Goal: Information Seeking & Learning: Learn about a topic

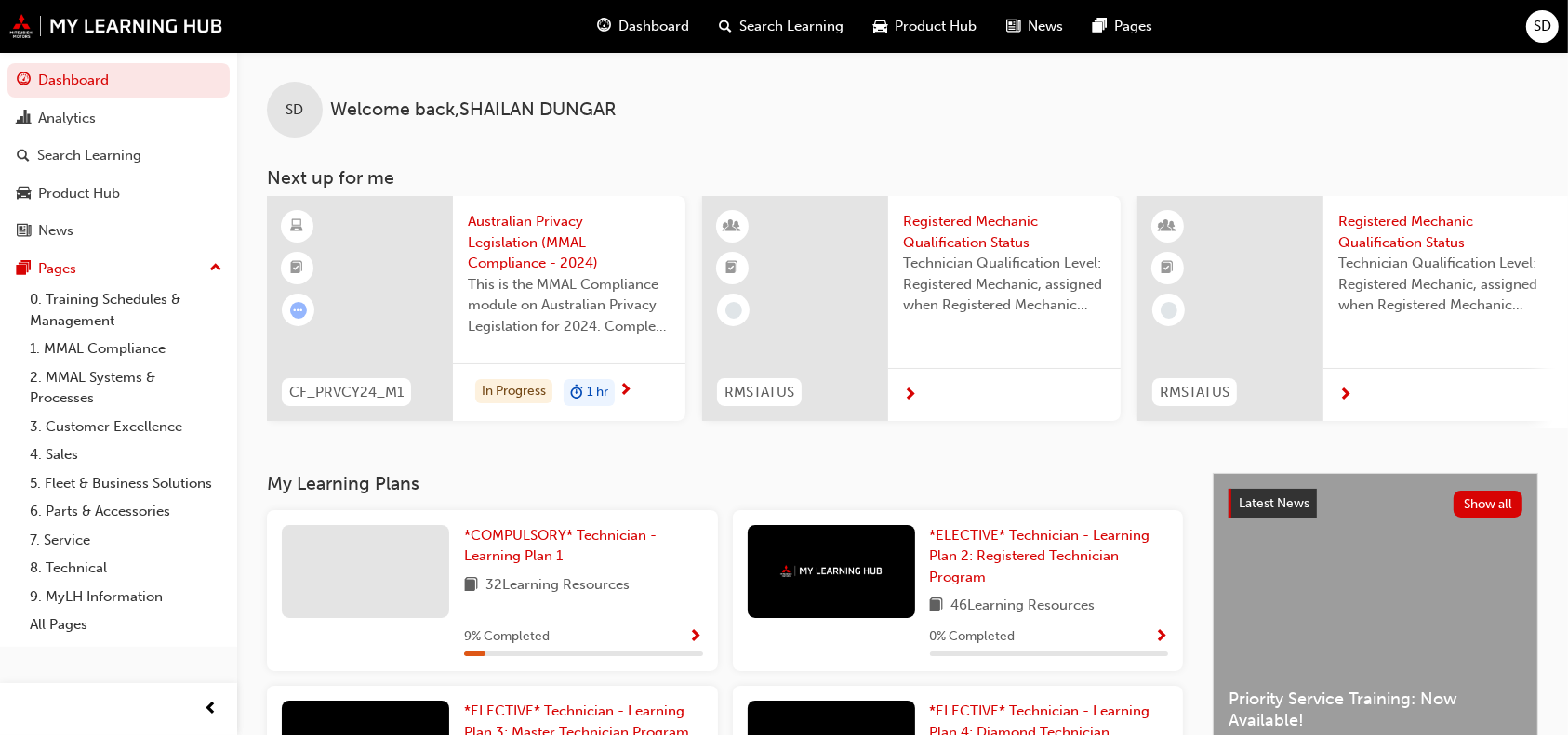
click at [691, 646] on span "Show Progress" at bounding box center [696, 638] width 14 height 17
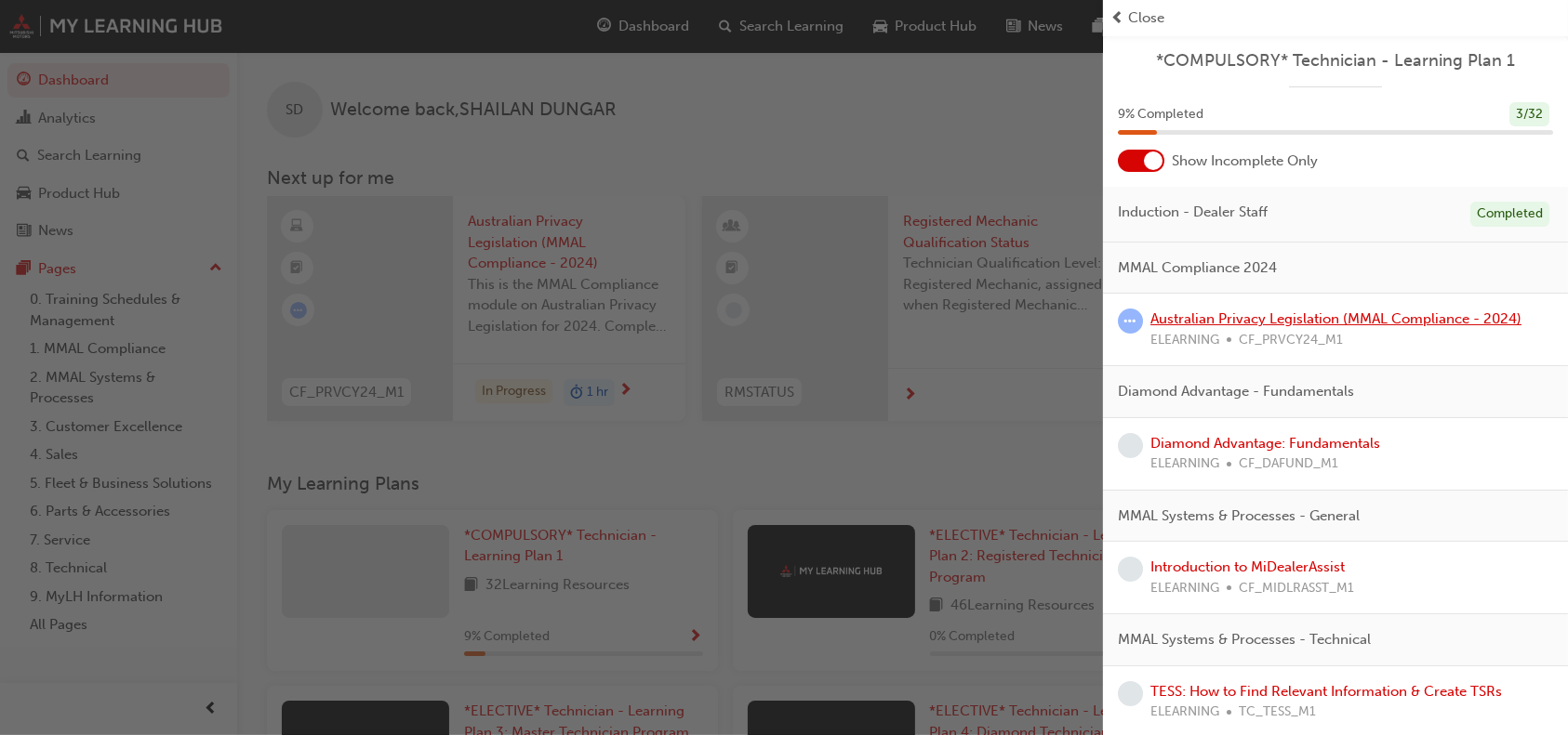
click at [1228, 321] on link "Australian Privacy Legislation (MMAL Compliance - 2024)" at bounding box center [1335, 319] width 371 height 17
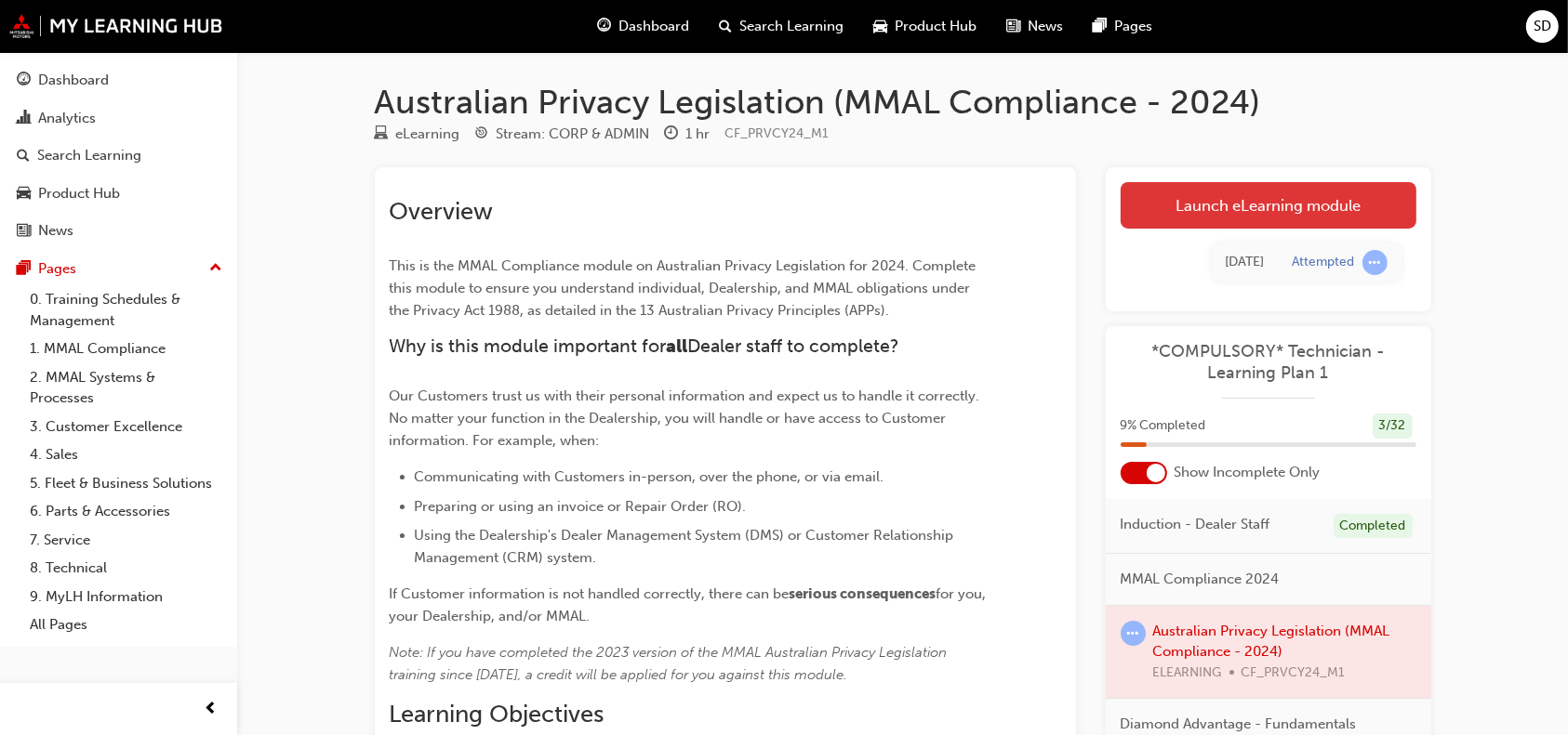
click at [1223, 216] on link "Launch eLearning module" at bounding box center [1269, 205] width 296 height 47
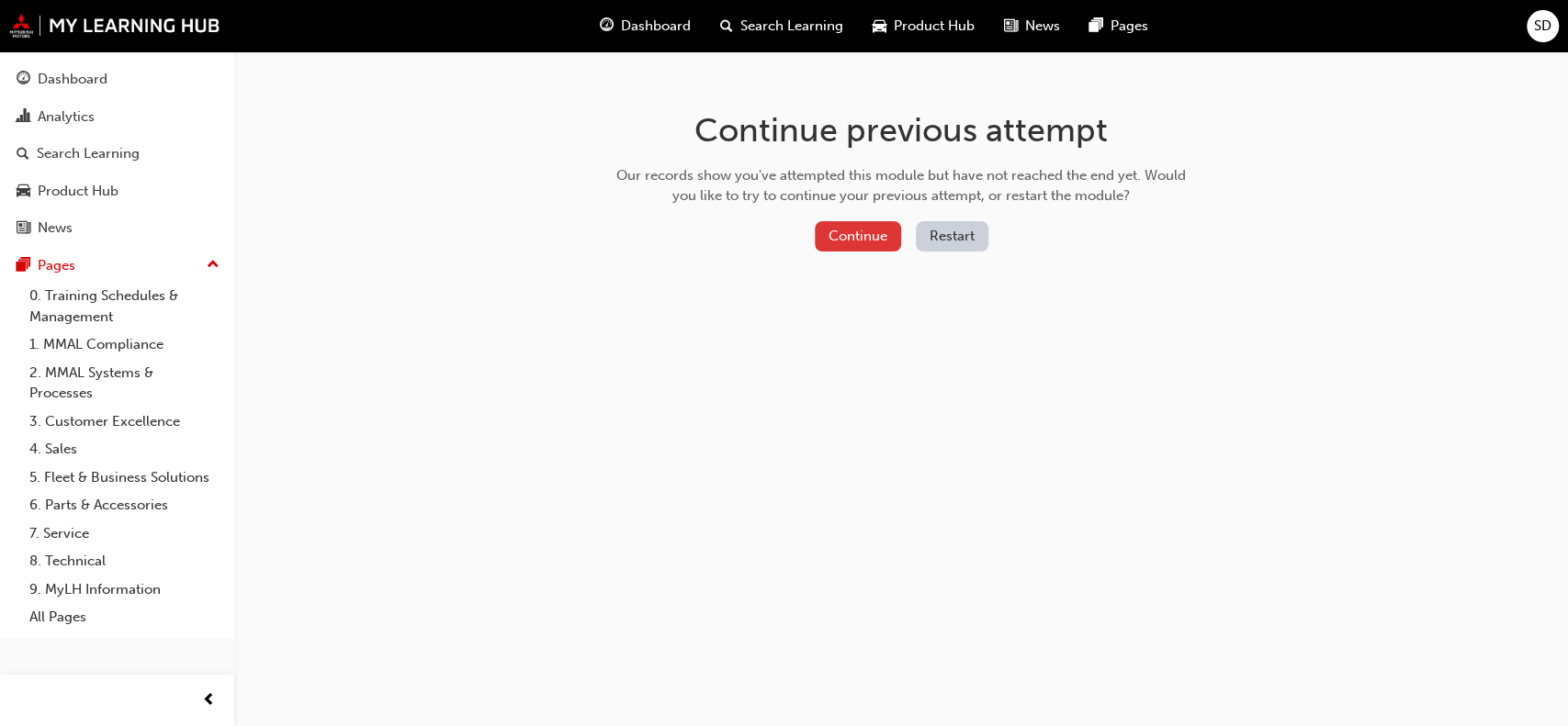
click at [842, 232] on button "Continue" at bounding box center [858, 236] width 87 height 30
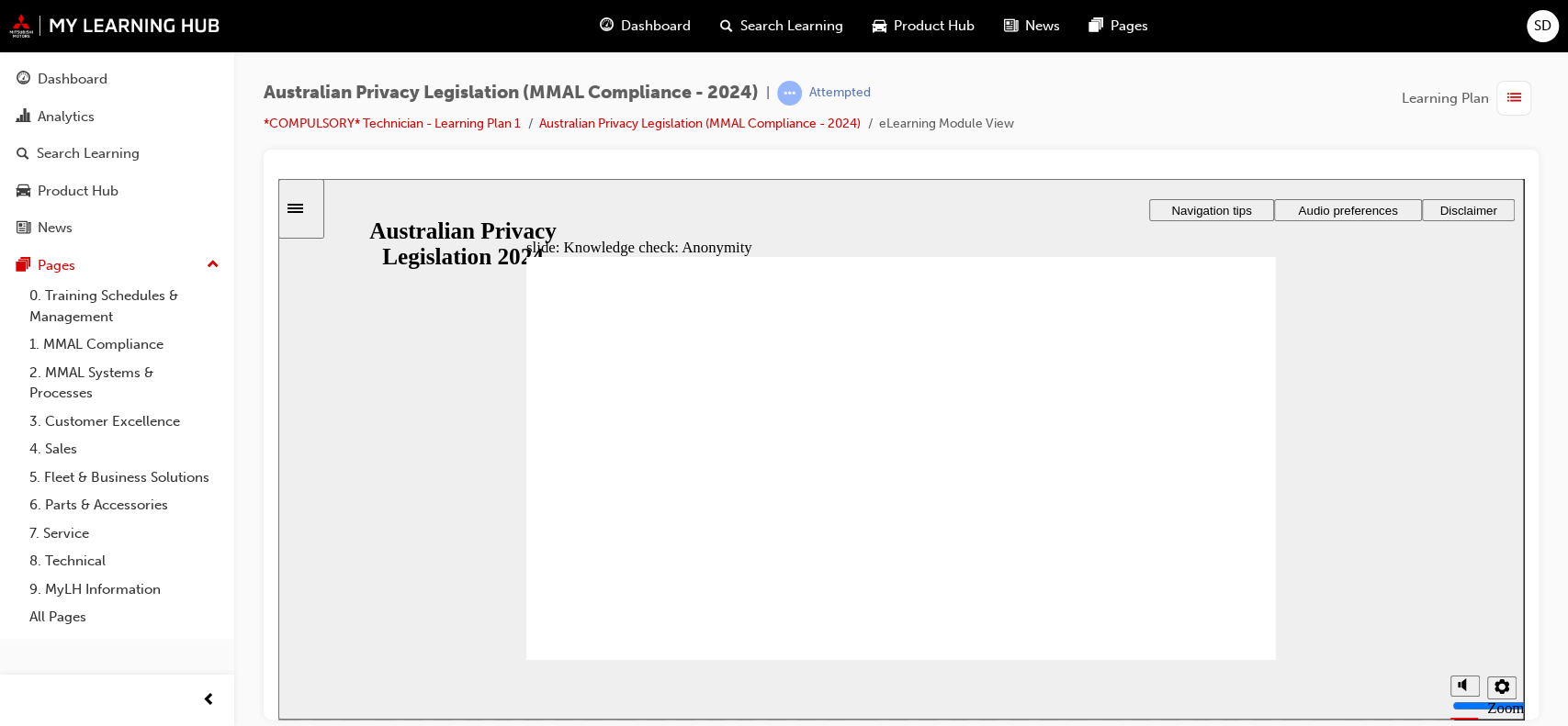
checkbox input "true"
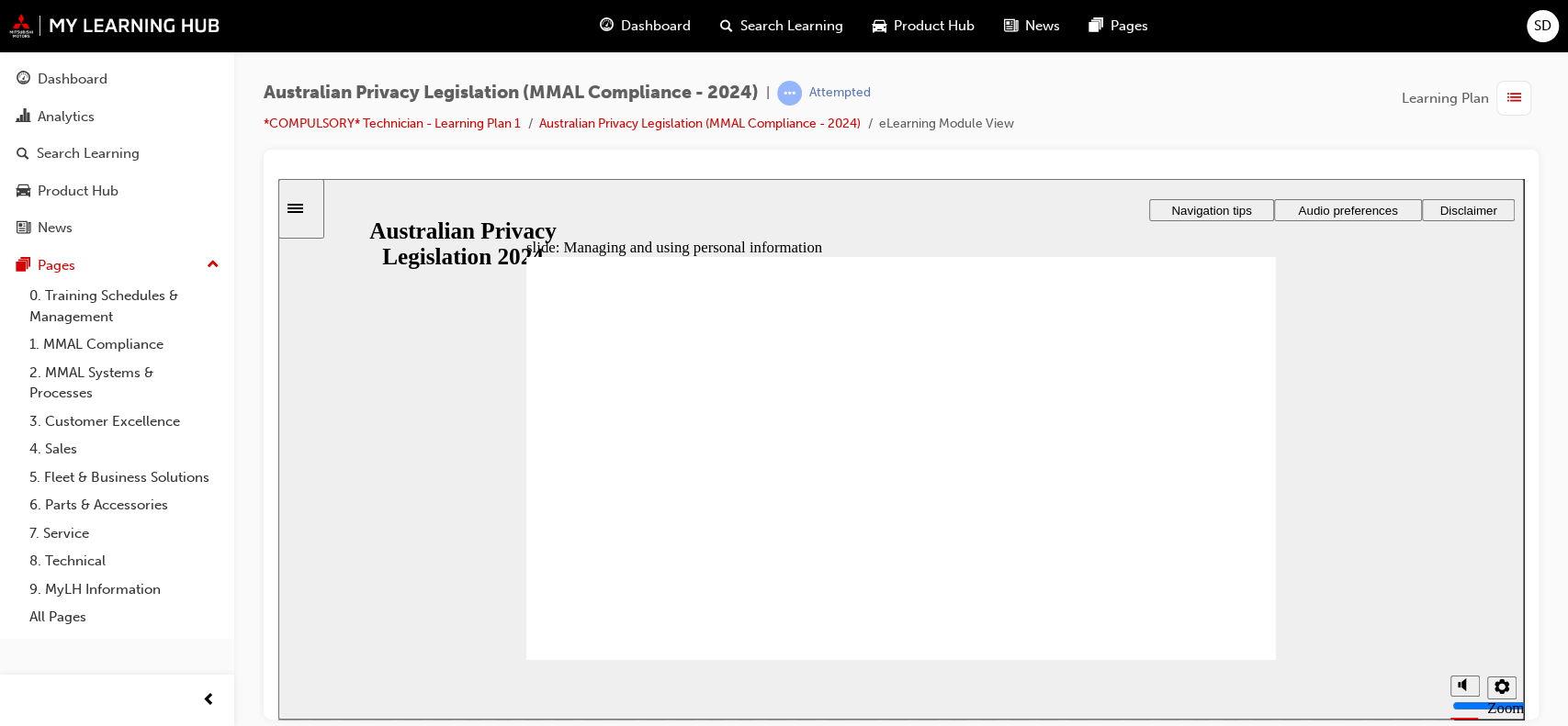
checkbox input "true"
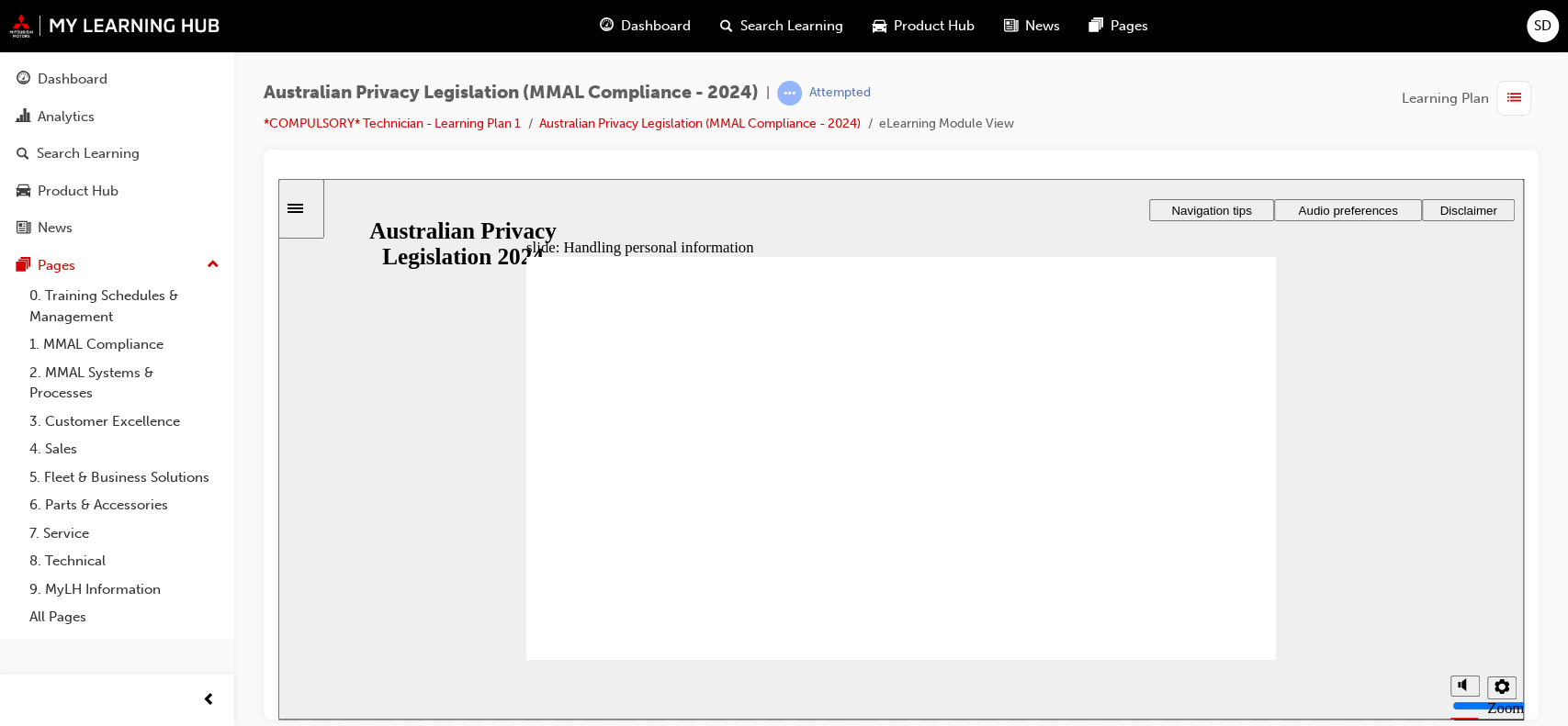
drag, startPoint x: 954, startPoint y: 437, endPoint x: 949, endPoint y: 448, distance: 12.1
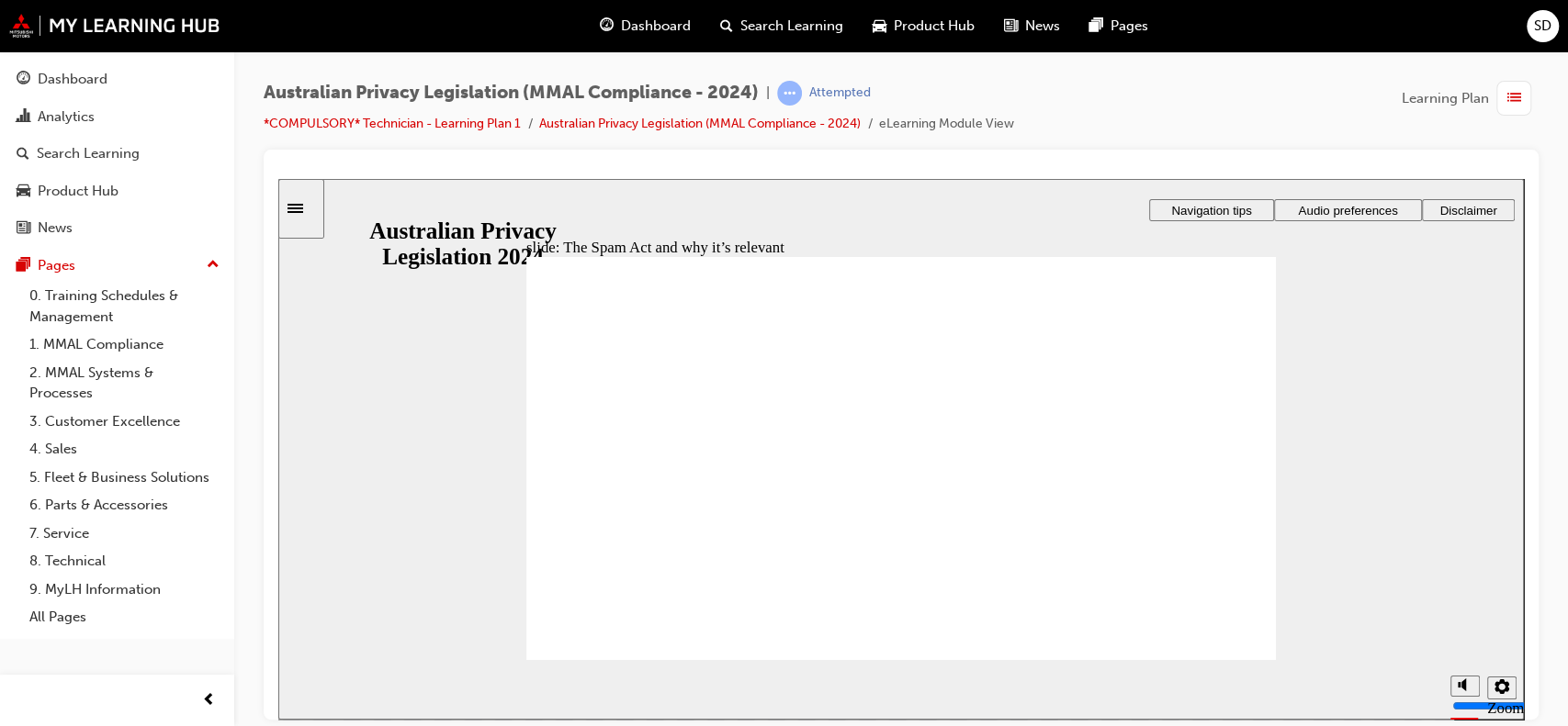
click at [1538, 394] on div "Australian Privacy Legislation (MMAL Compliance - 2024) | Attempted *COMPULSORY…" at bounding box center [901, 366] width 1334 height 629
click at [1537, 510] on div at bounding box center [901, 435] width 1275 height 571
radio input "true"
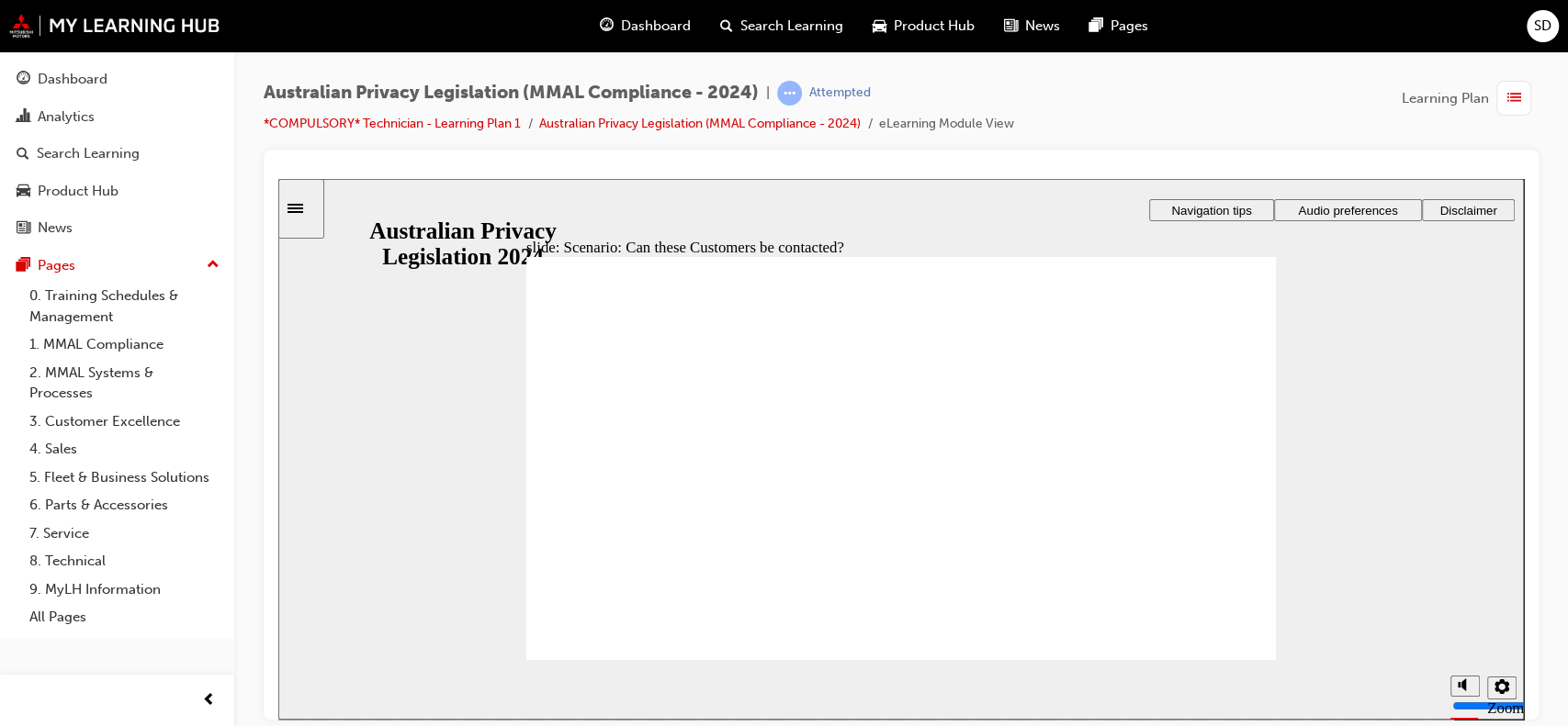
radio input "true"
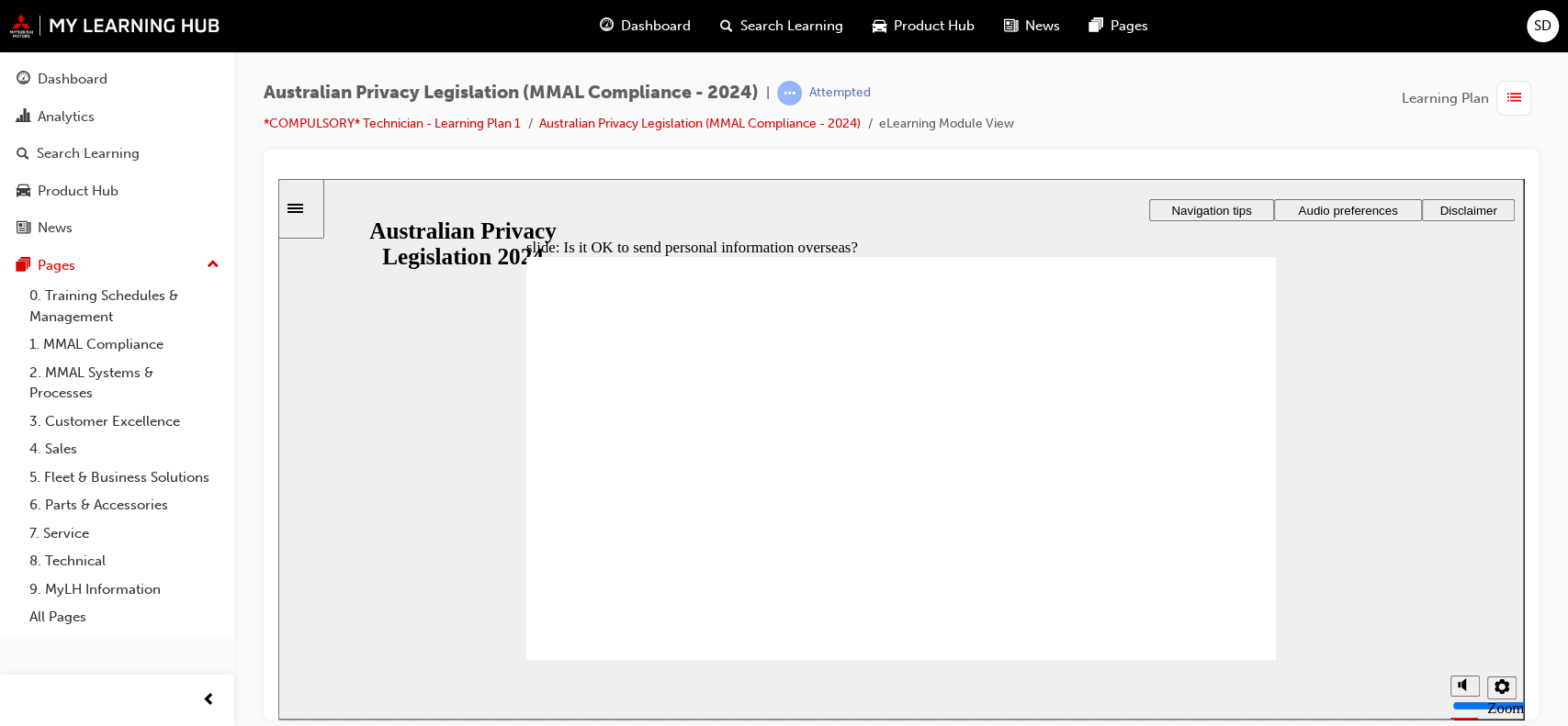
drag, startPoint x: 787, startPoint y: 454, endPoint x: 780, endPoint y: 469, distance: 16.6
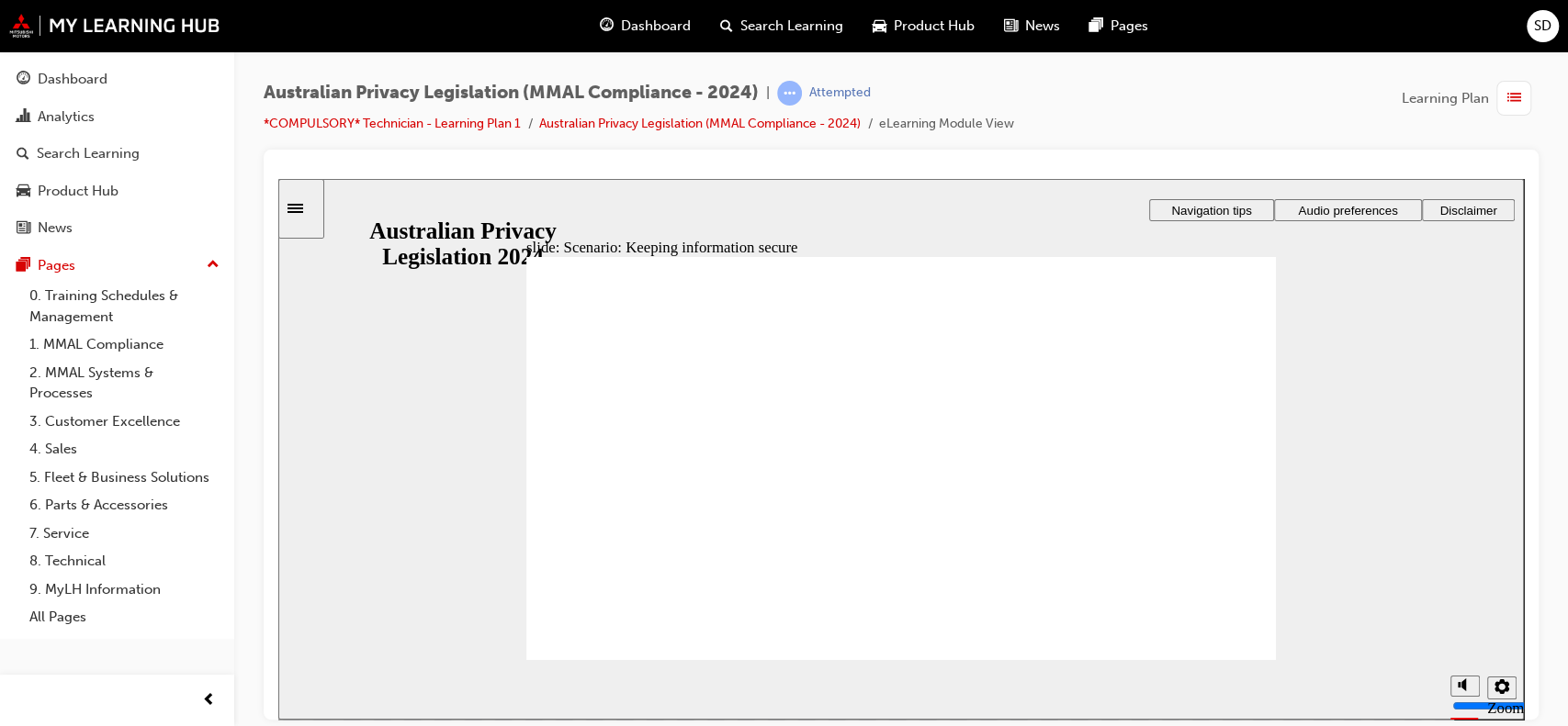
radio input "true"
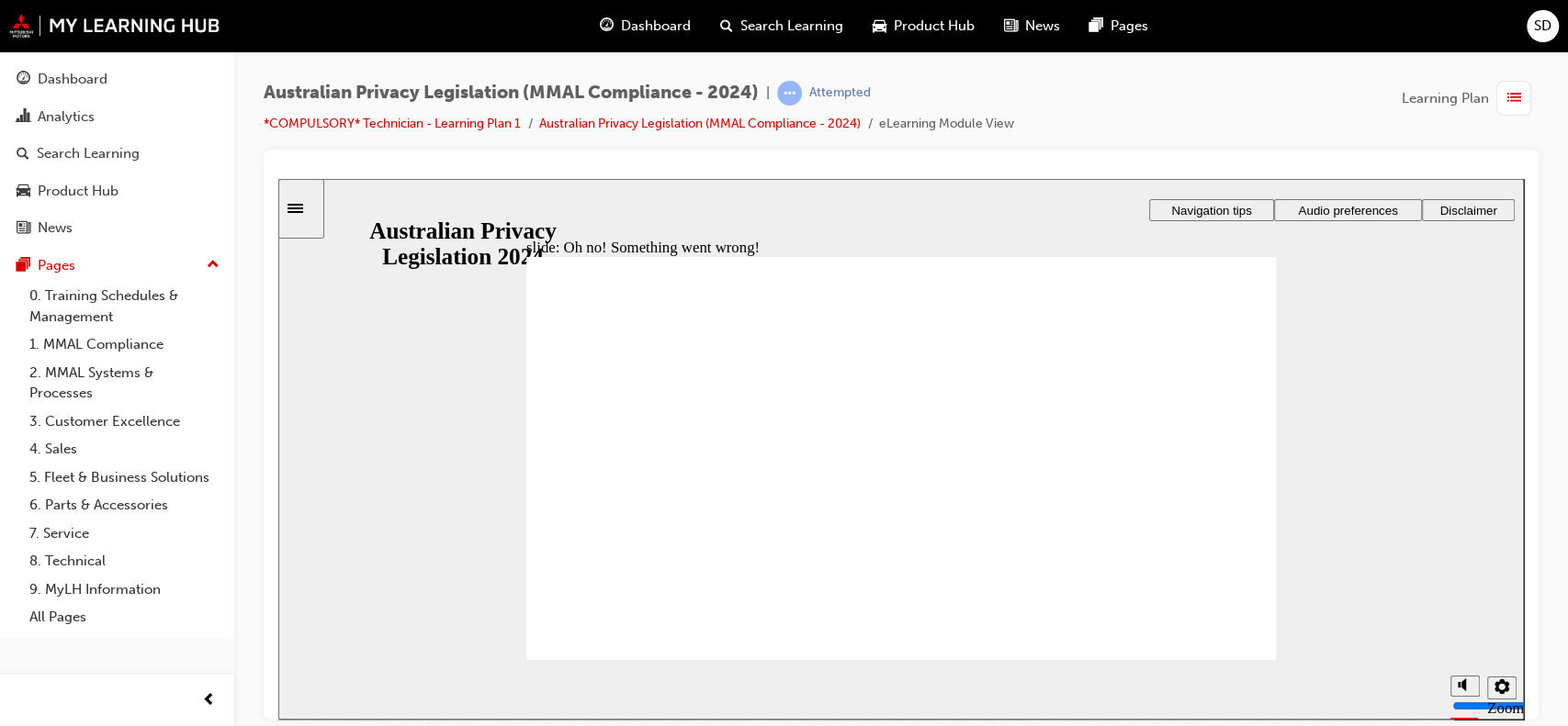
radio input "true"
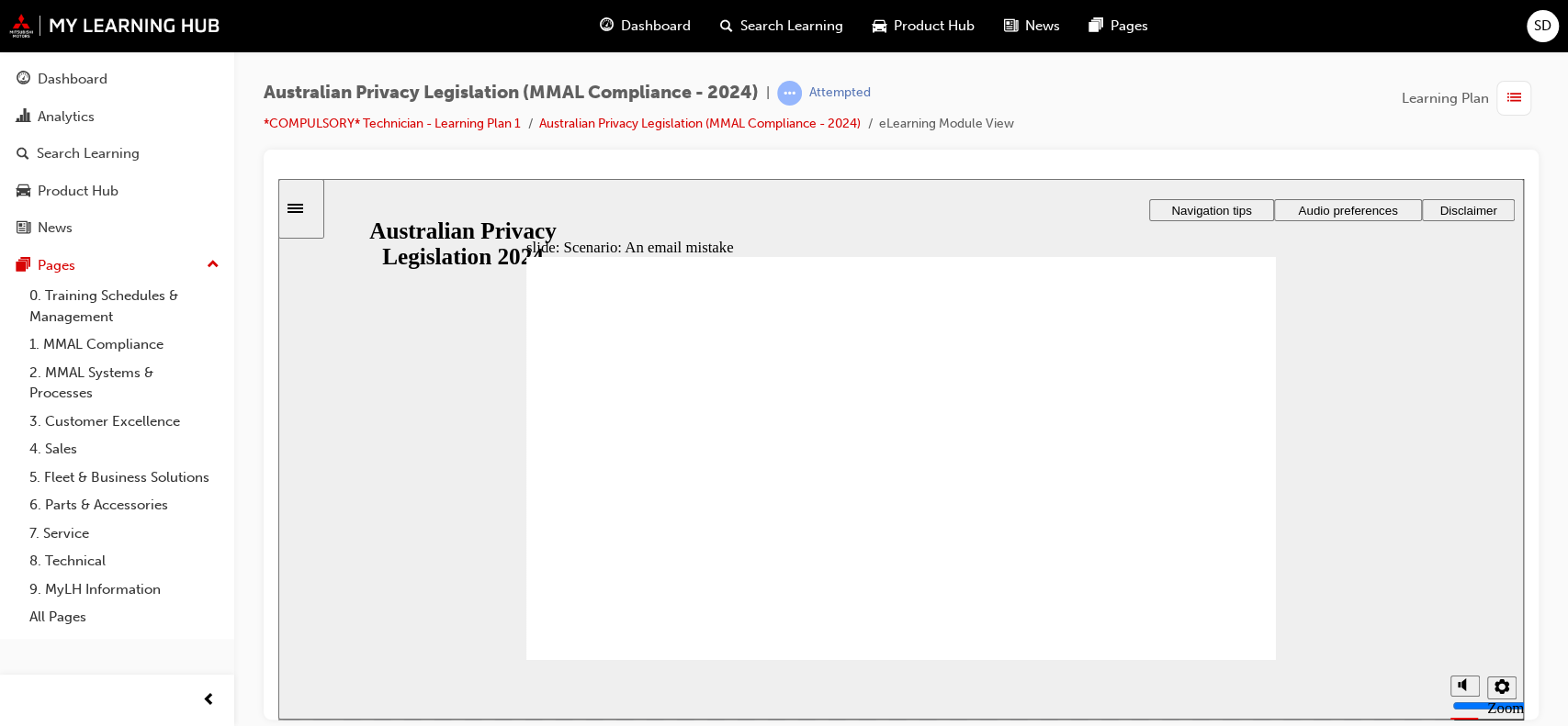
drag, startPoint x: 1023, startPoint y: 405, endPoint x: 1088, endPoint y: 356, distance: 81.4
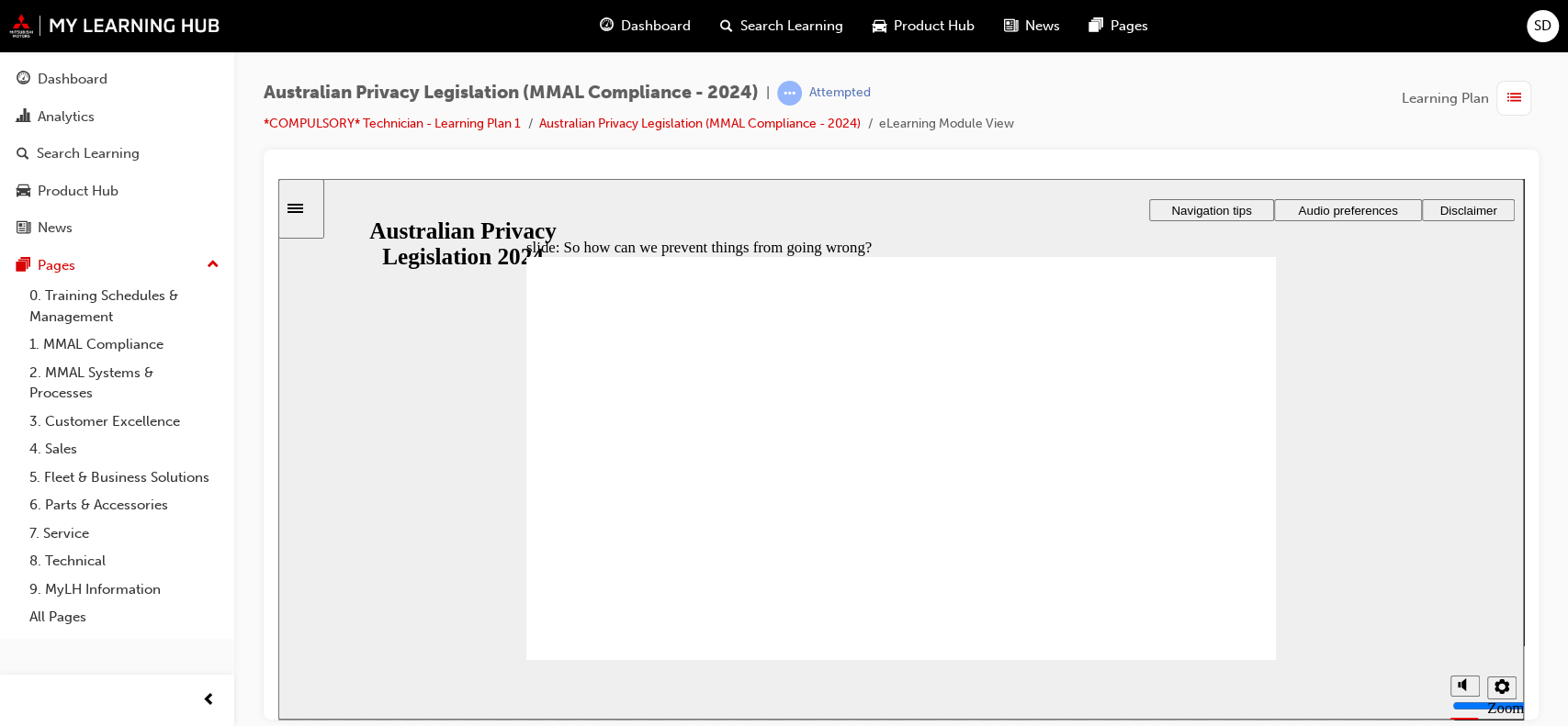
radio input "true"
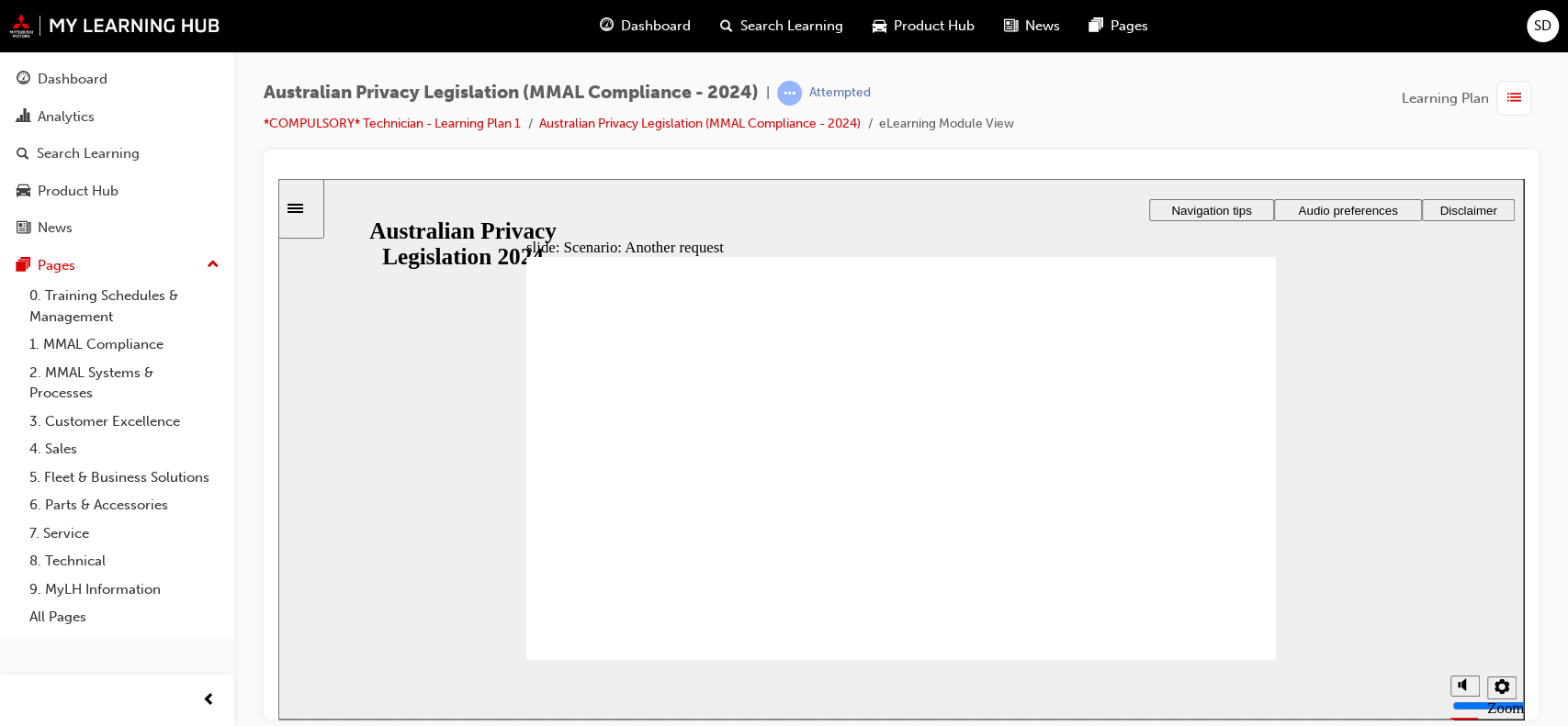
radio input "true"
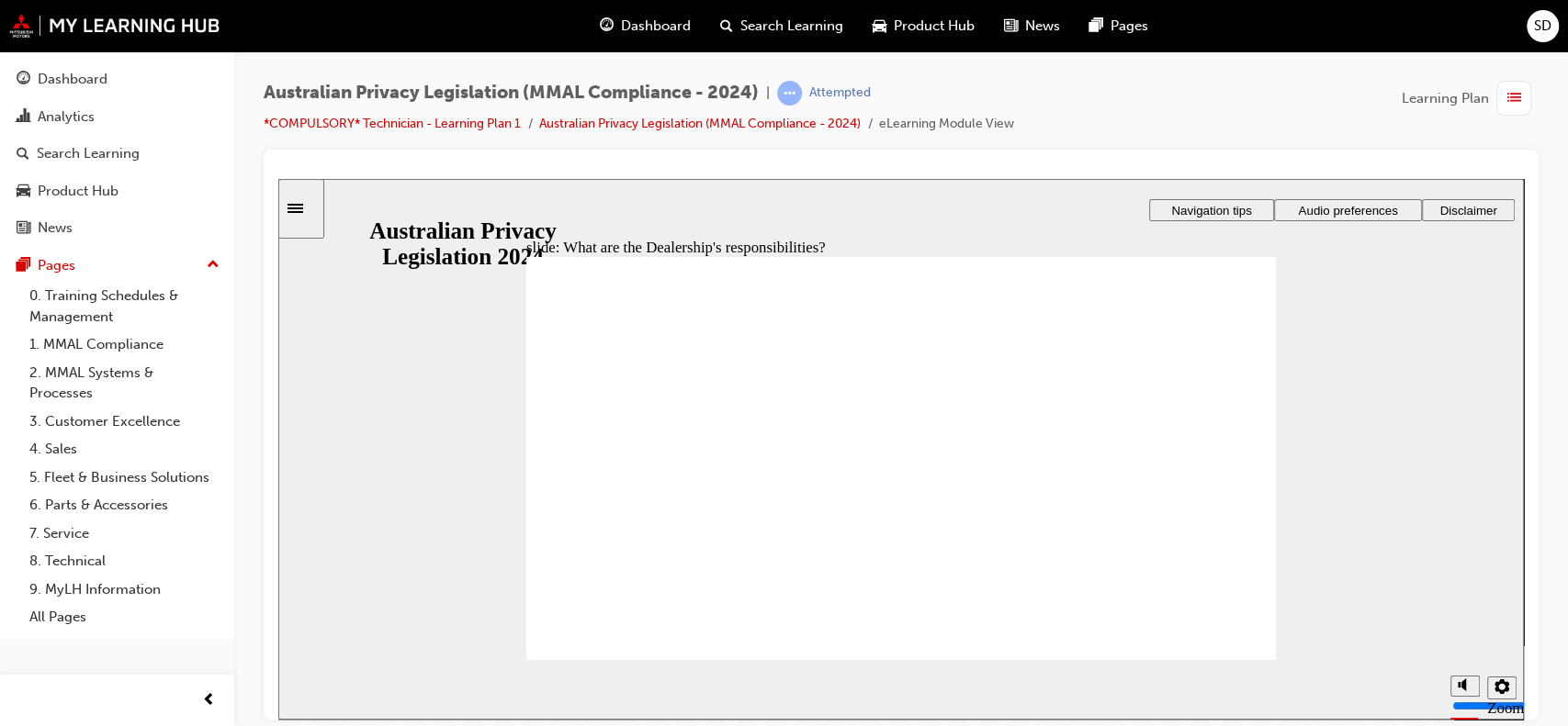
drag, startPoint x: 1190, startPoint y: 645, endPoint x: 1188, endPoint y: 653, distance: 8.2
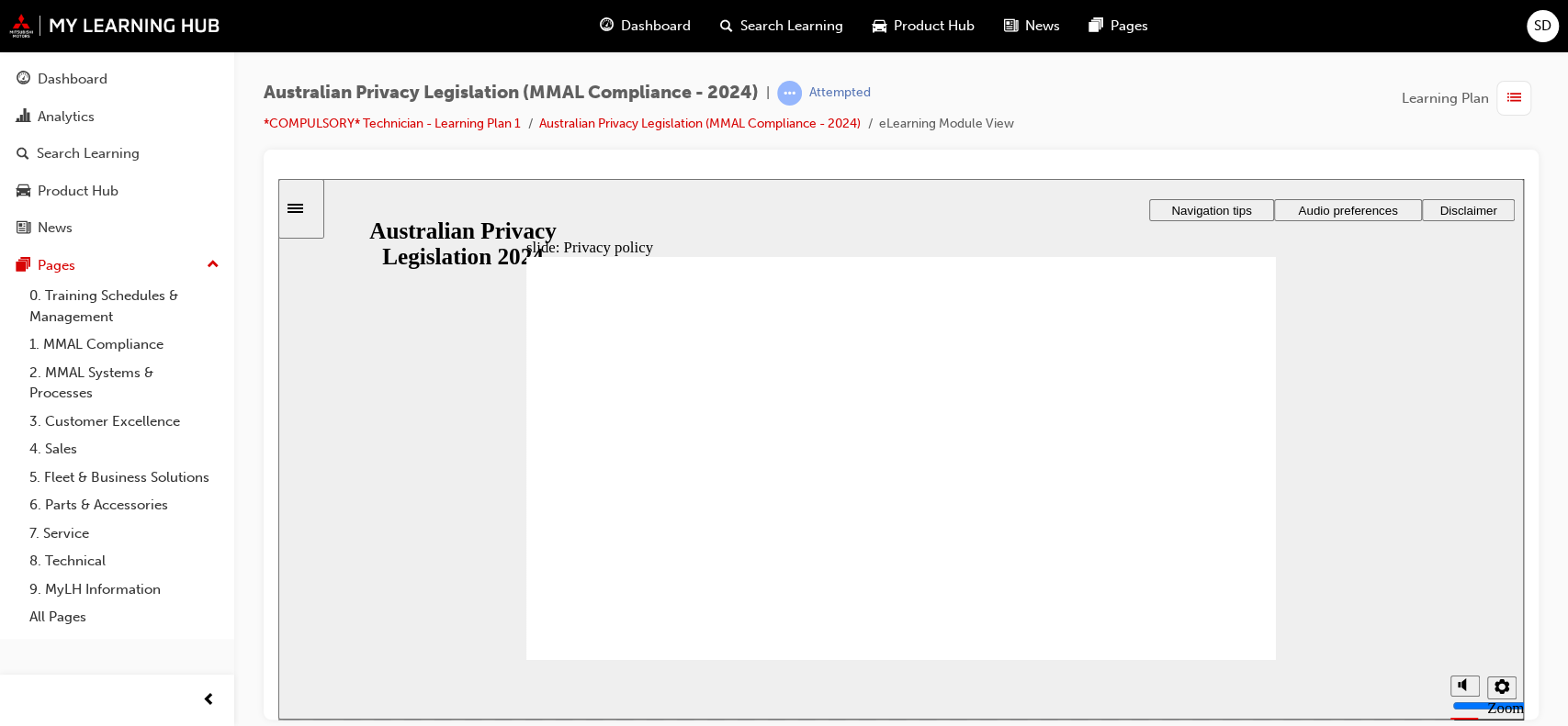
checkbox input "true"
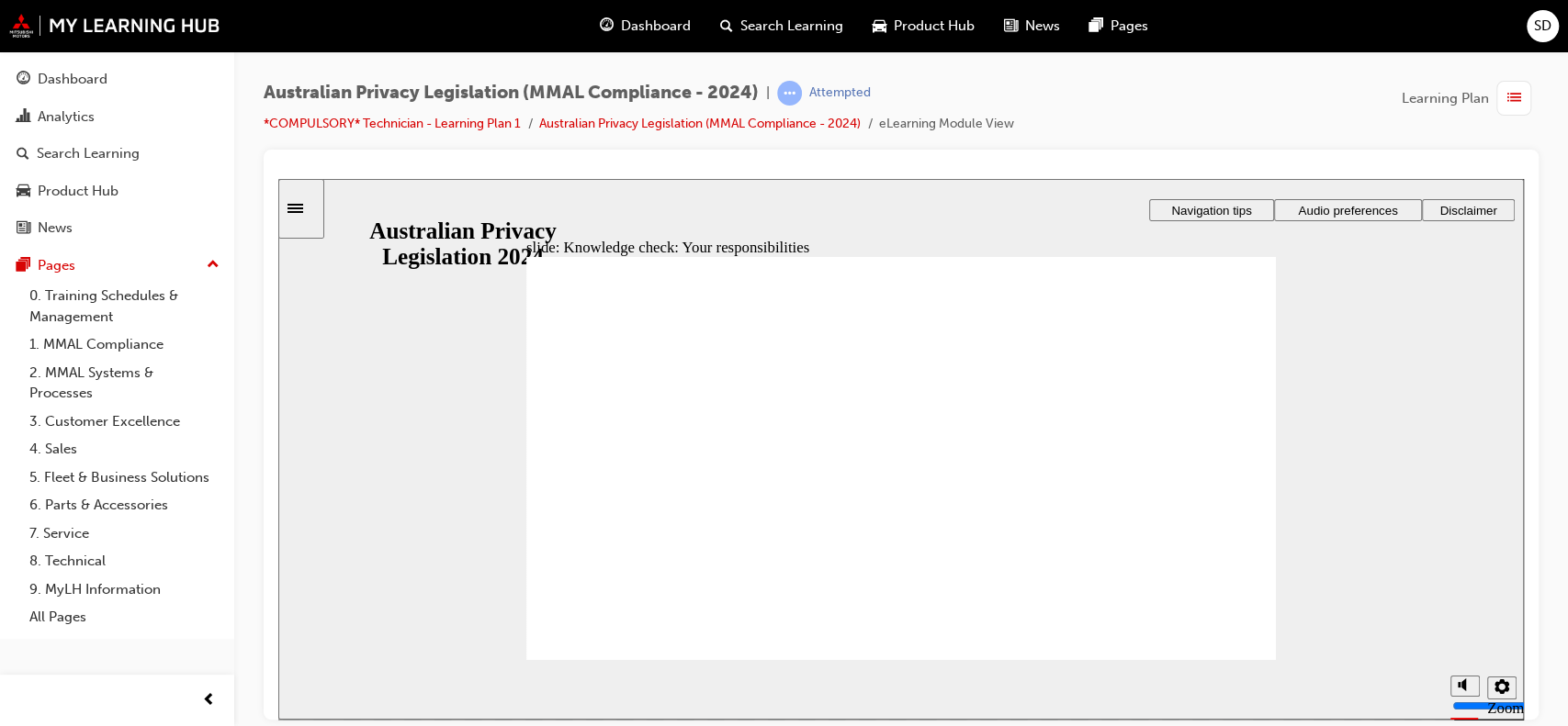
checkbox input "true"
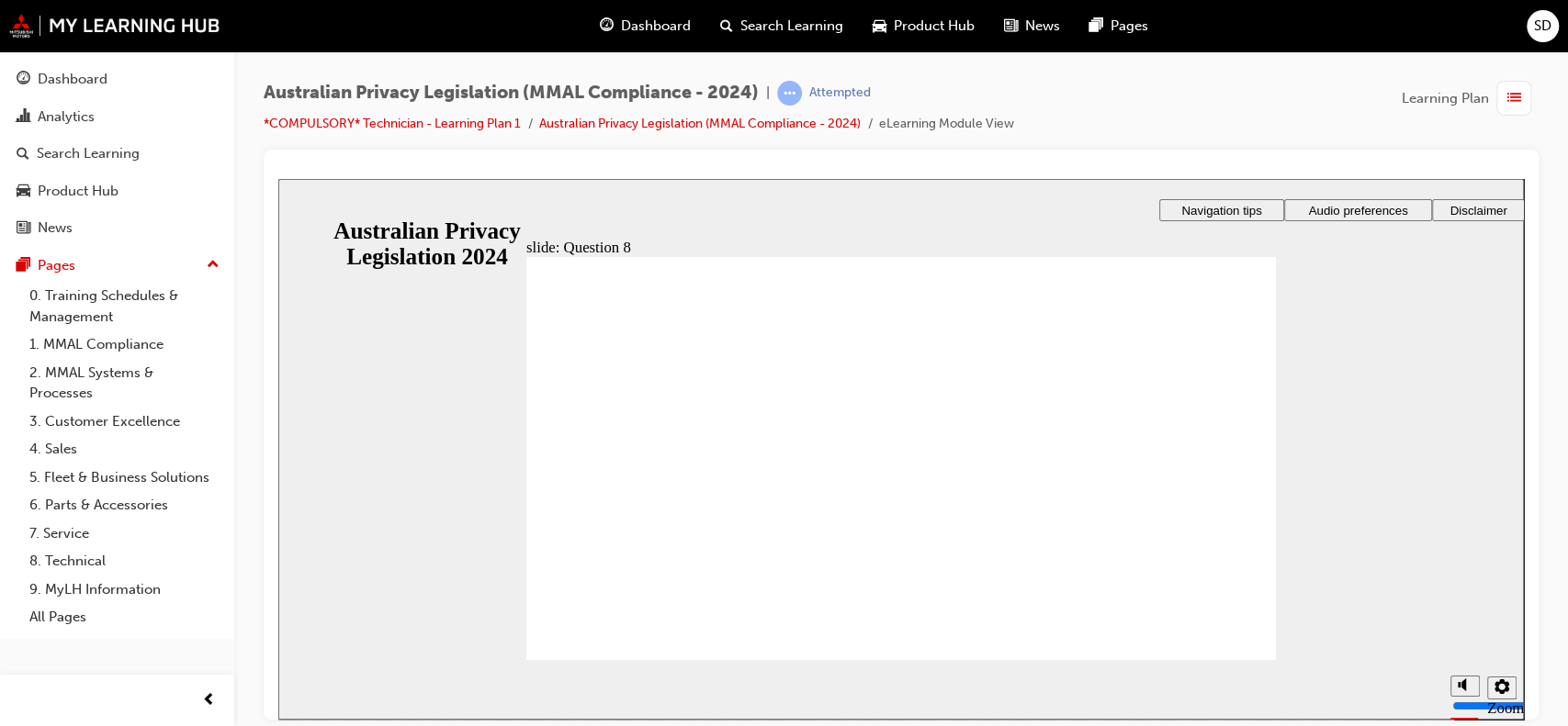
drag, startPoint x: 558, startPoint y: 490, endPoint x: 570, endPoint y: 405, distance: 85.8
radio input "true"
checkbox input "true"
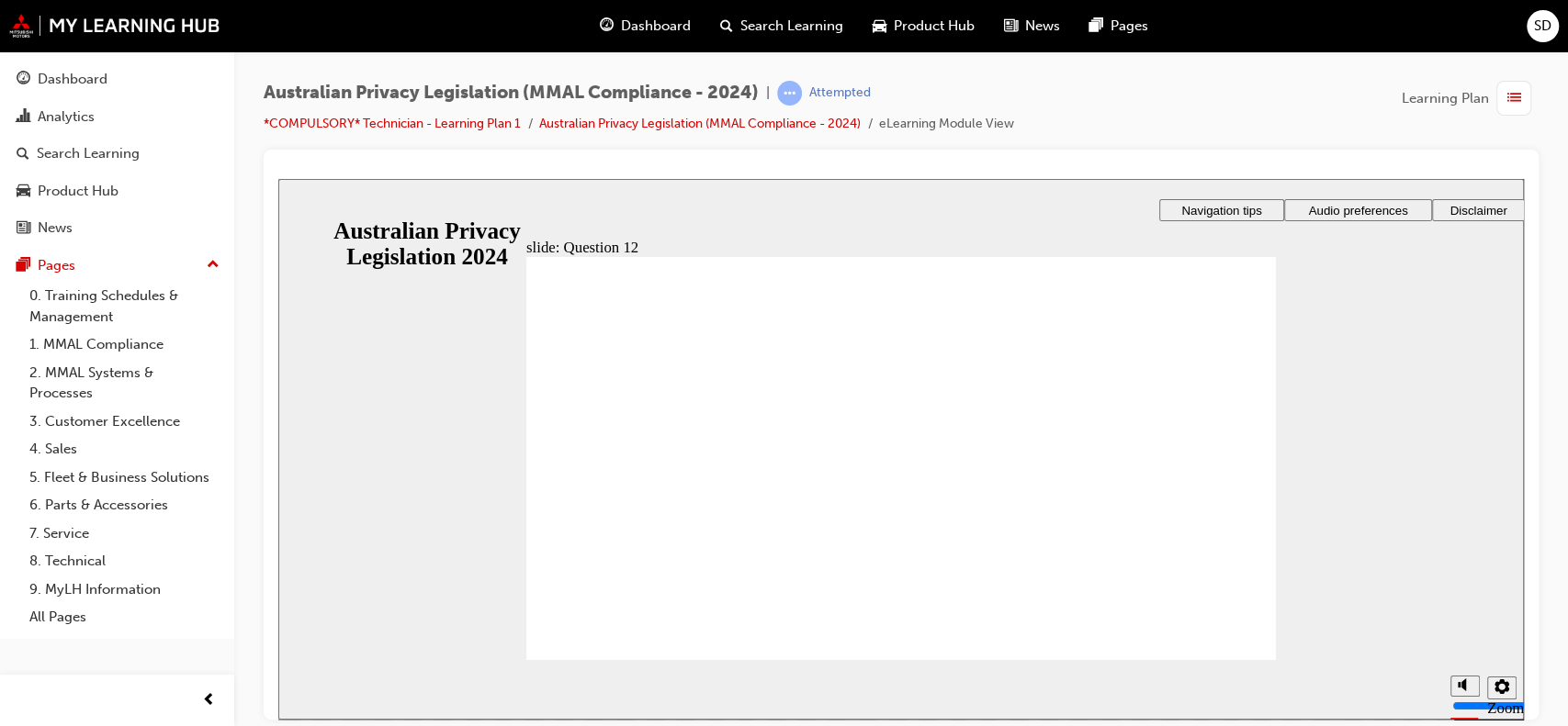
checkbox input "true"
radio input "true"
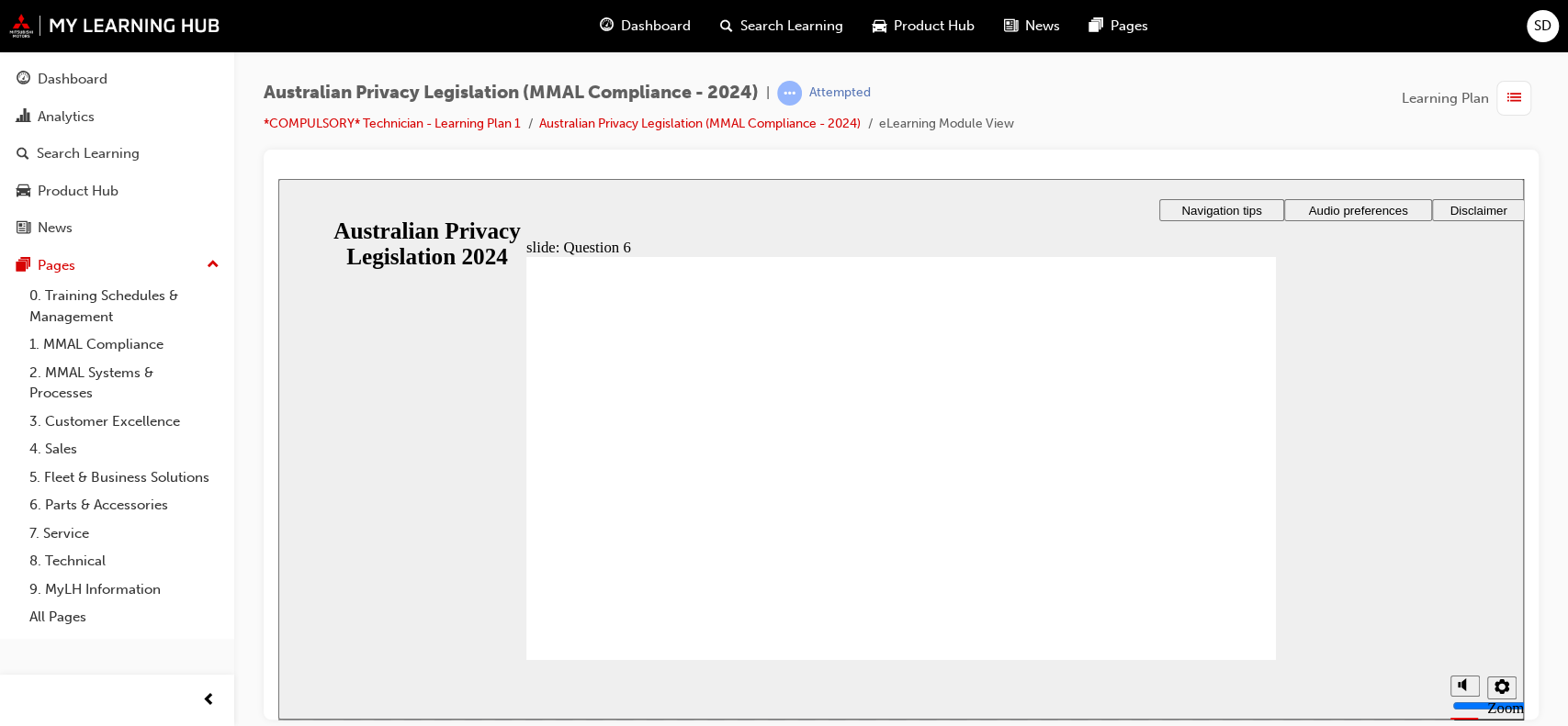
radio input "true"
drag, startPoint x: 643, startPoint y: 640, endPoint x: 644, endPoint y: 628, distance: 12.0
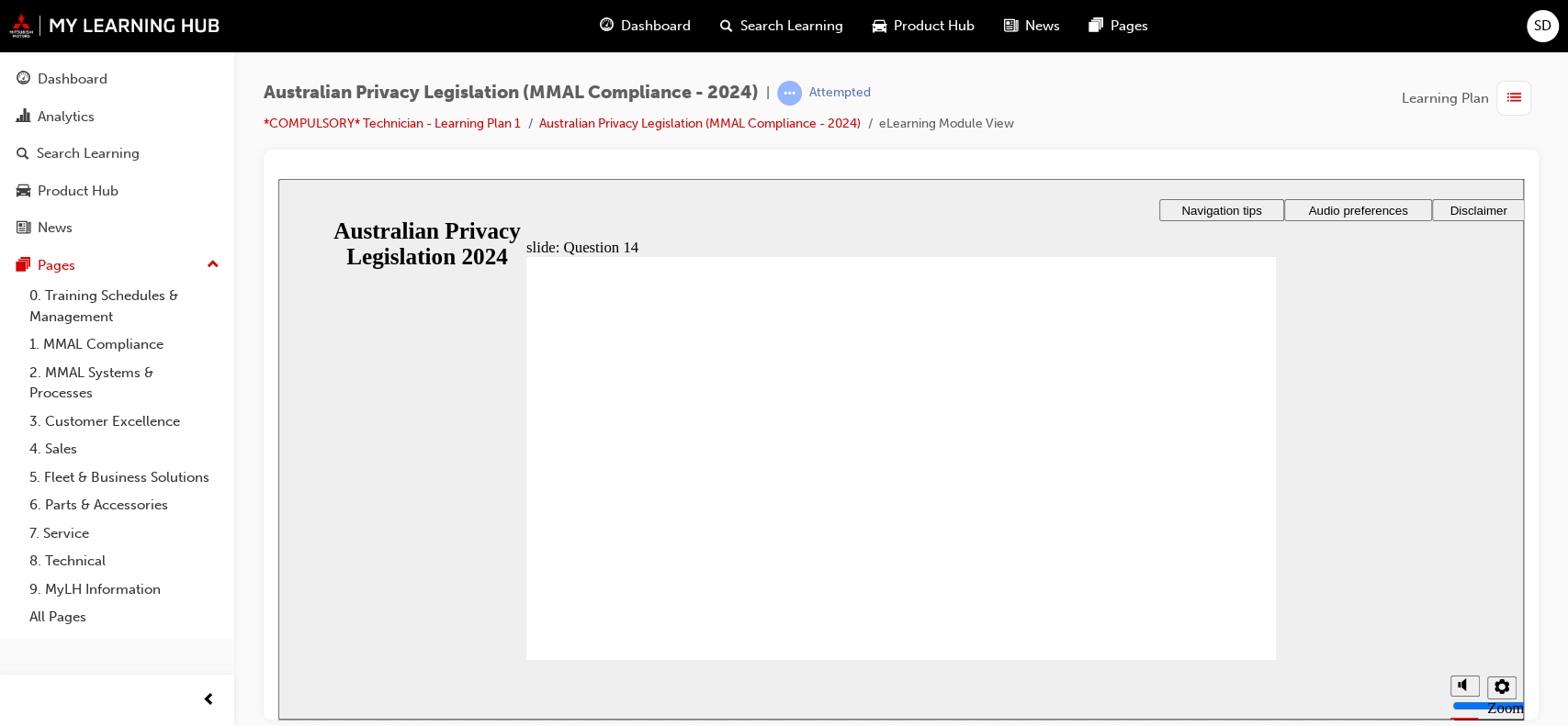
radio input "true"
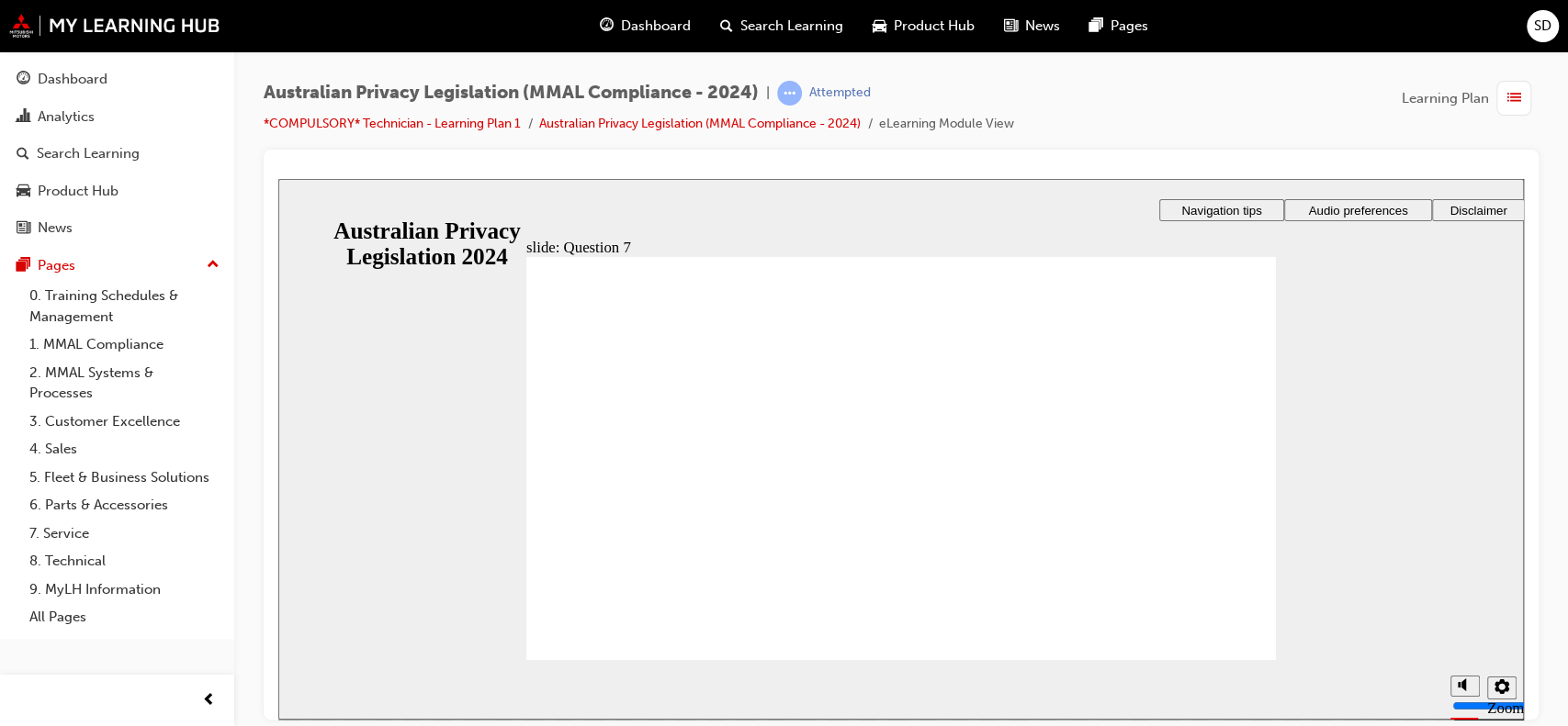
drag, startPoint x: 568, startPoint y: 450, endPoint x: 573, endPoint y: 469, distance: 19.6
radio input "true"
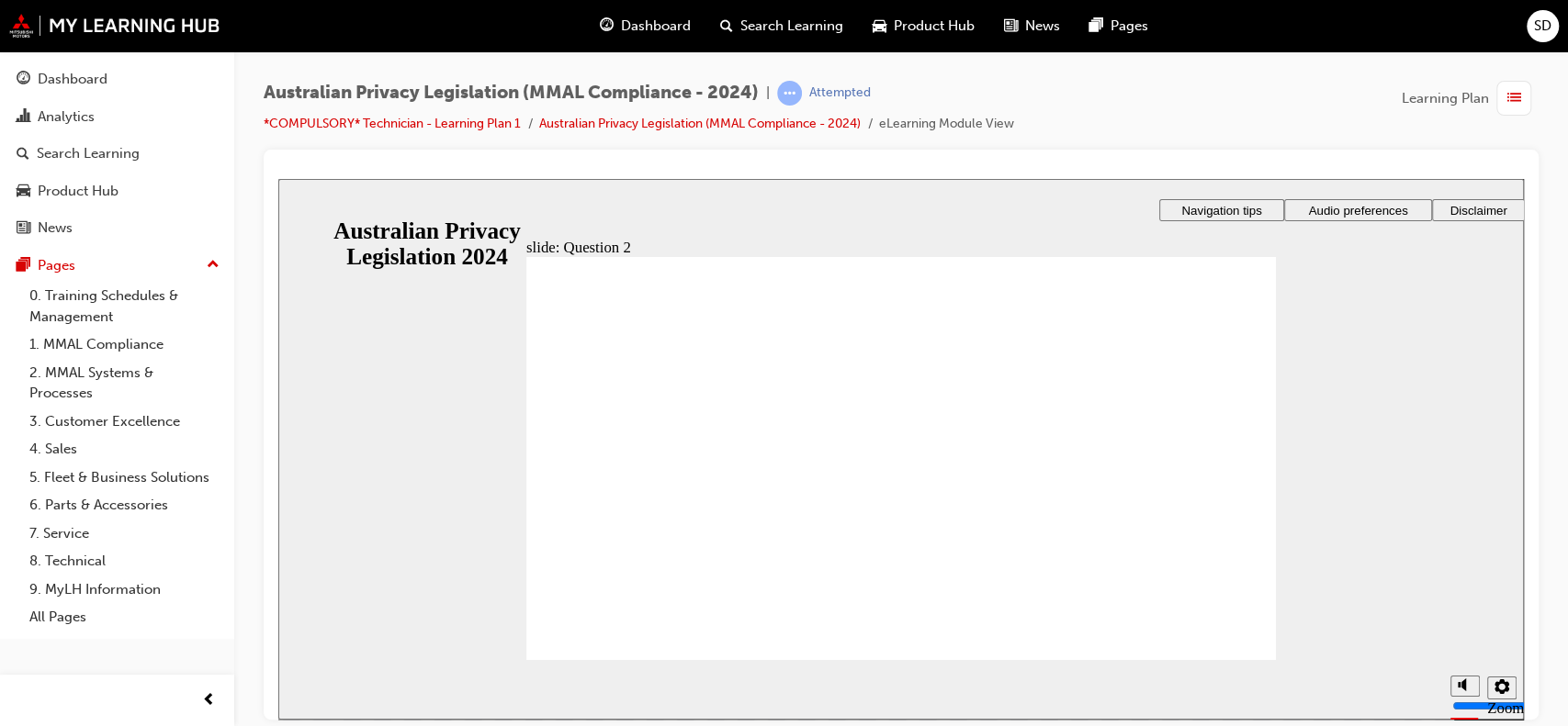
radio input "true"
radio input "false"
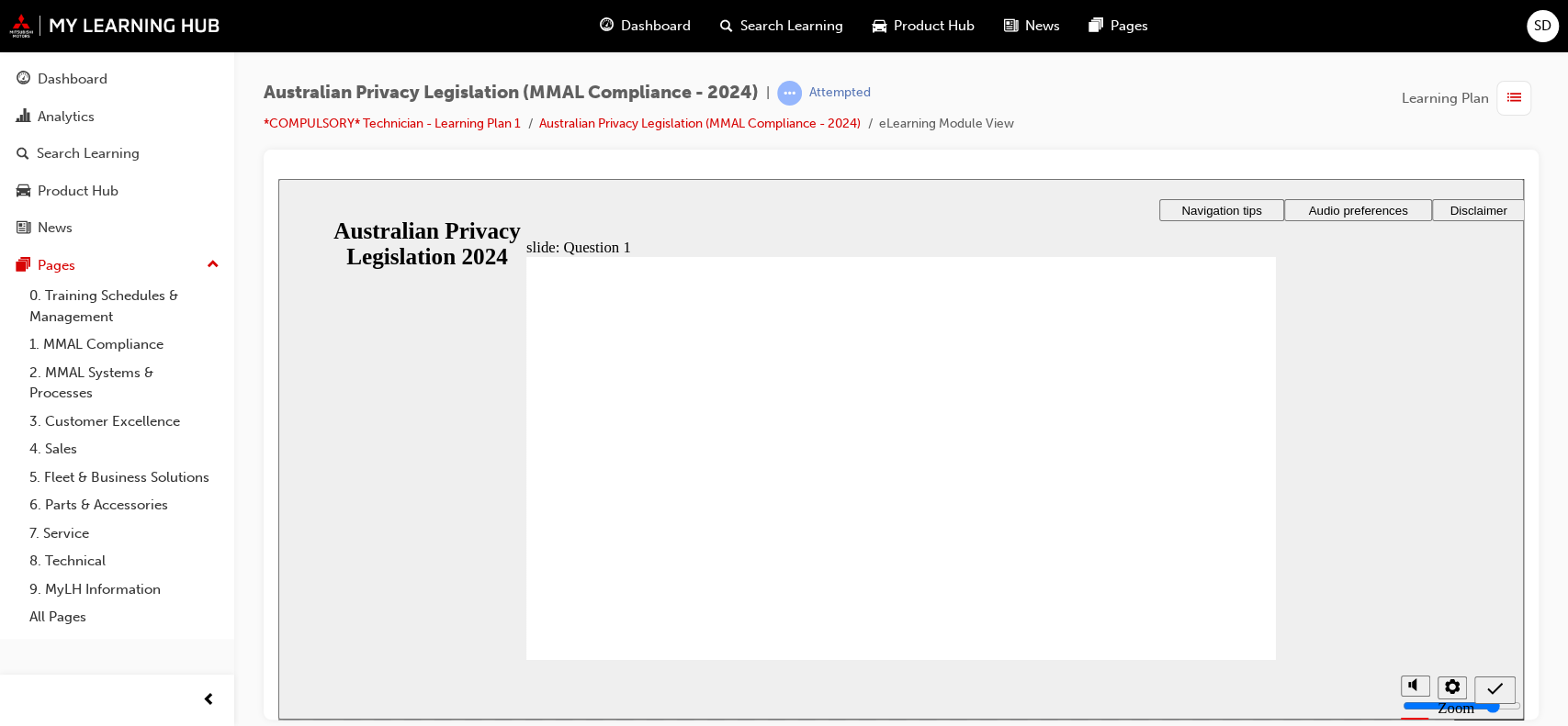
radio input "true"
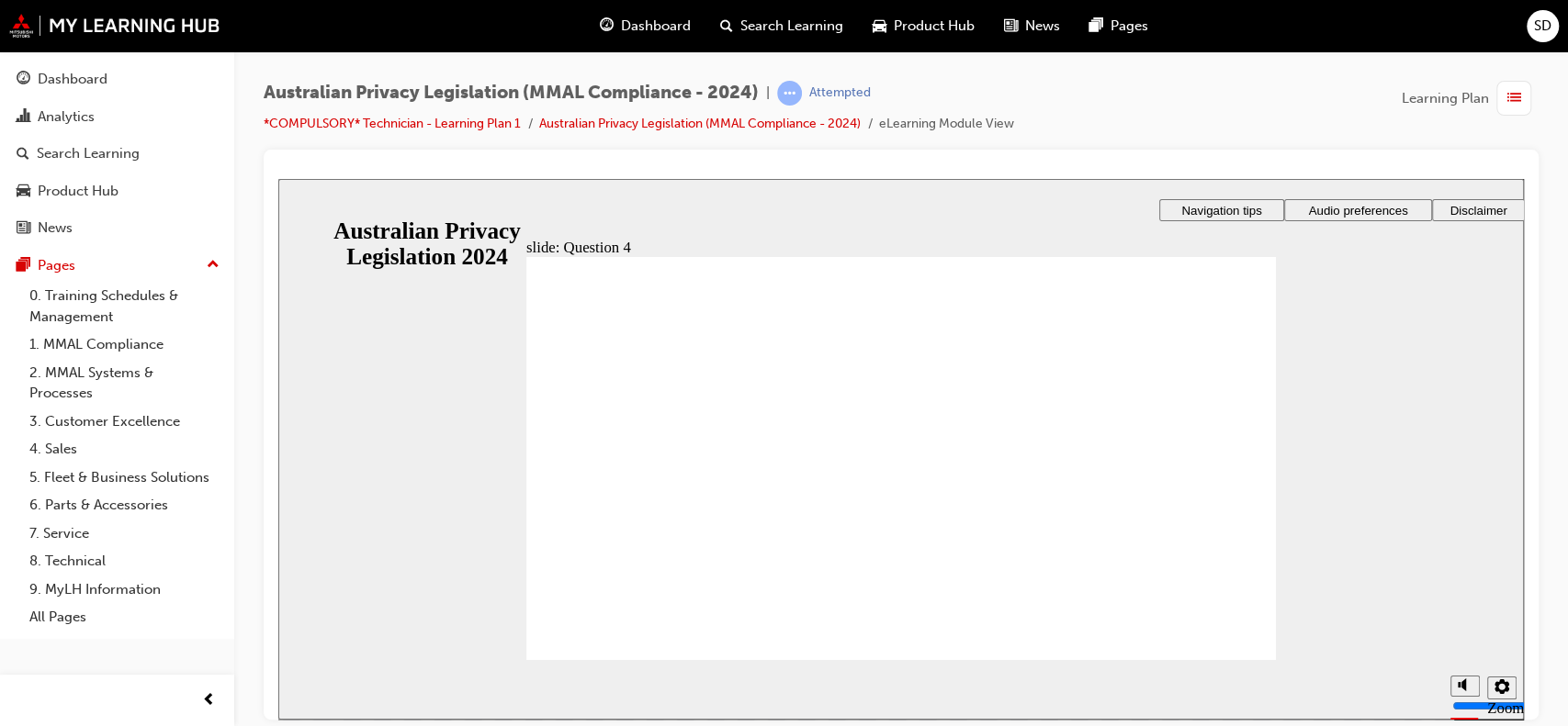
checkbox input "true"
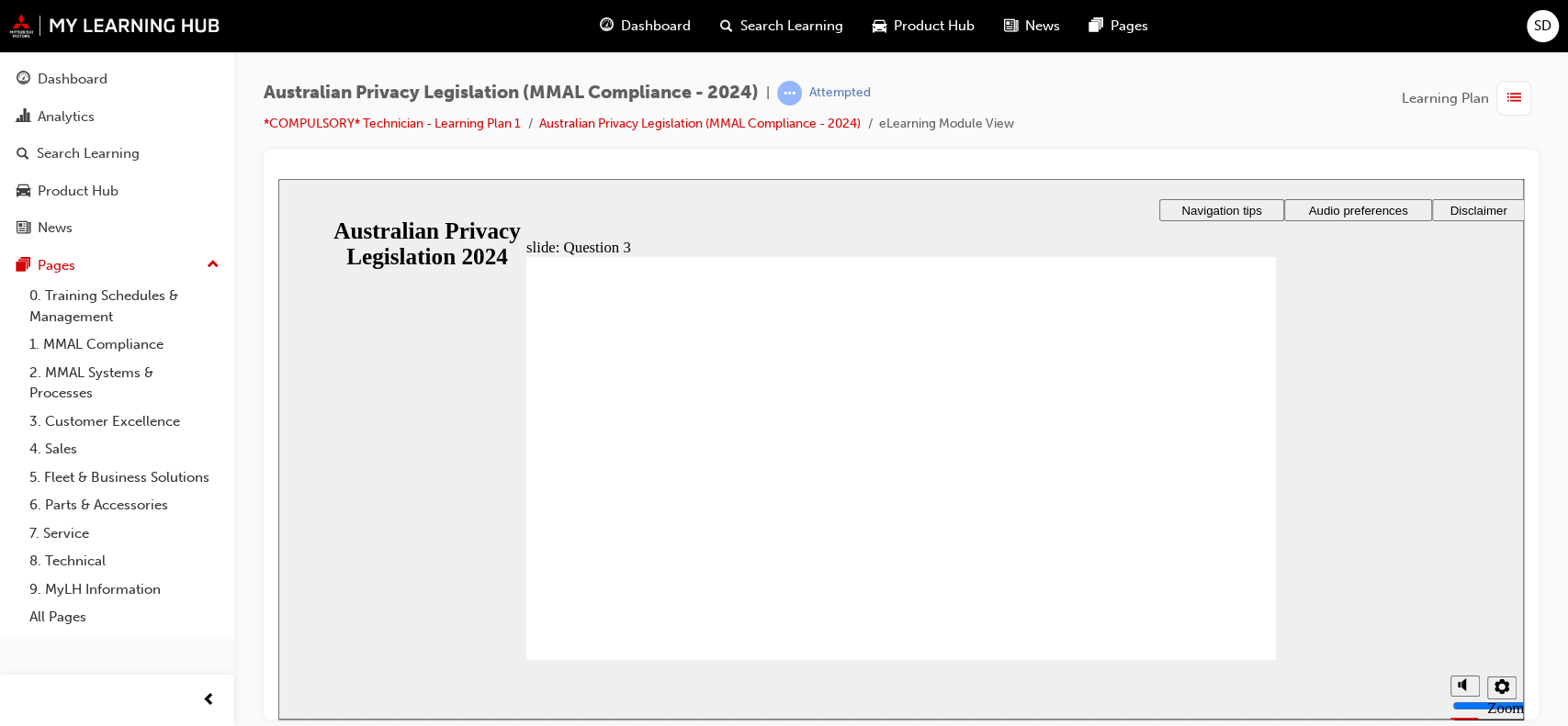
radio input "true"
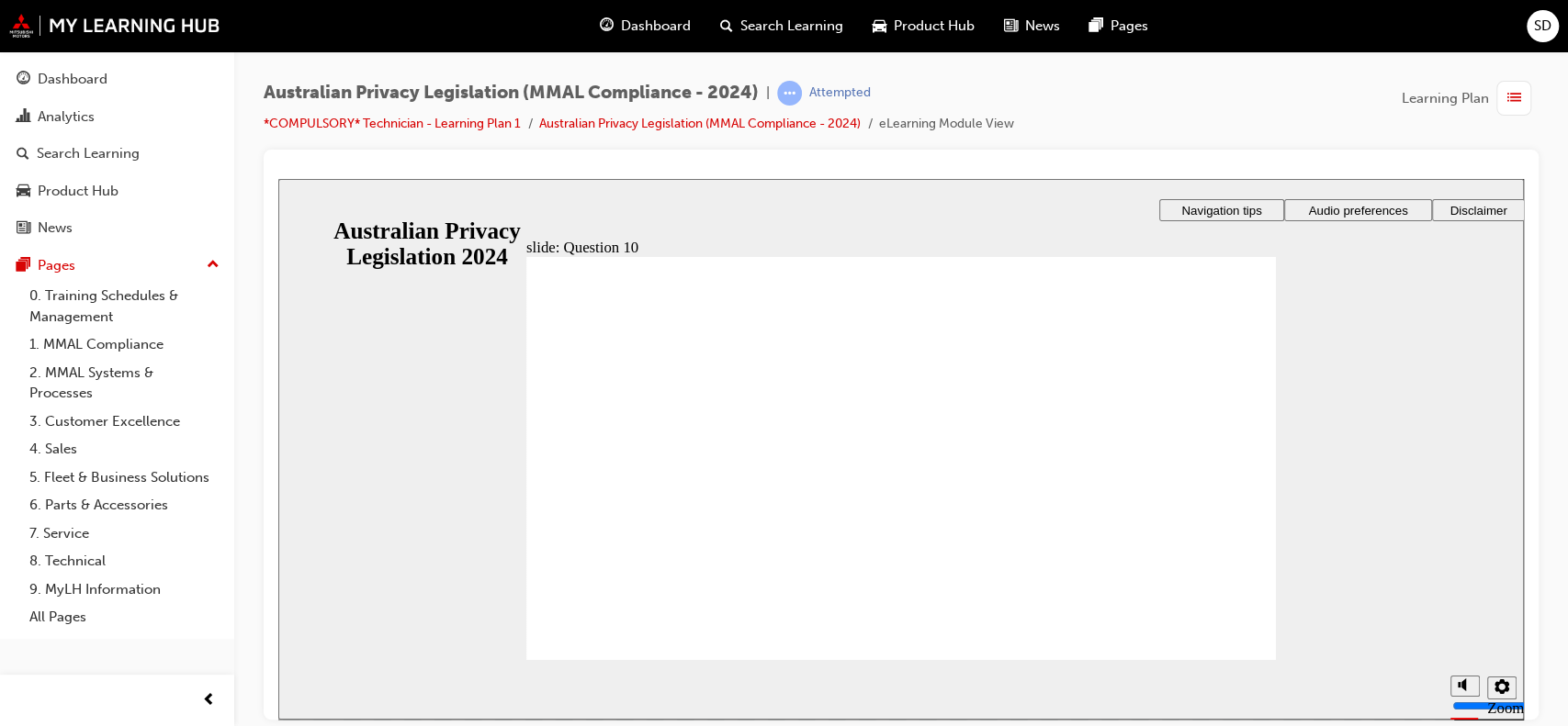
radio input "true"
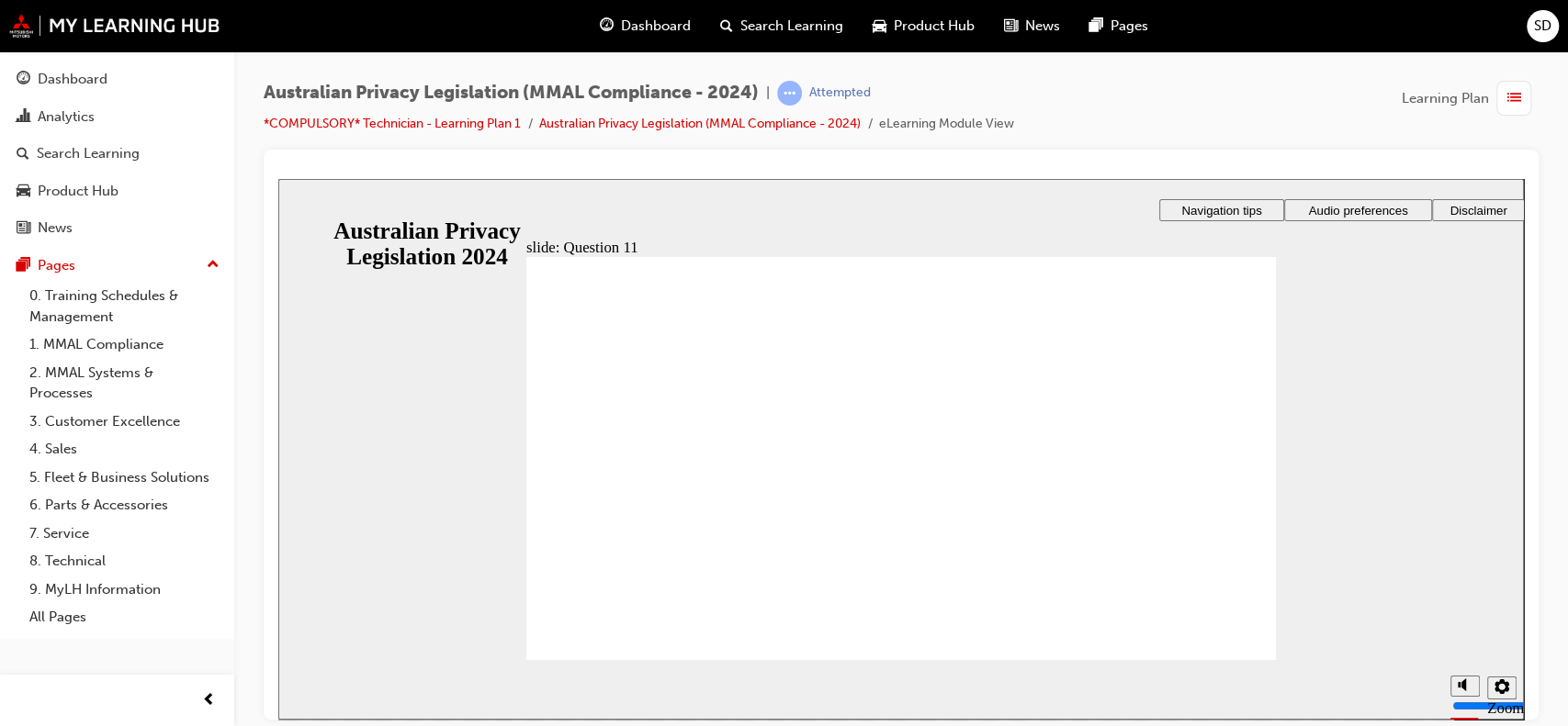
radio input "true"
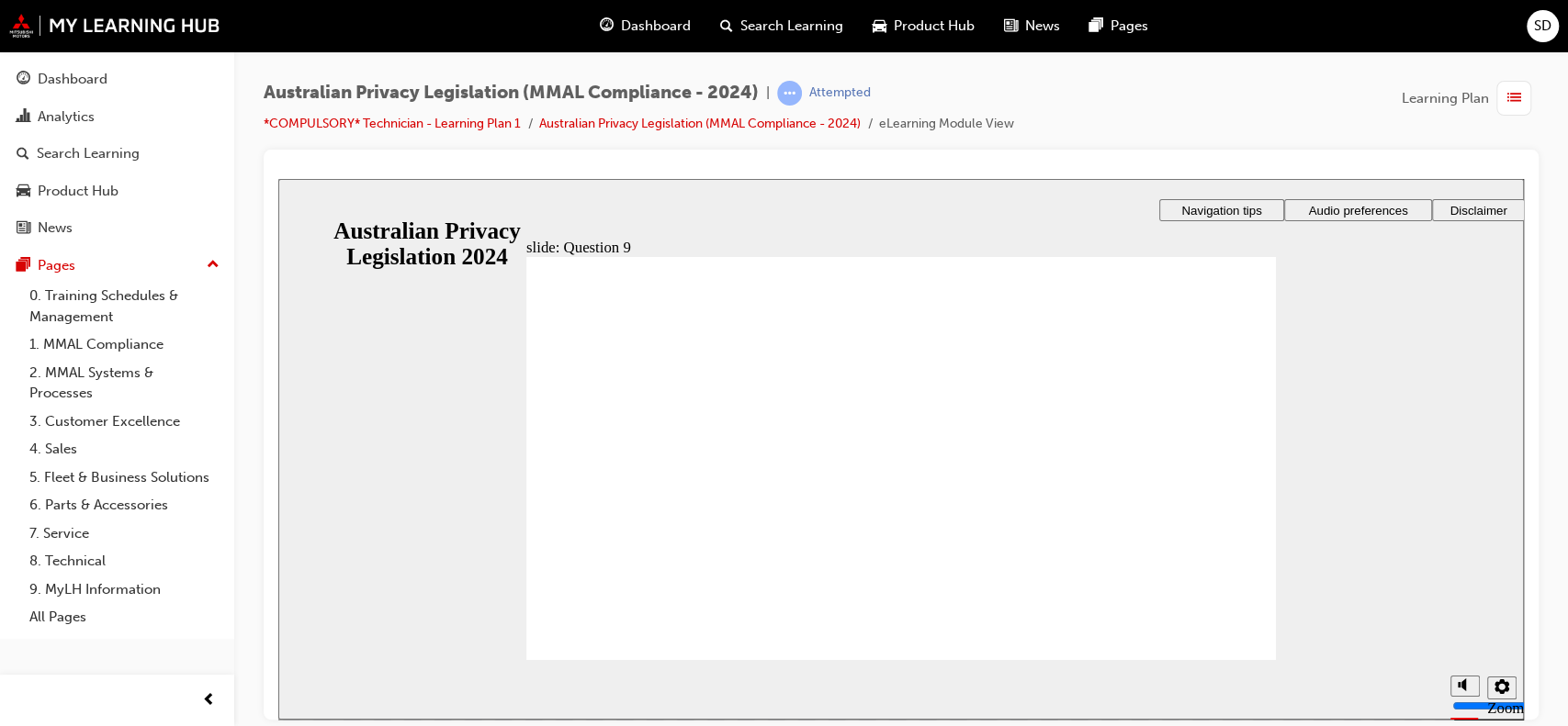
checkbox input "true"
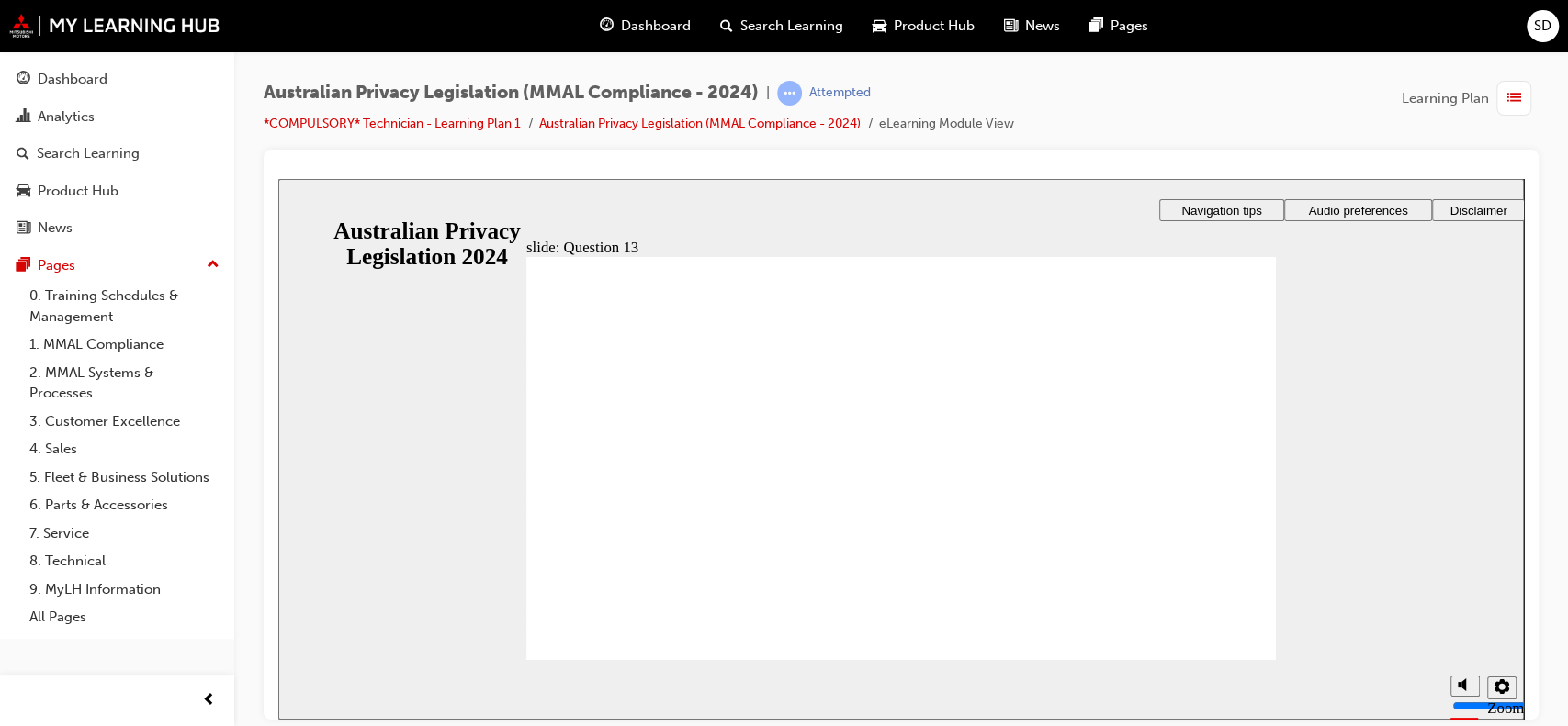
radio input "true"
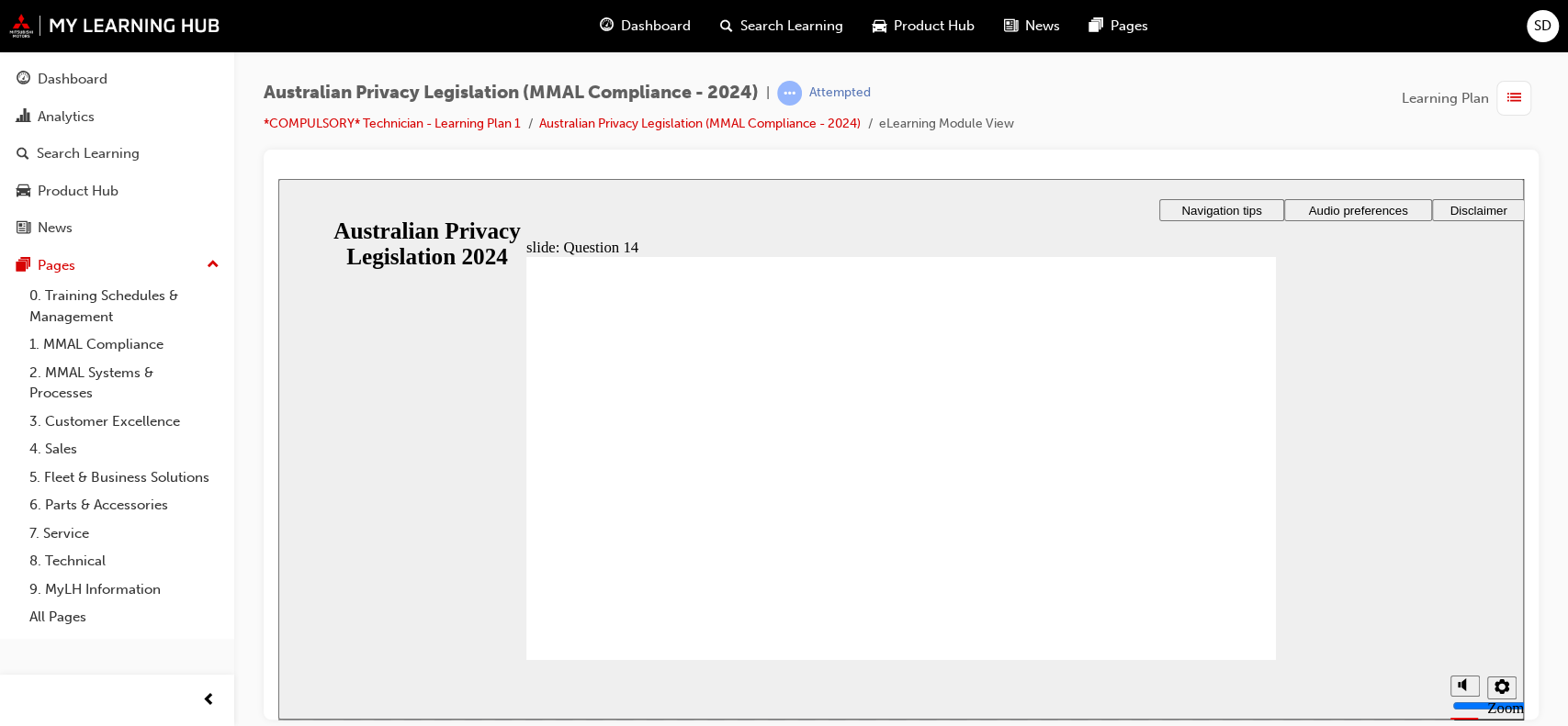
radio input "false"
radio input "true"
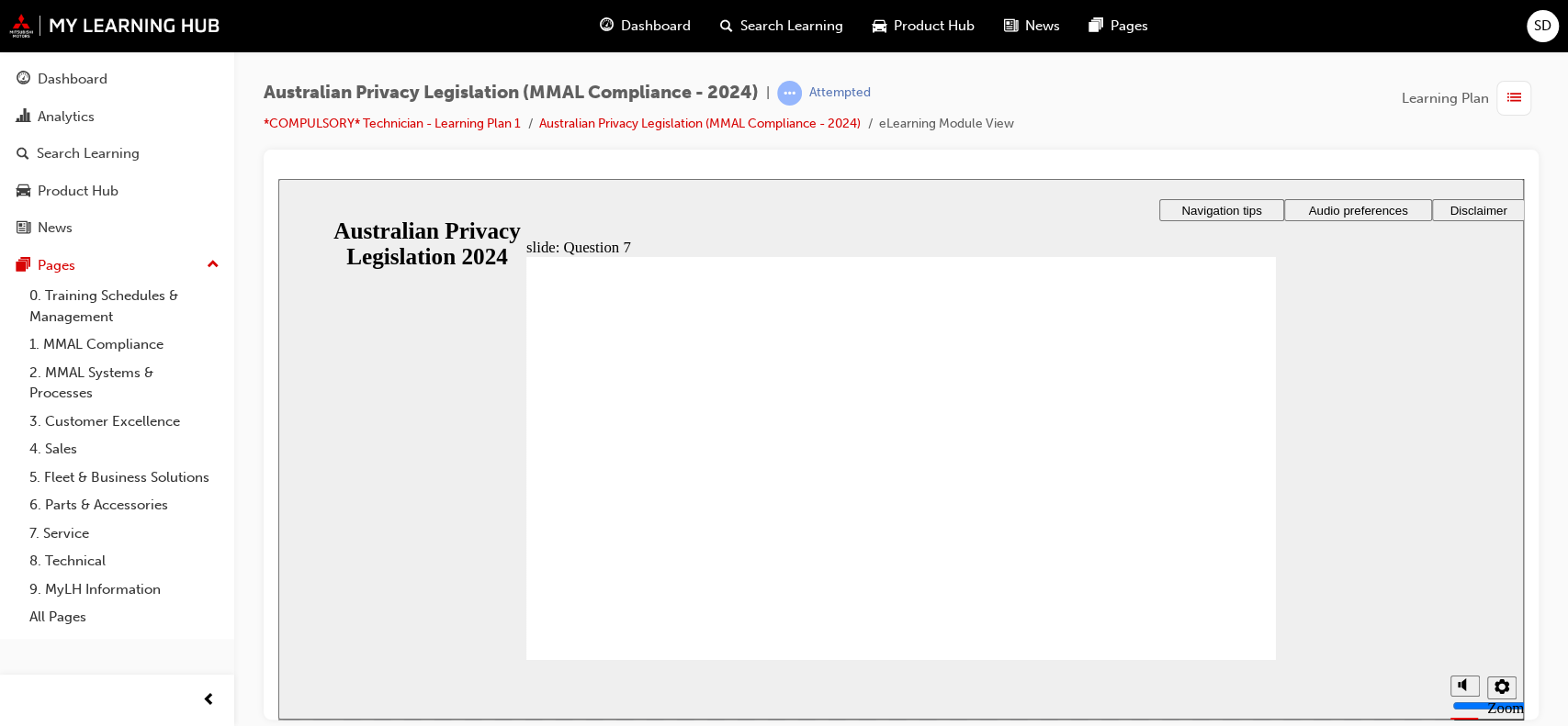
radio input "true"
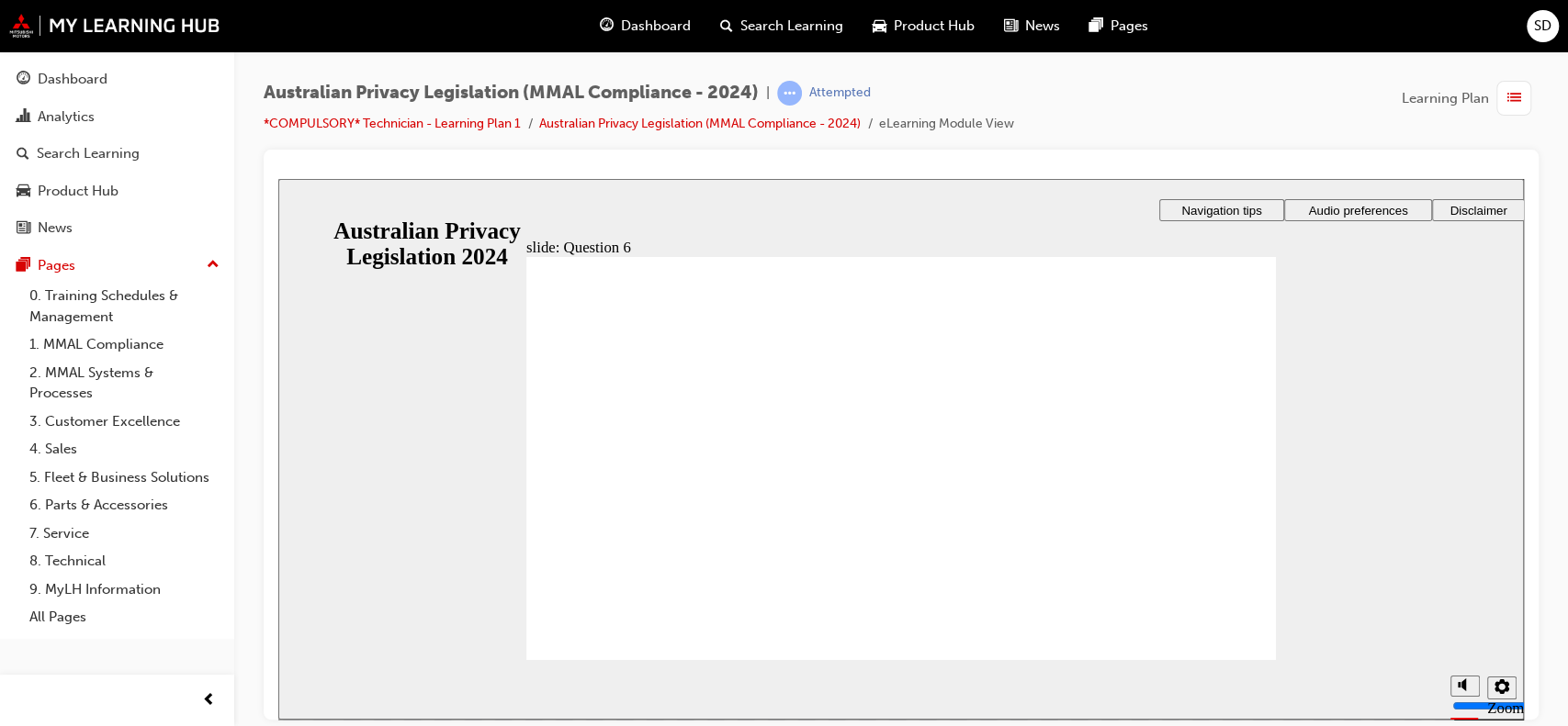
radio input "true"
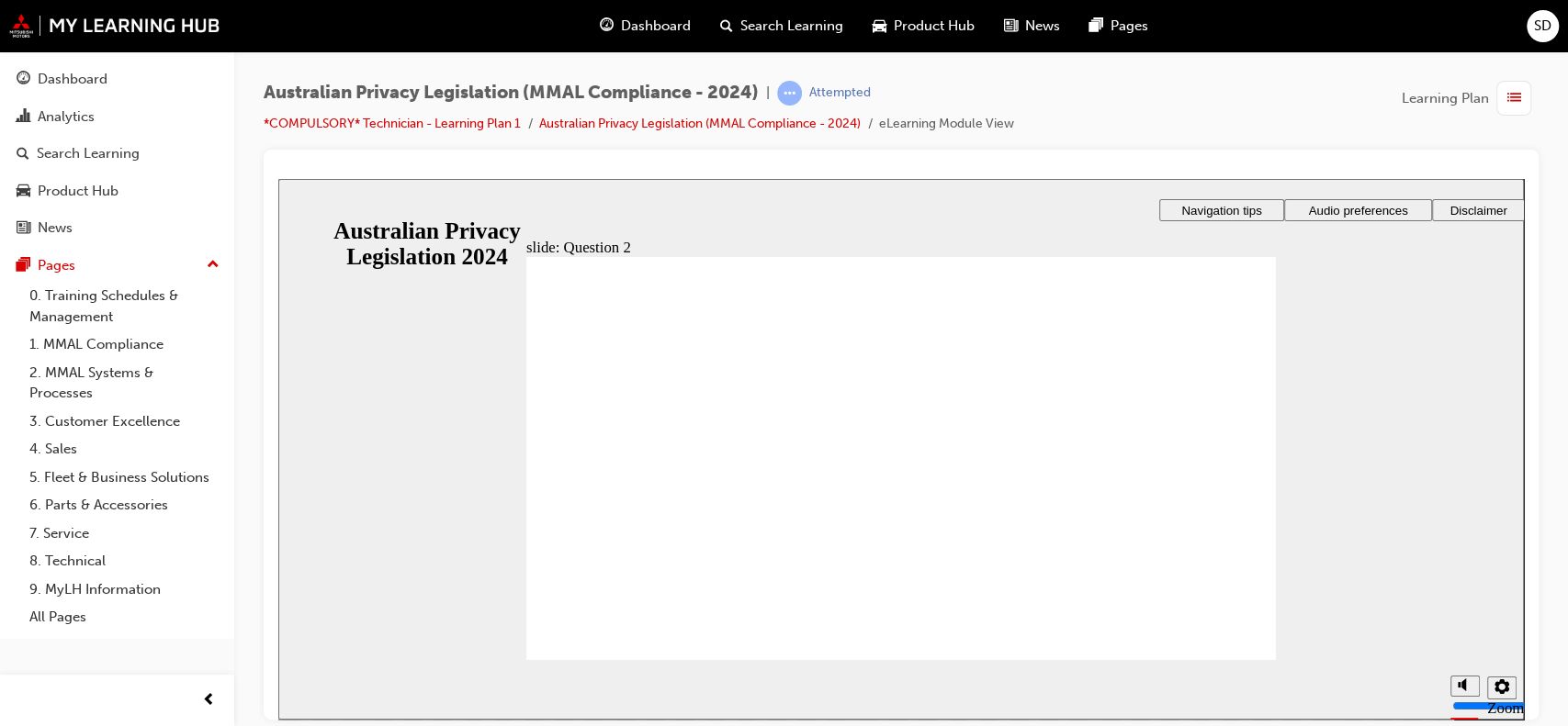
drag, startPoint x: 562, startPoint y: 440, endPoint x: 564, endPoint y: 451, distance: 11.2
radio input "true"
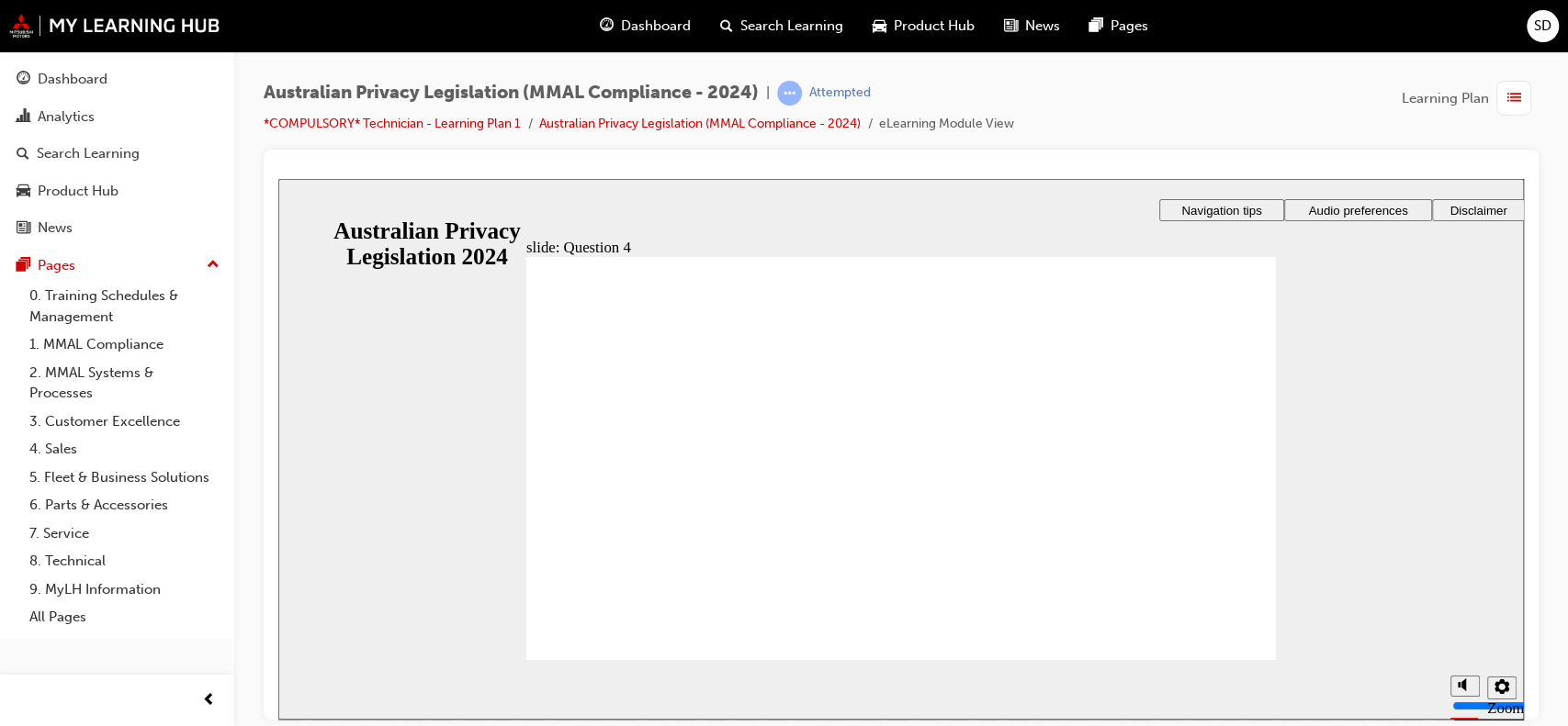
drag, startPoint x: 576, startPoint y: 489, endPoint x: 647, endPoint y: 616, distance: 145.5
radio input "true"
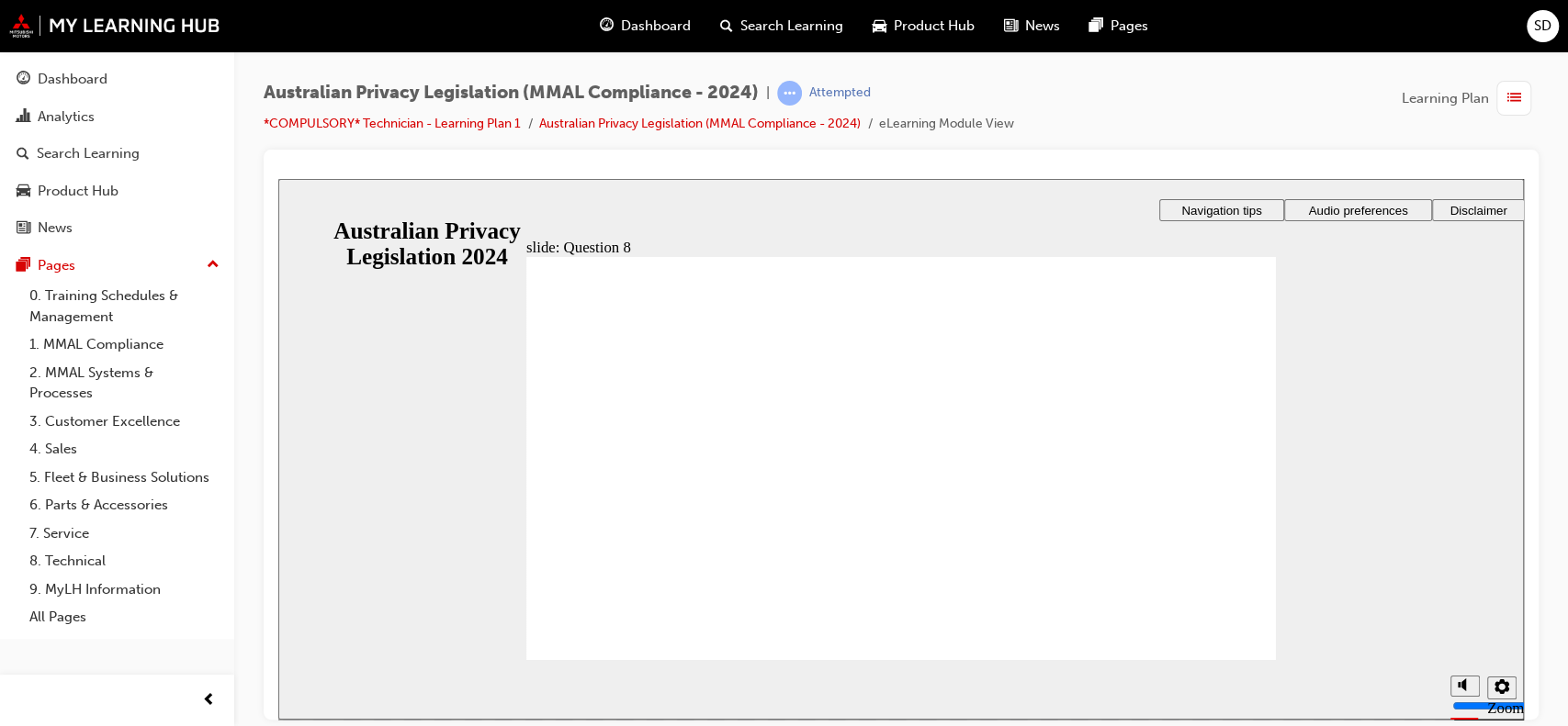
checkbox input "true"
drag, startPoint x: 602, startPoint y: 635, endPoint x: 603, endPoint y: 617, distance: 18.0
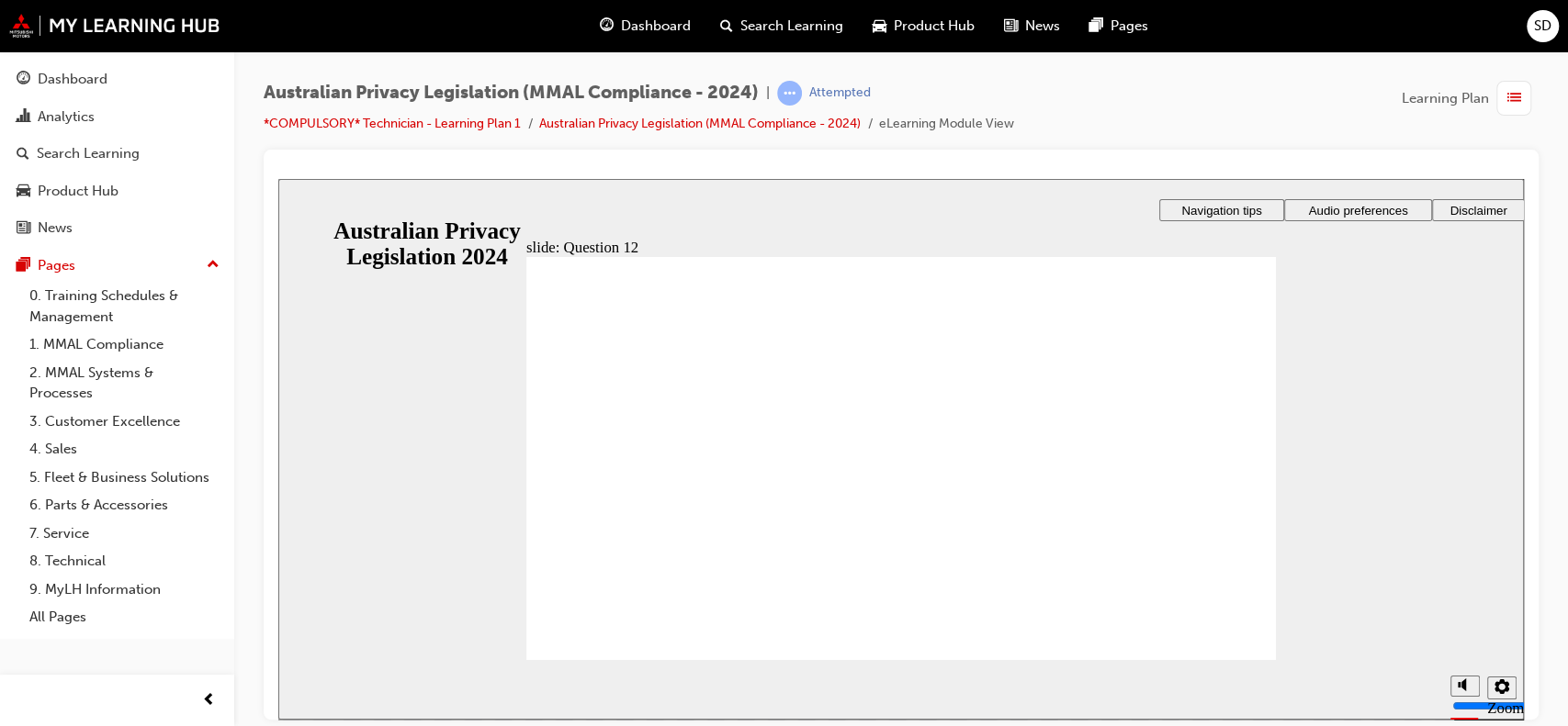
radio input "true"
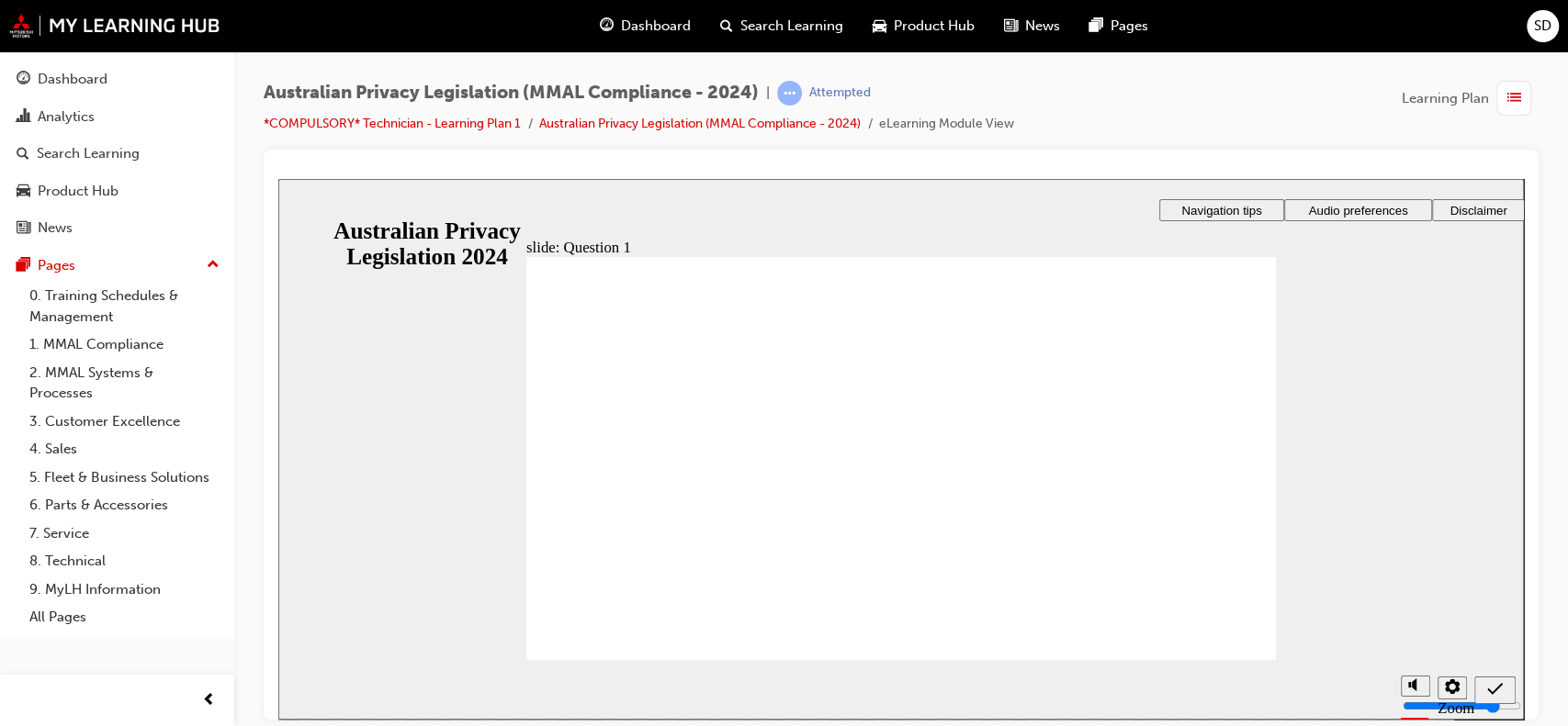
radio input "true"
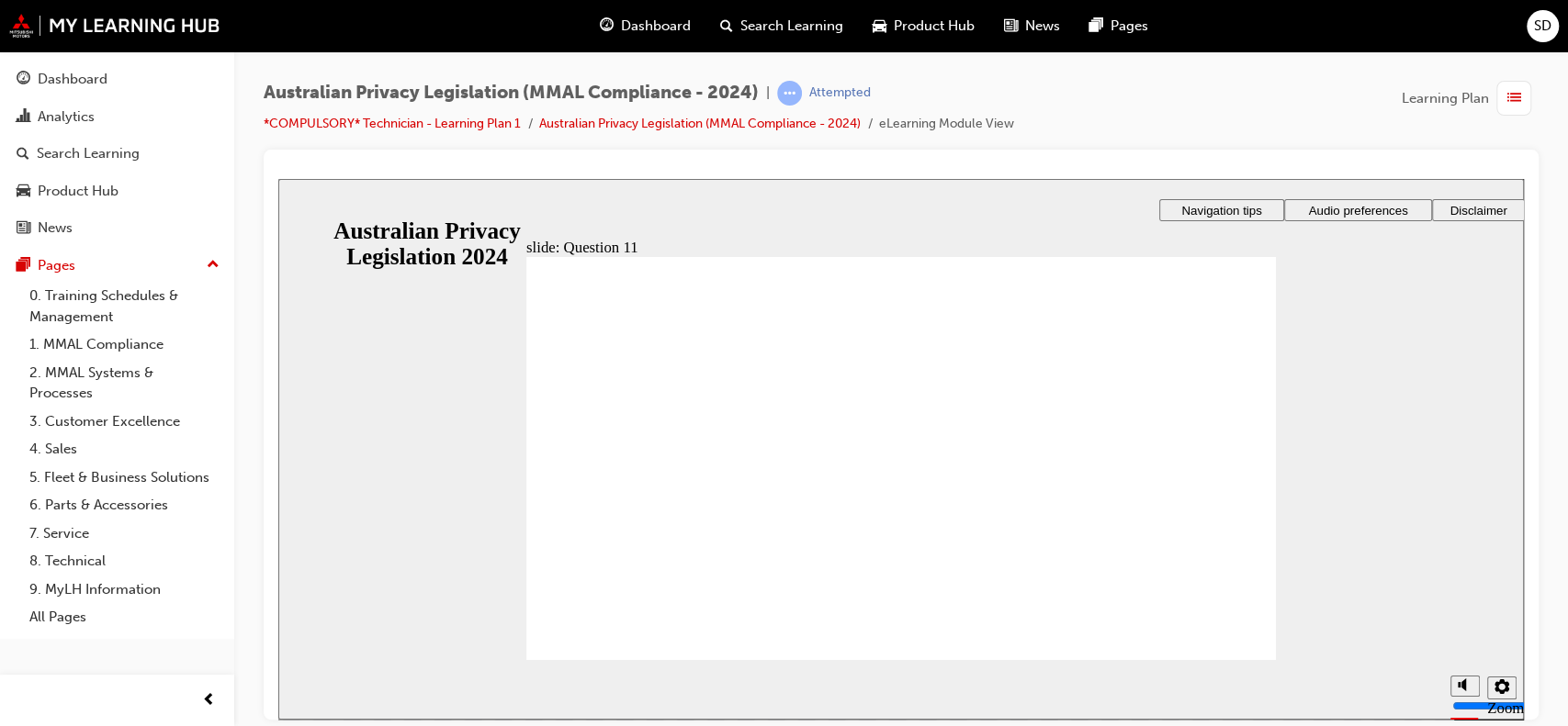
radio input "true"
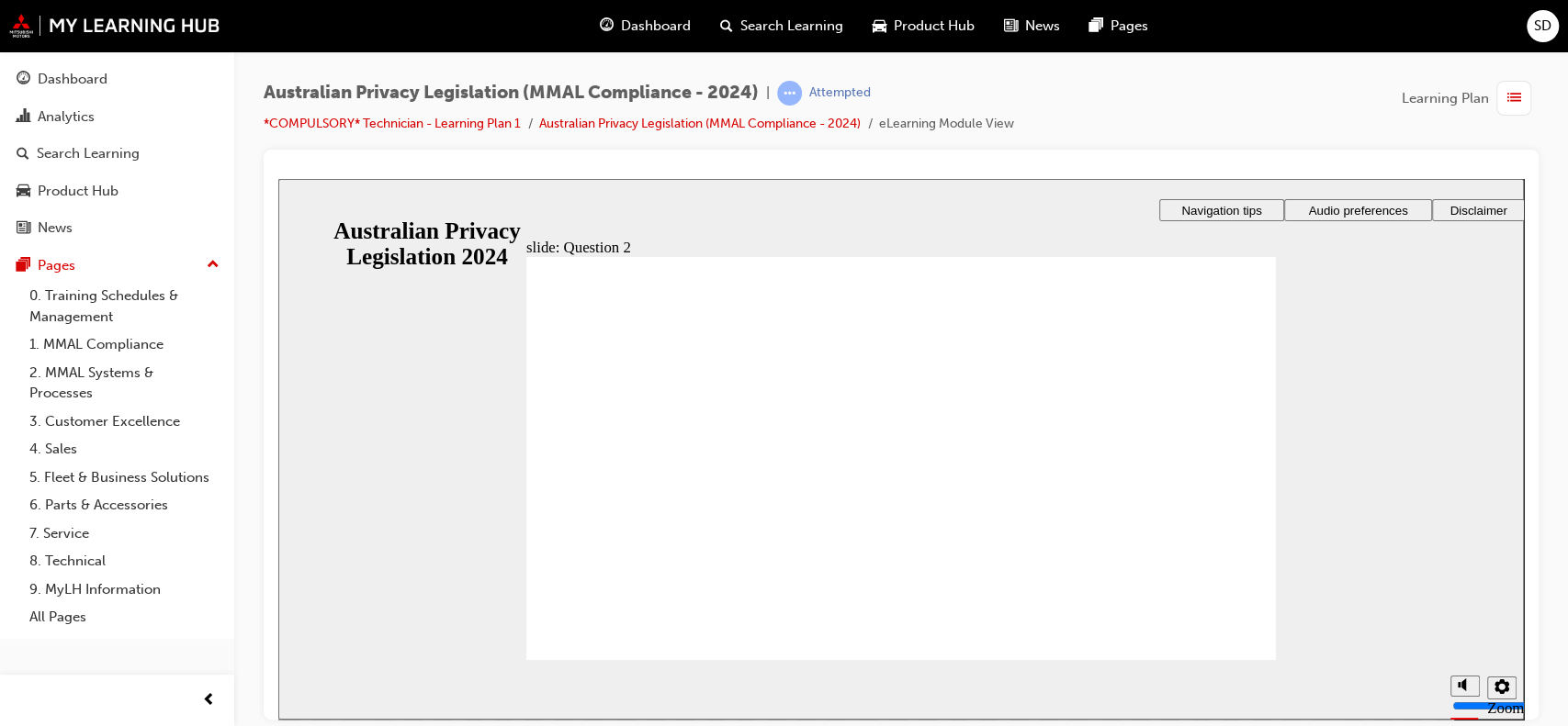
radio input "true"
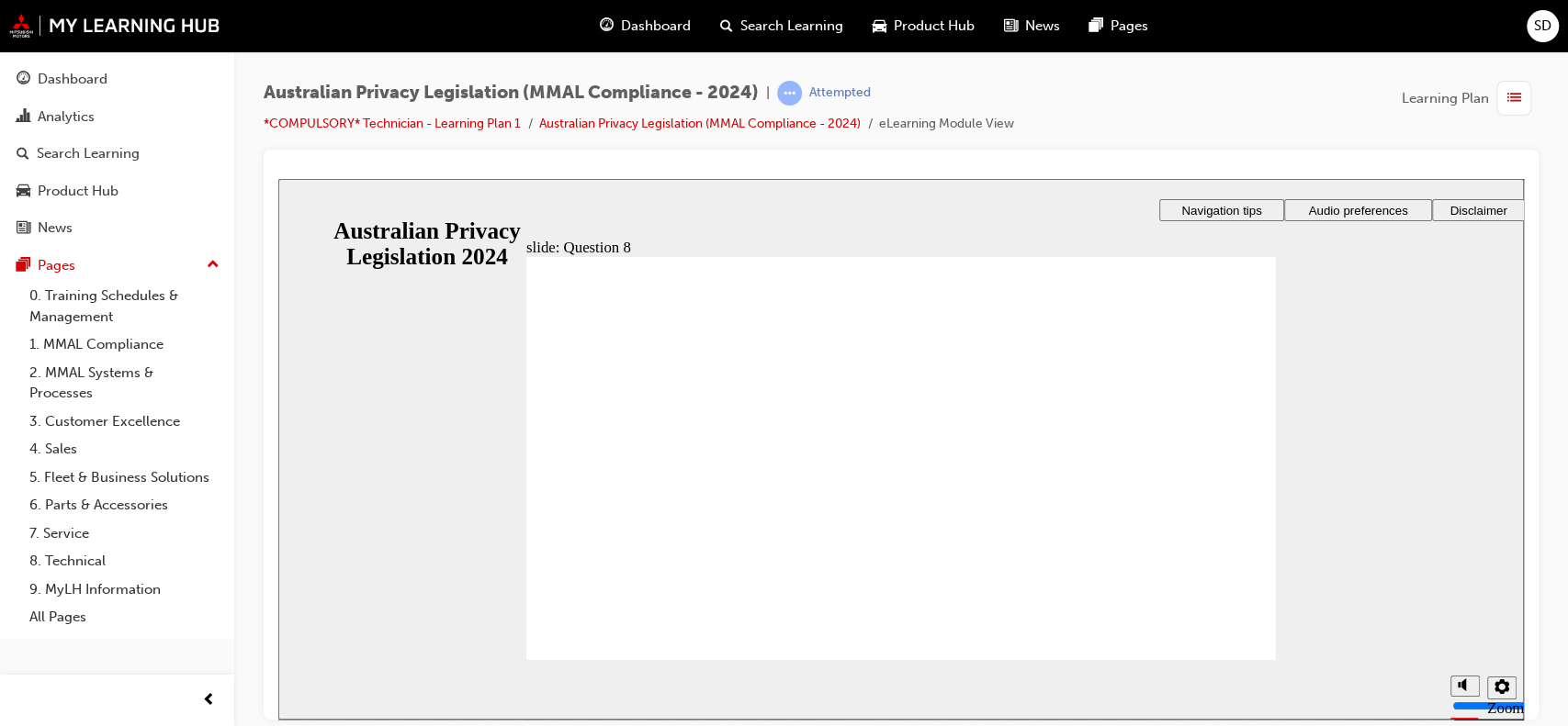
radio input "true"
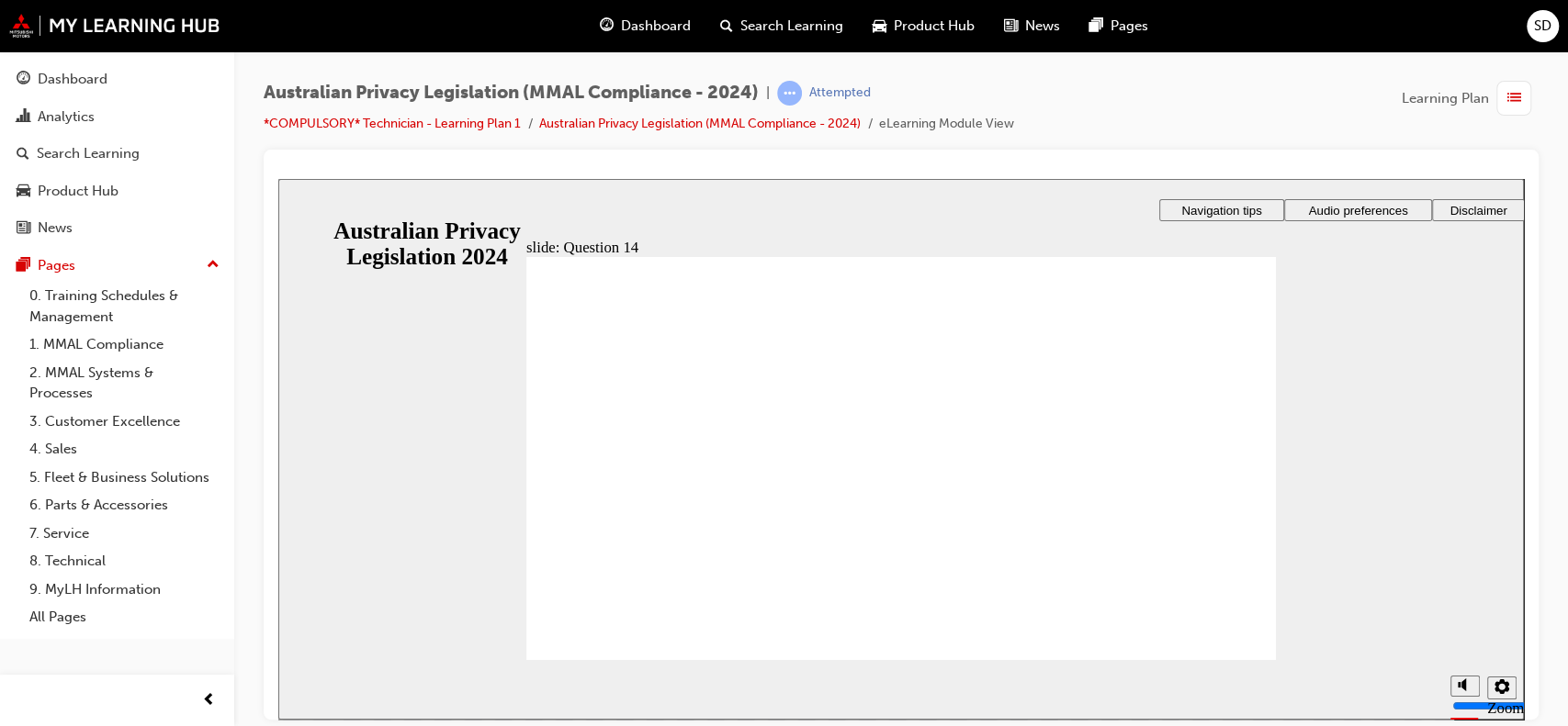
radio input "true"
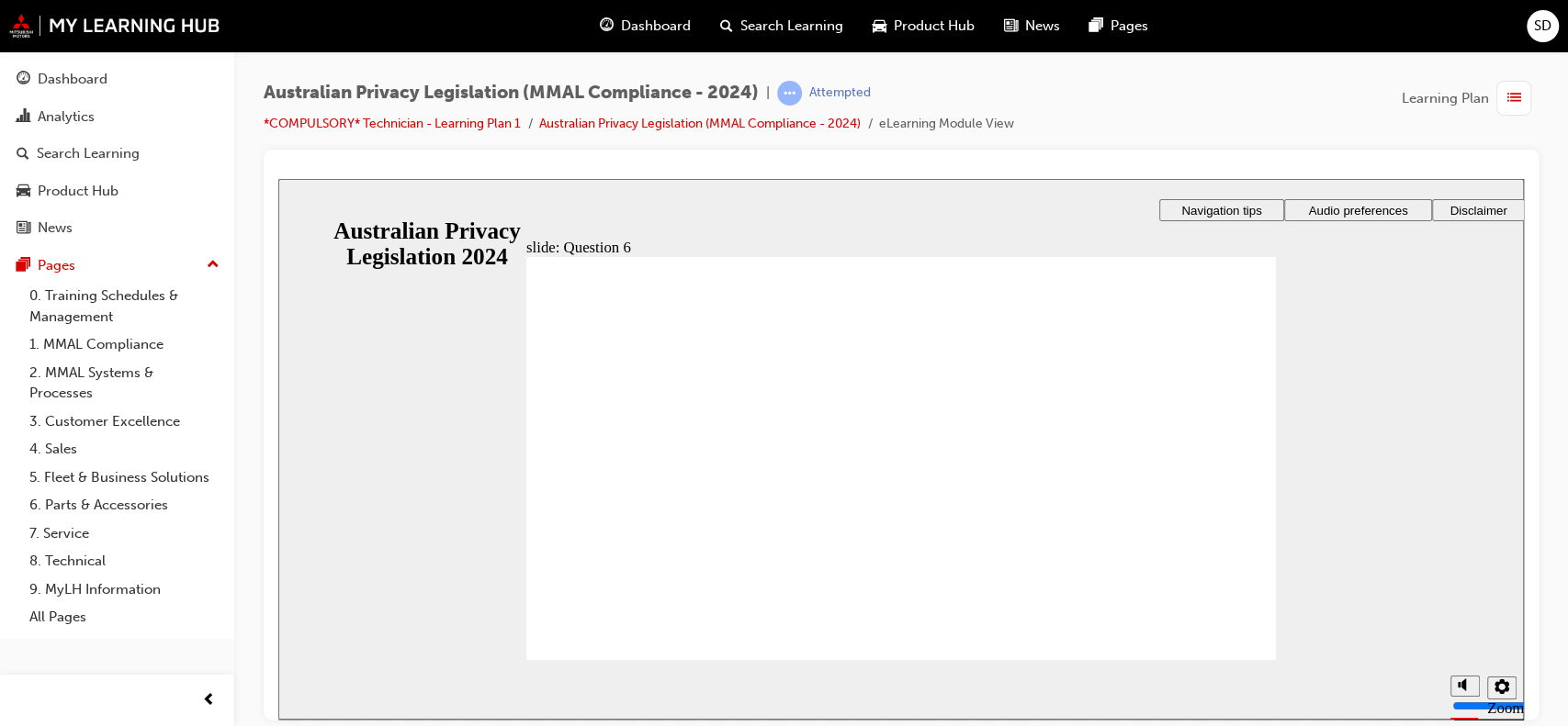
checkbox input "true"
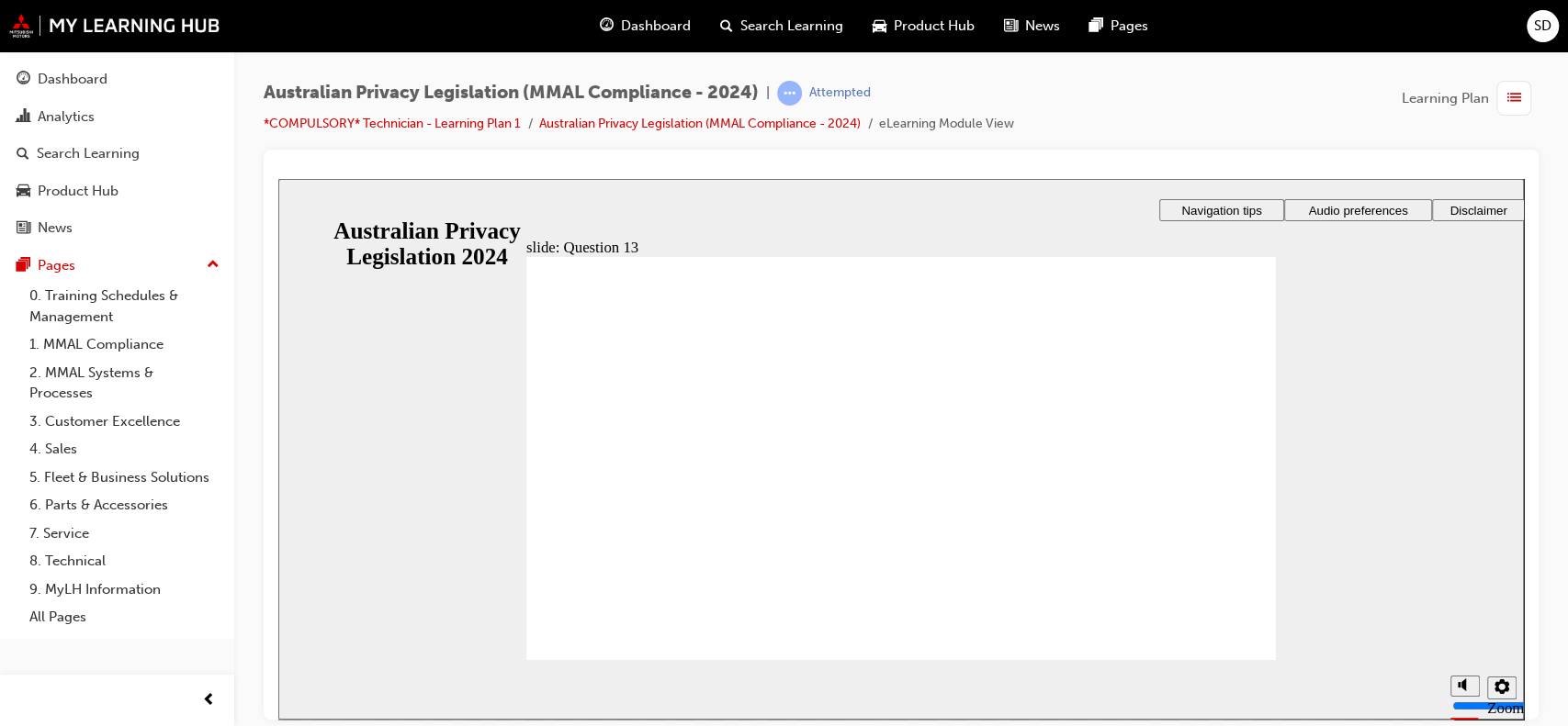
radio input "true"
checkbox input "true"
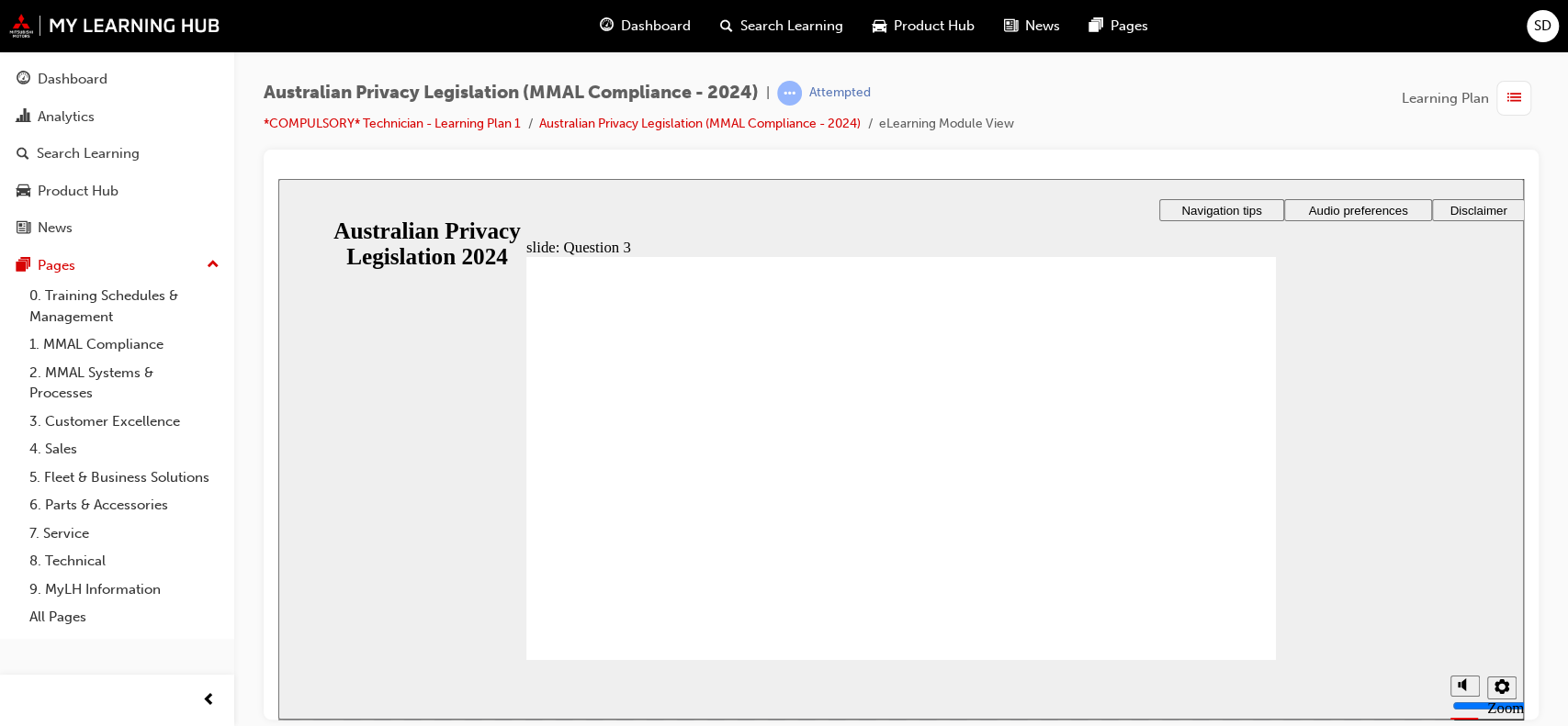
radio input "true"
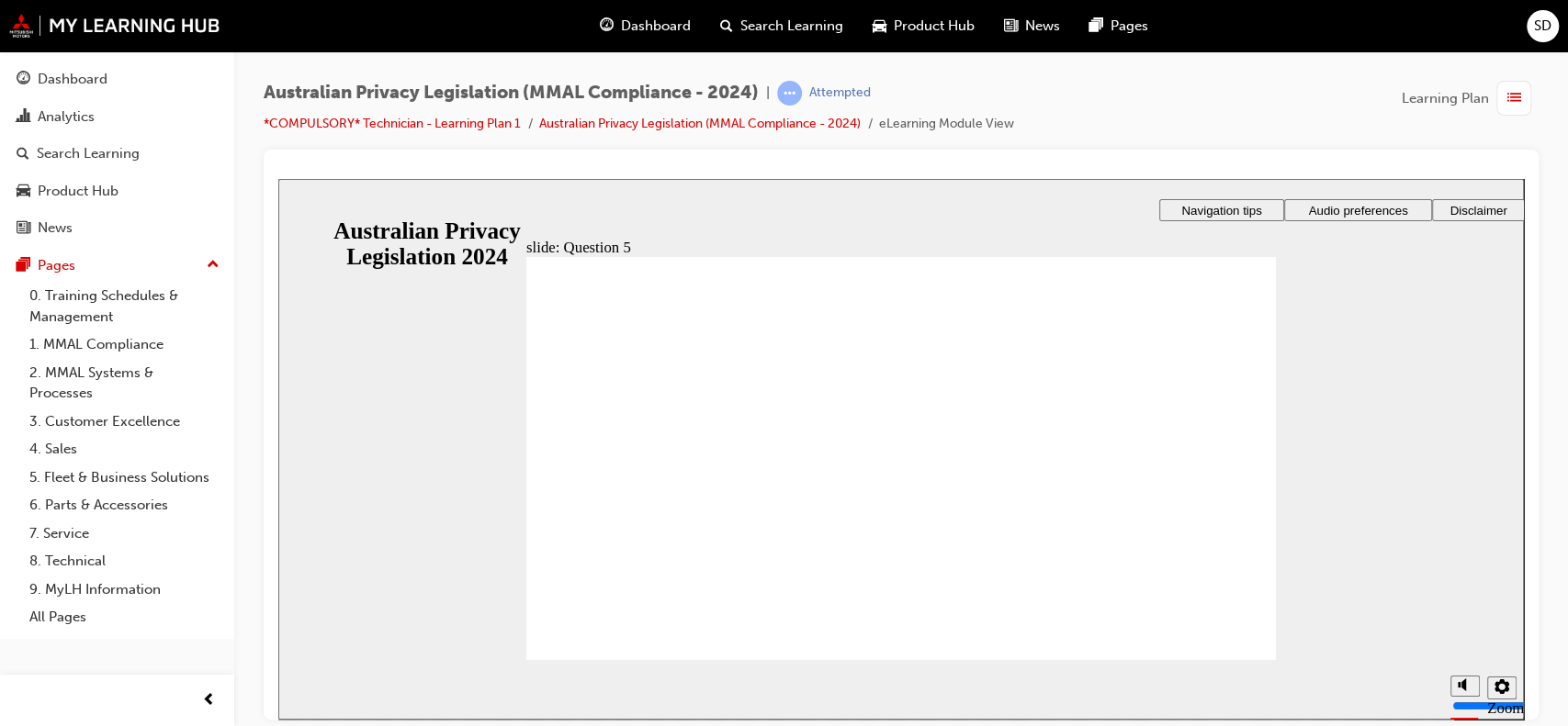
radio input "true"
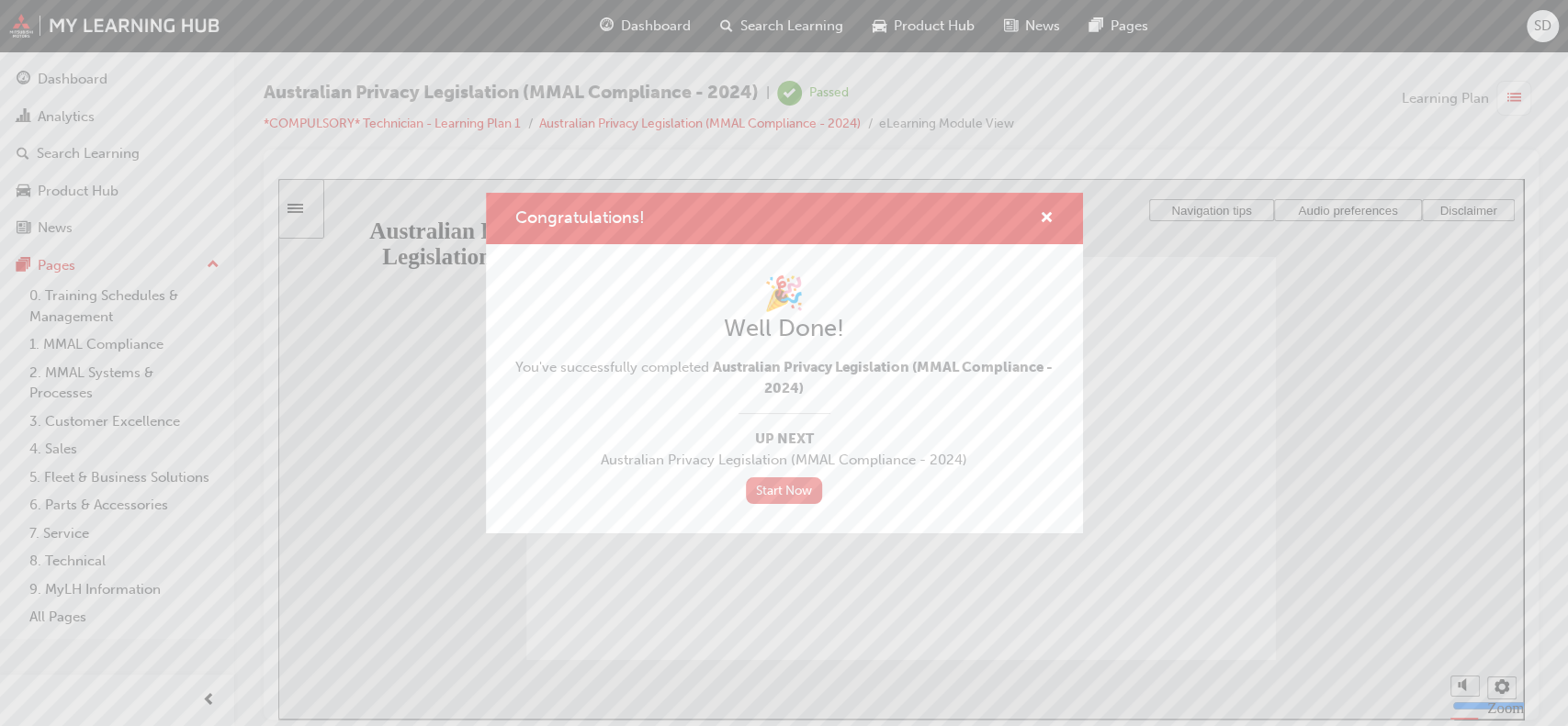
click at [809, 496] on link "Start Now" at bounding box center [784, 491] width 77 height 26
click at [793, 501] on link "Start Now" at bounding box center [784, 491] width 77 height 26
click at [793, 499] on link "Start Now" at bounding box center [784, 491] width 77 height 26
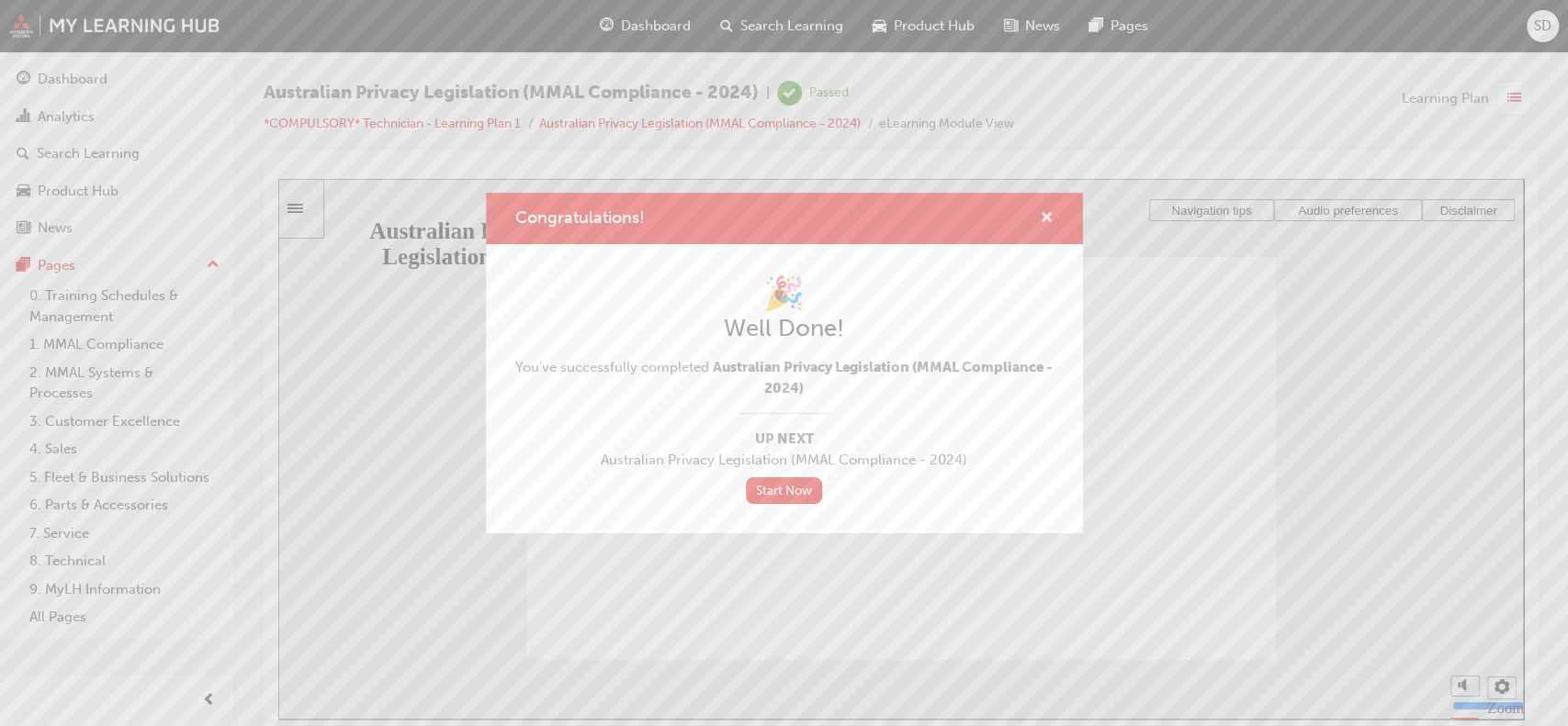
click at [1042, 219] on span "cross-icon" at bounding box center [1046, 219] width 14 height 17
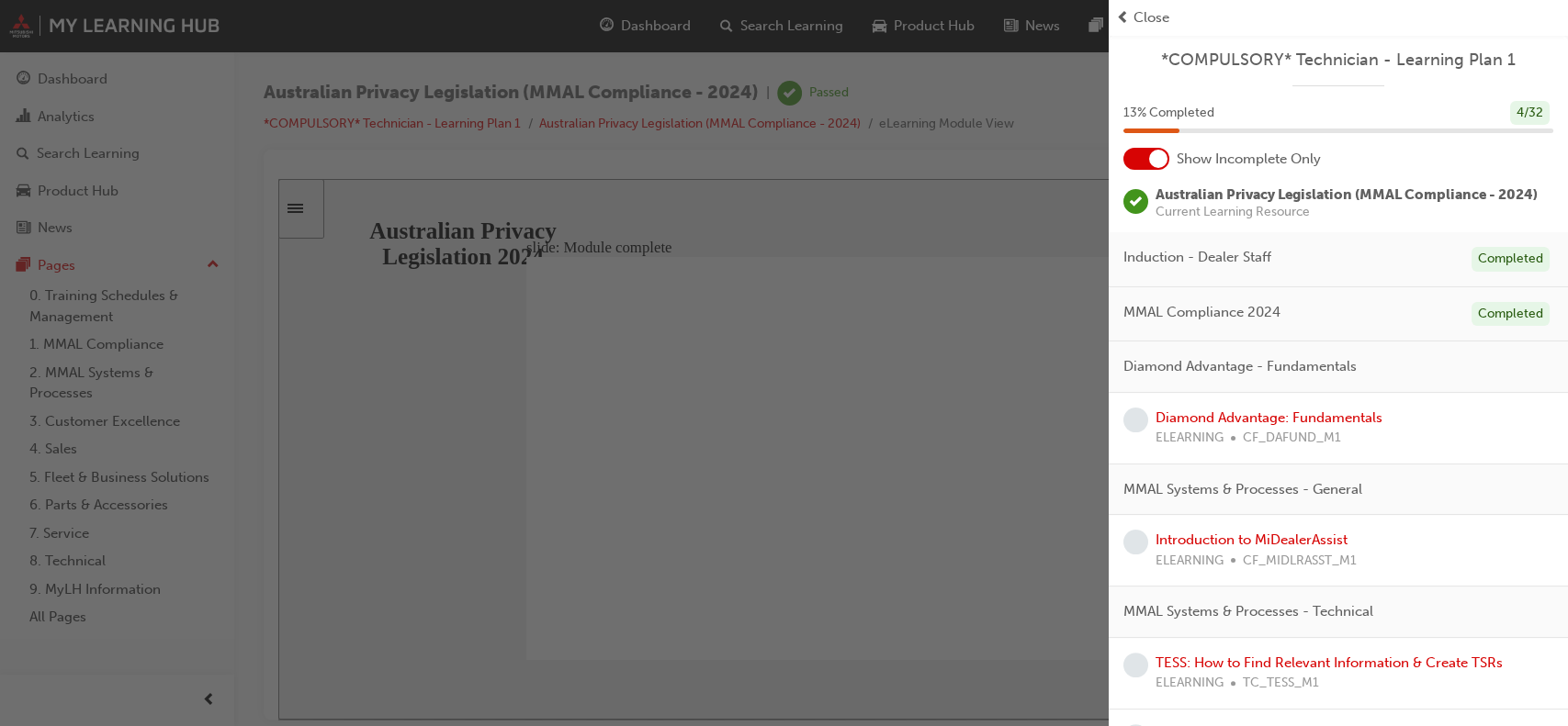
click at [1163, 161] on div at bounding box center [1158, 159] width 19 height 19
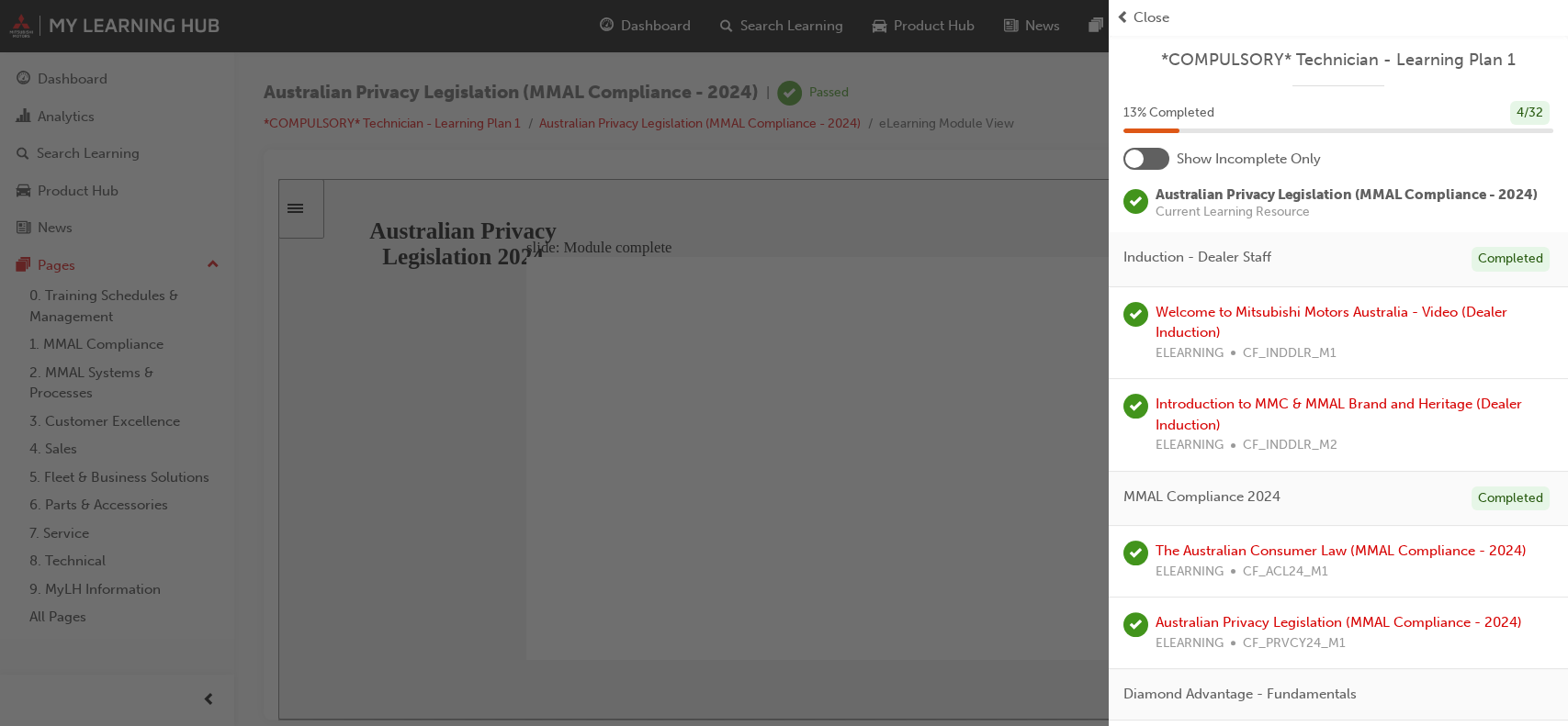
click at [1143, 161] on div at bounding box center [1146, 158] width 46 height 22
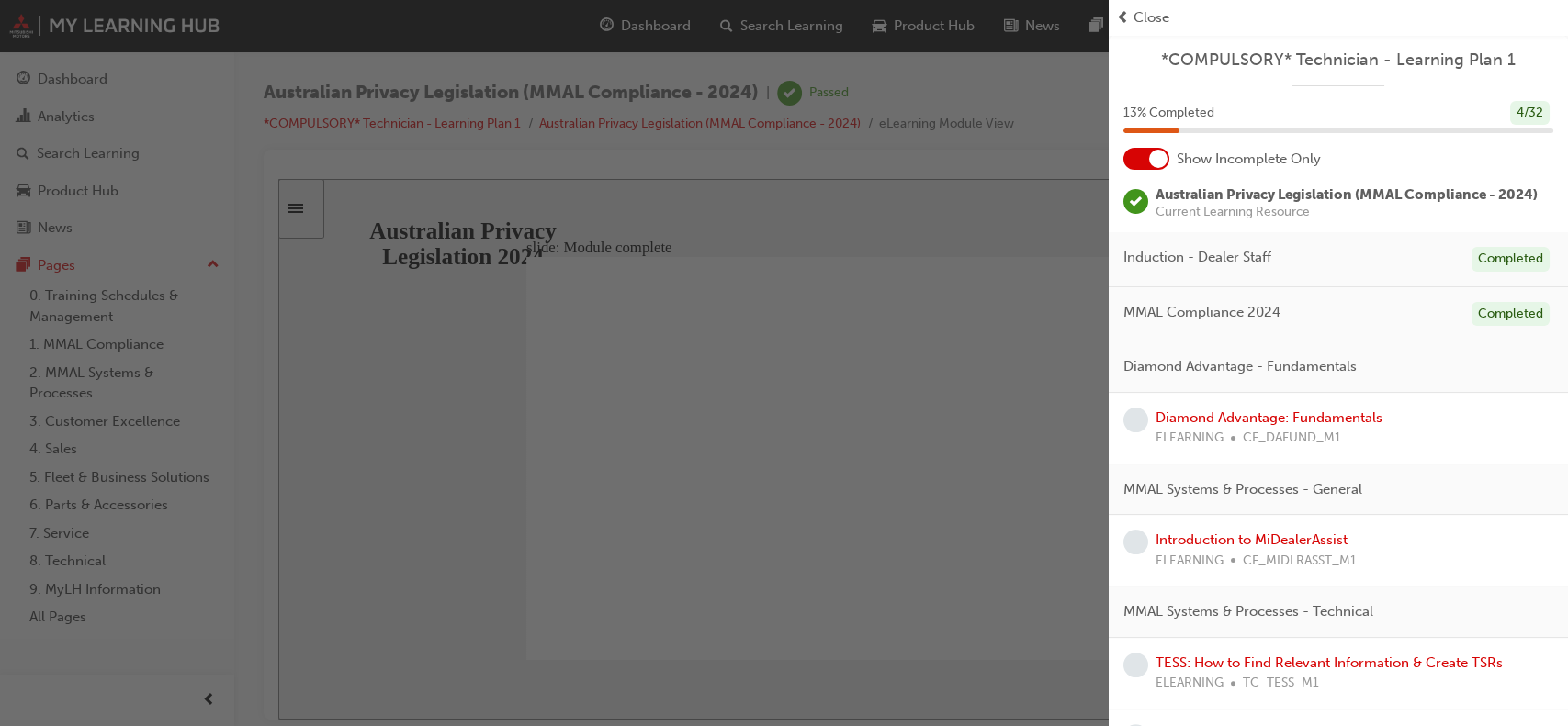
click at [1146, 160] on div at bounding box center [1146, 158] width 46 height 22
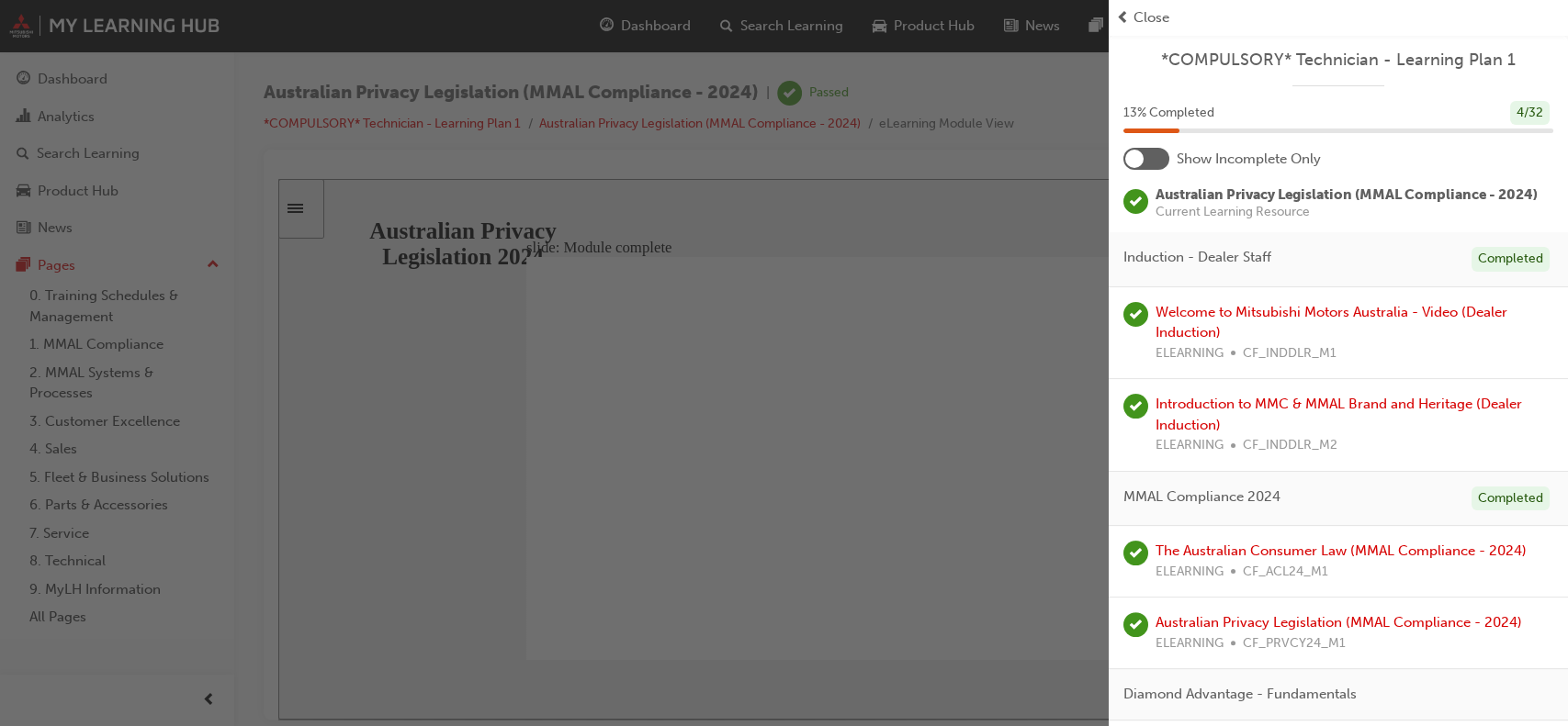
click at [1146, 160] on div at bounding box center [1146, 158] width 46 height 22
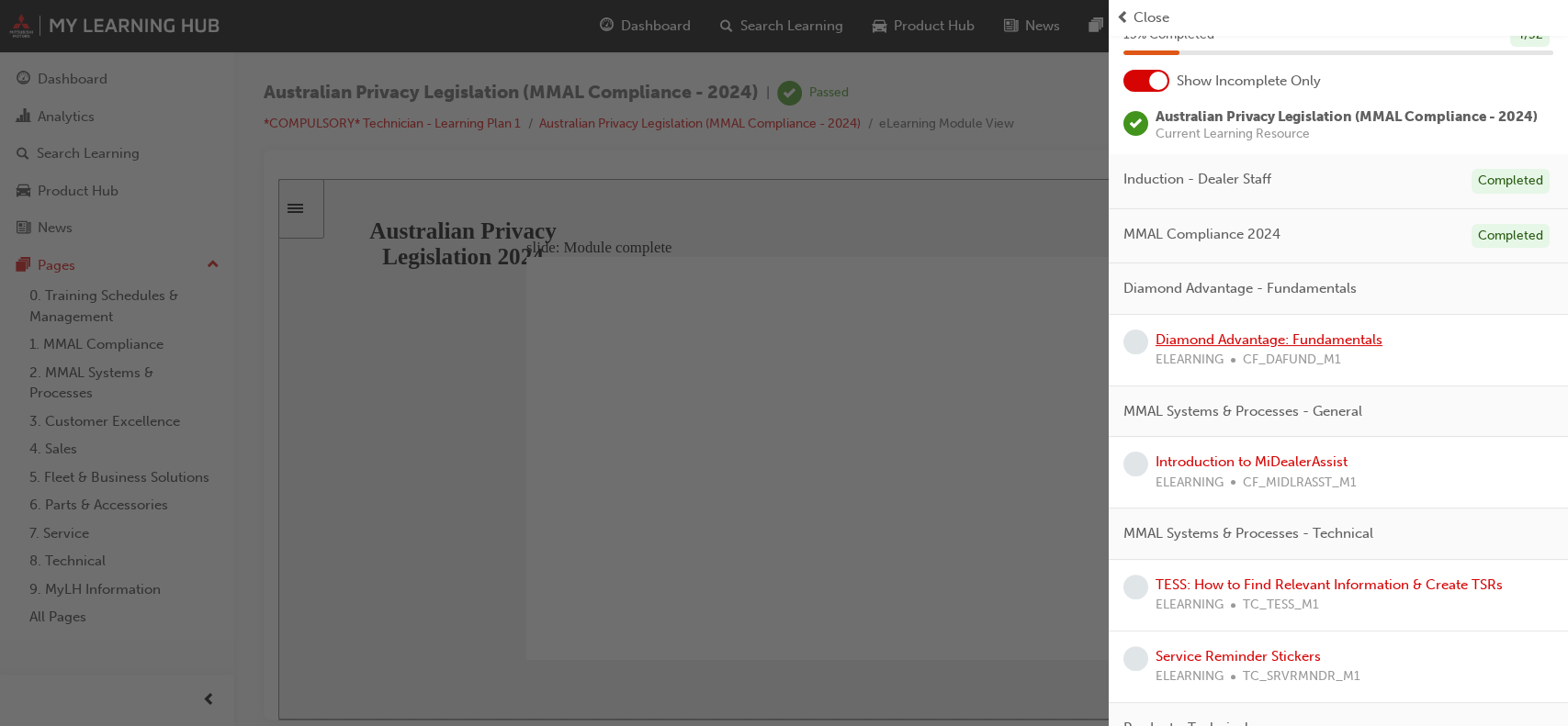
scroll to position [85, 0]
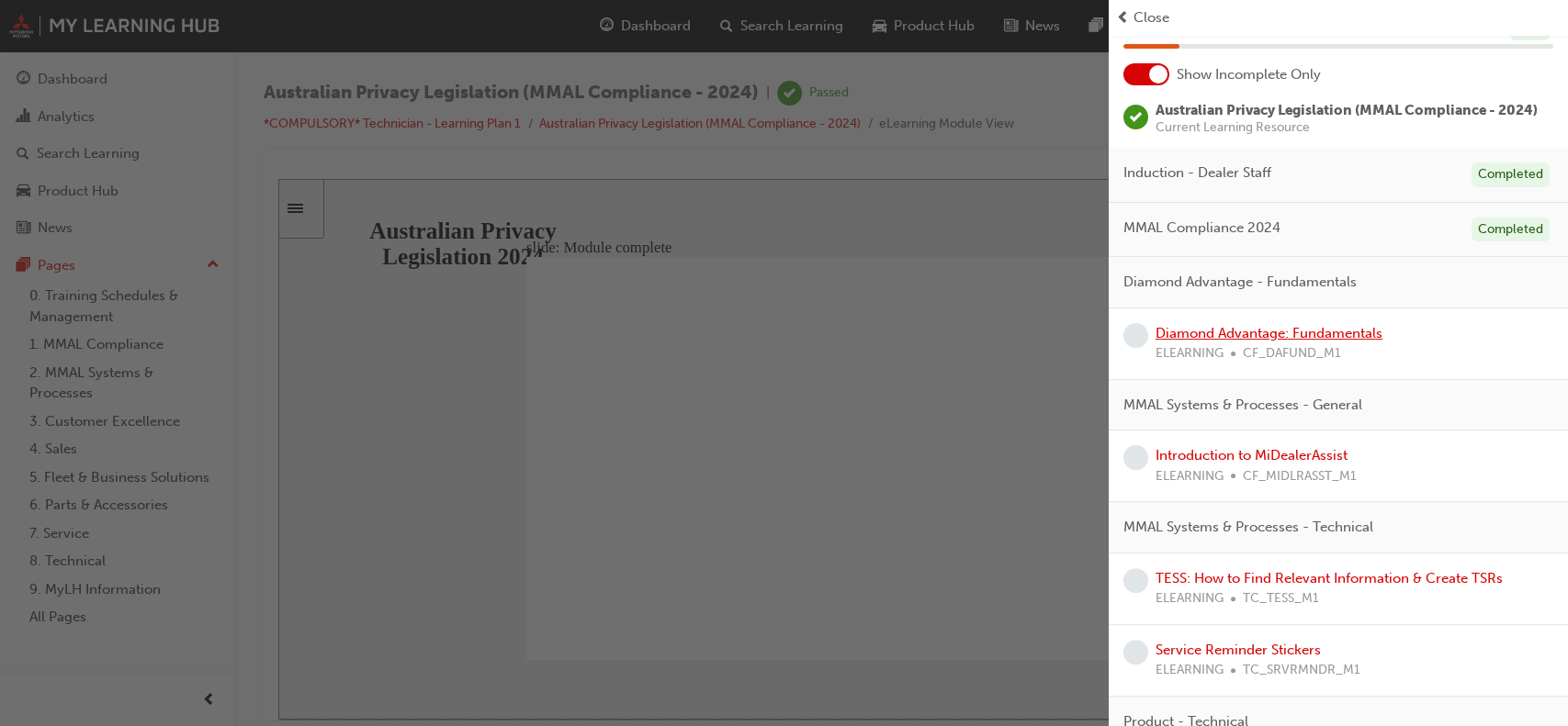
click at [1309, 342] on link "Diamond Advantage: Fundamentals" at bounding box center [1269, 333] width 227 height 17
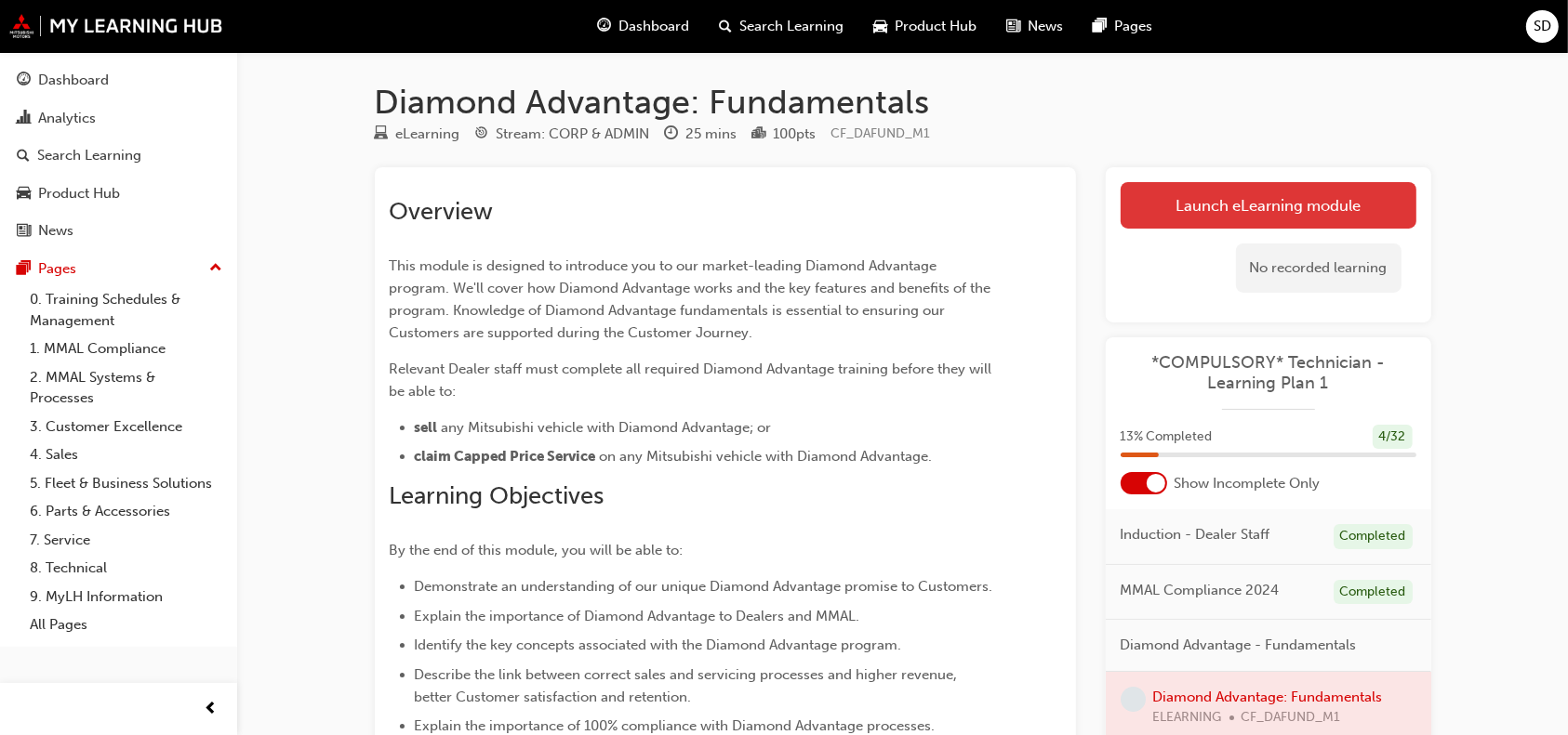
click at [1197, 208] on link "Launch eLearning module" at bounding box center [1269, 205] width 296 height 47
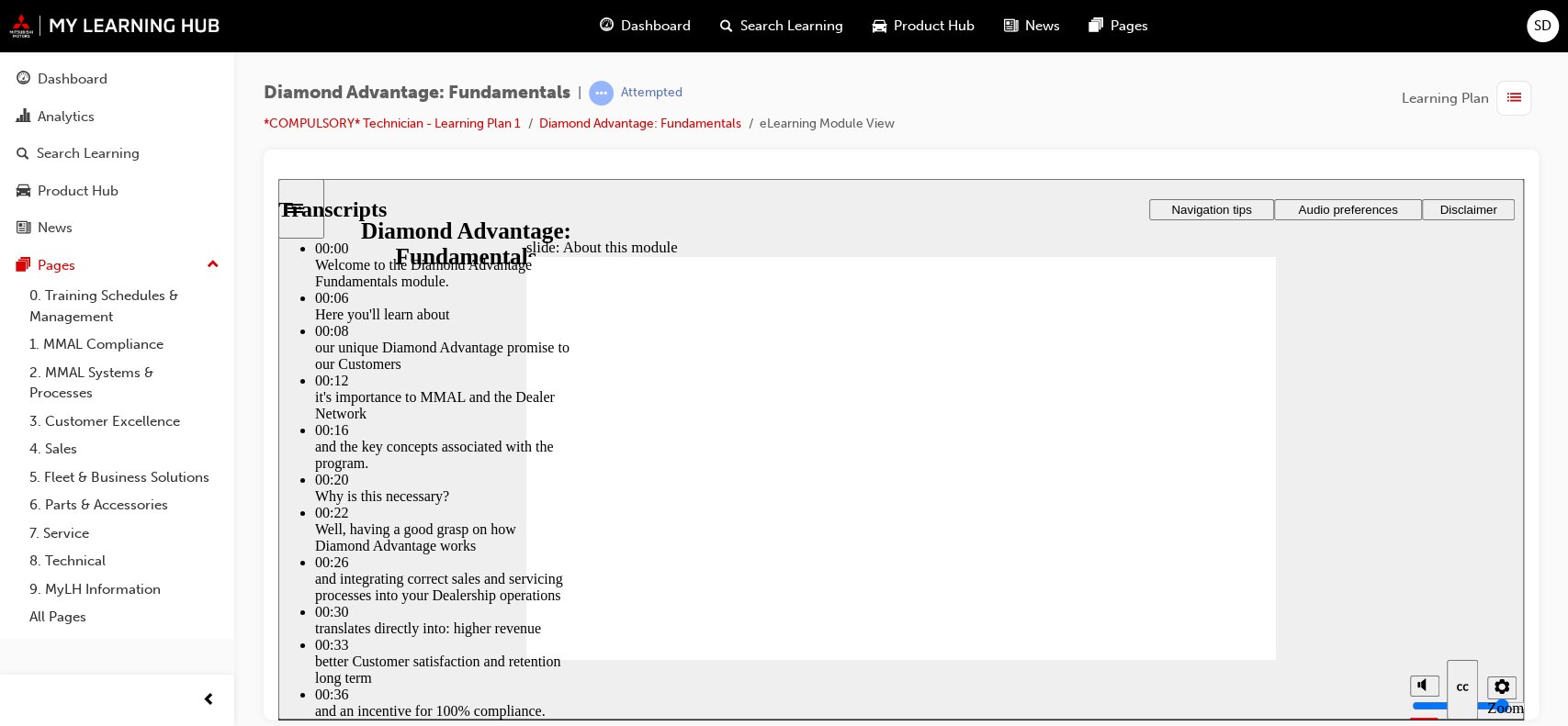
drag, startPoint x: 742, startPoint y: 571, endPoint x: 743, endPoint y: 559, distance: 12.0
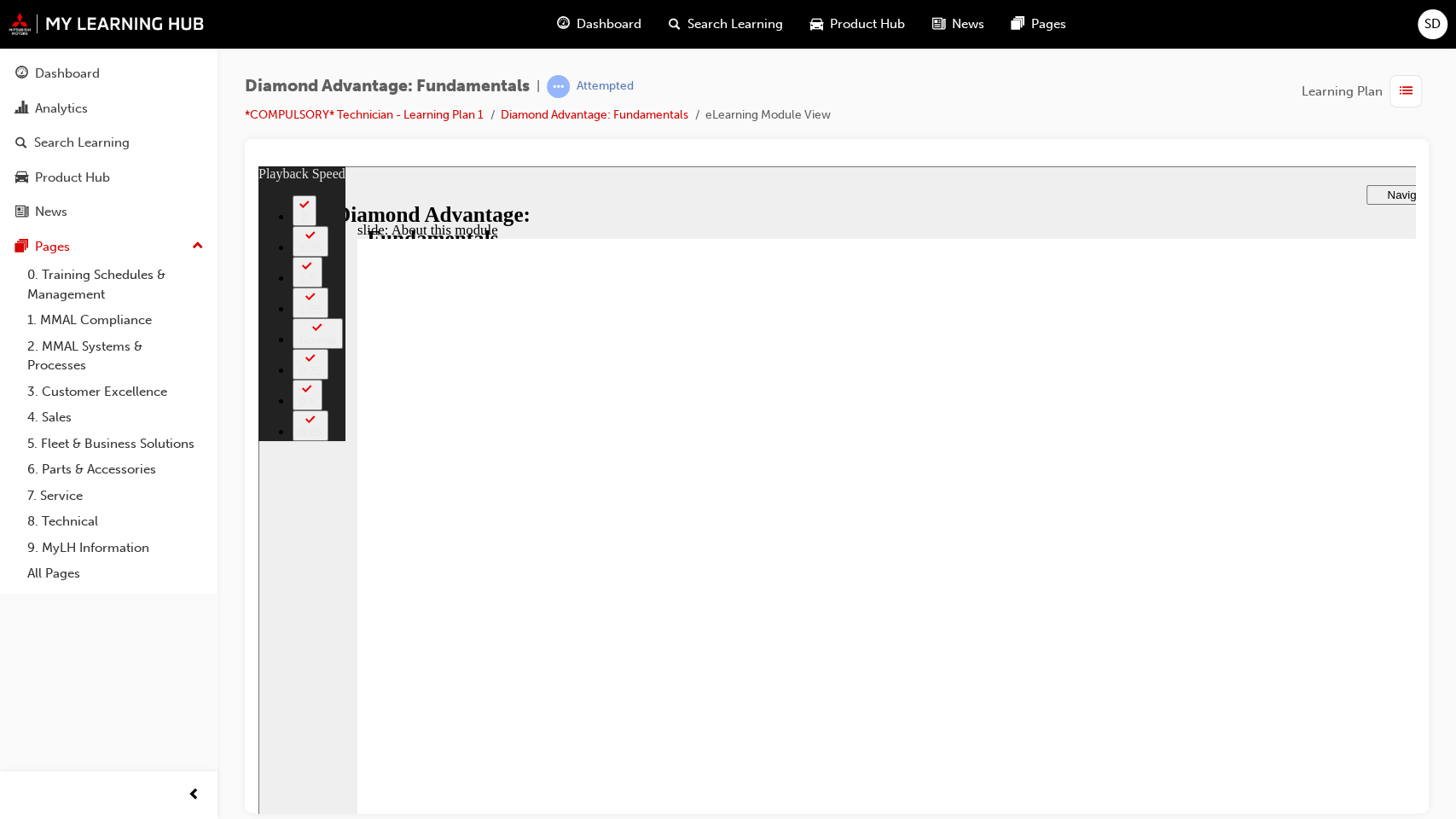
type input "45"
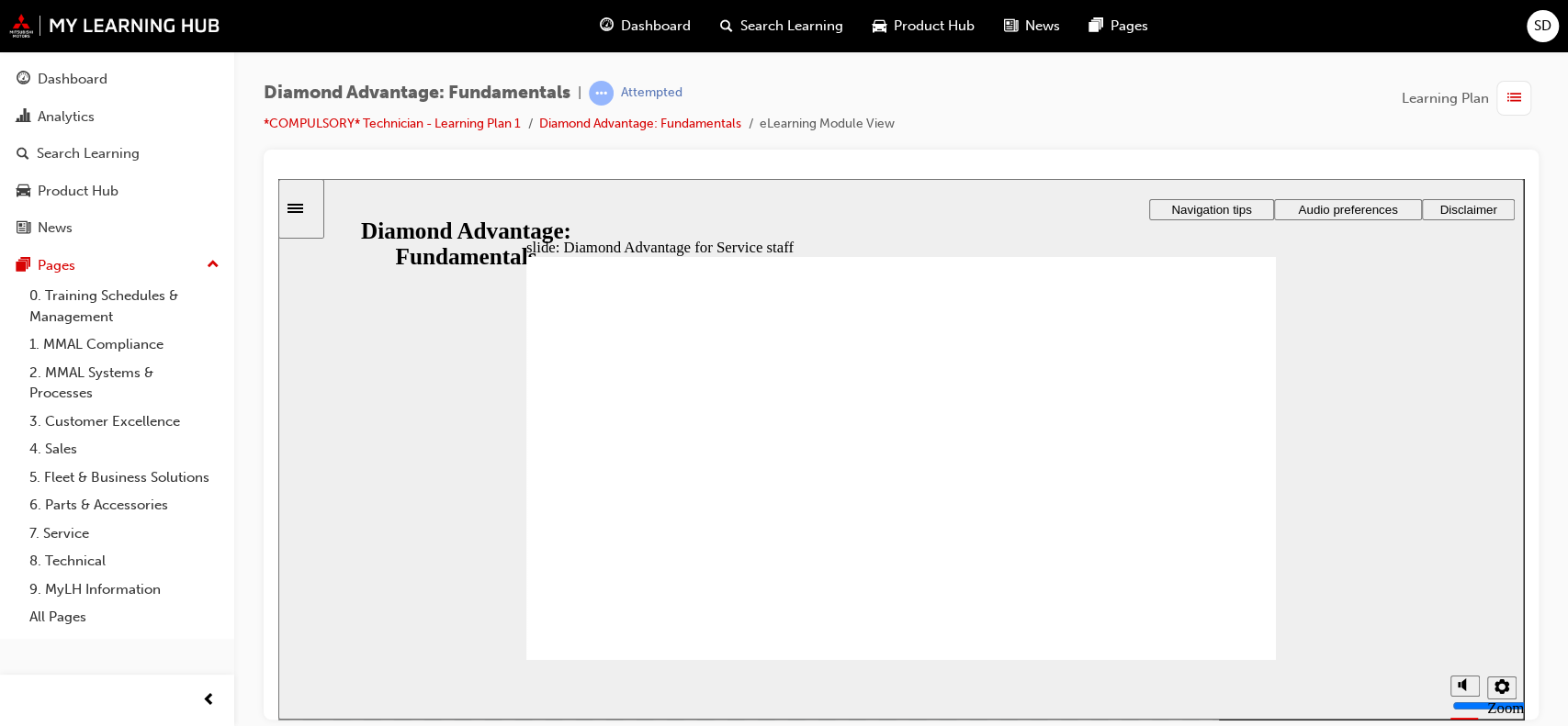
drag, startPoint x: 914, startPoint y: 555, endPoint x: 727, endPoint y: 499, distance: 195.2
drag, startPoint x: 1030, startPoint y: 558, endPoint x: 958, endPoint y: 548, distance: 72.7
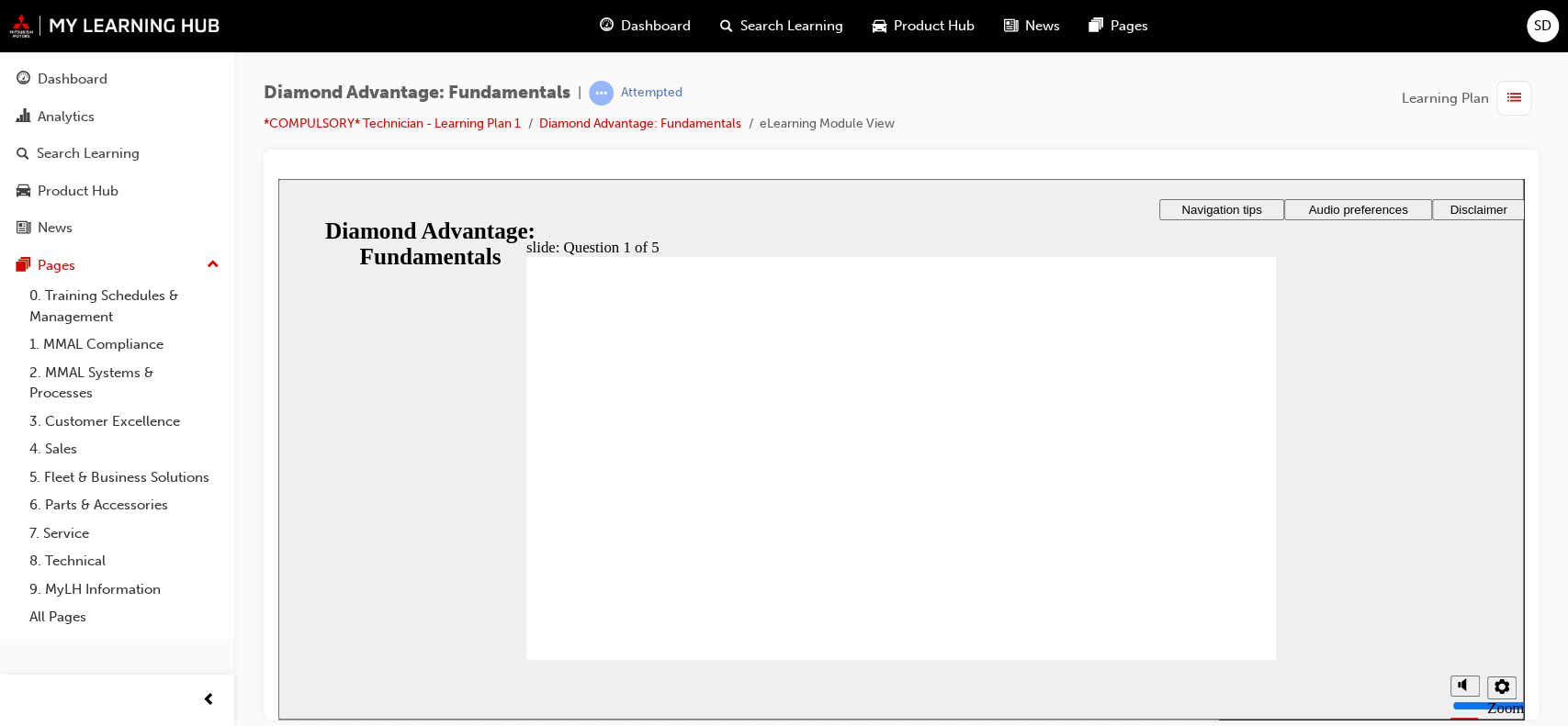
drag, startPoint x: 957, startPoint y: 547, endPoint x: 889, endPoint y: 500, distance: 82.7
drag, startPoint x: 1067, startPoint y: 571, endPoint x: 911, endPoint y: 520, distance: 164.1
drag, startPoint x: 735, startPoint y: 566, endPoint x: 1054, endPoint y: 508, distance: 324.2
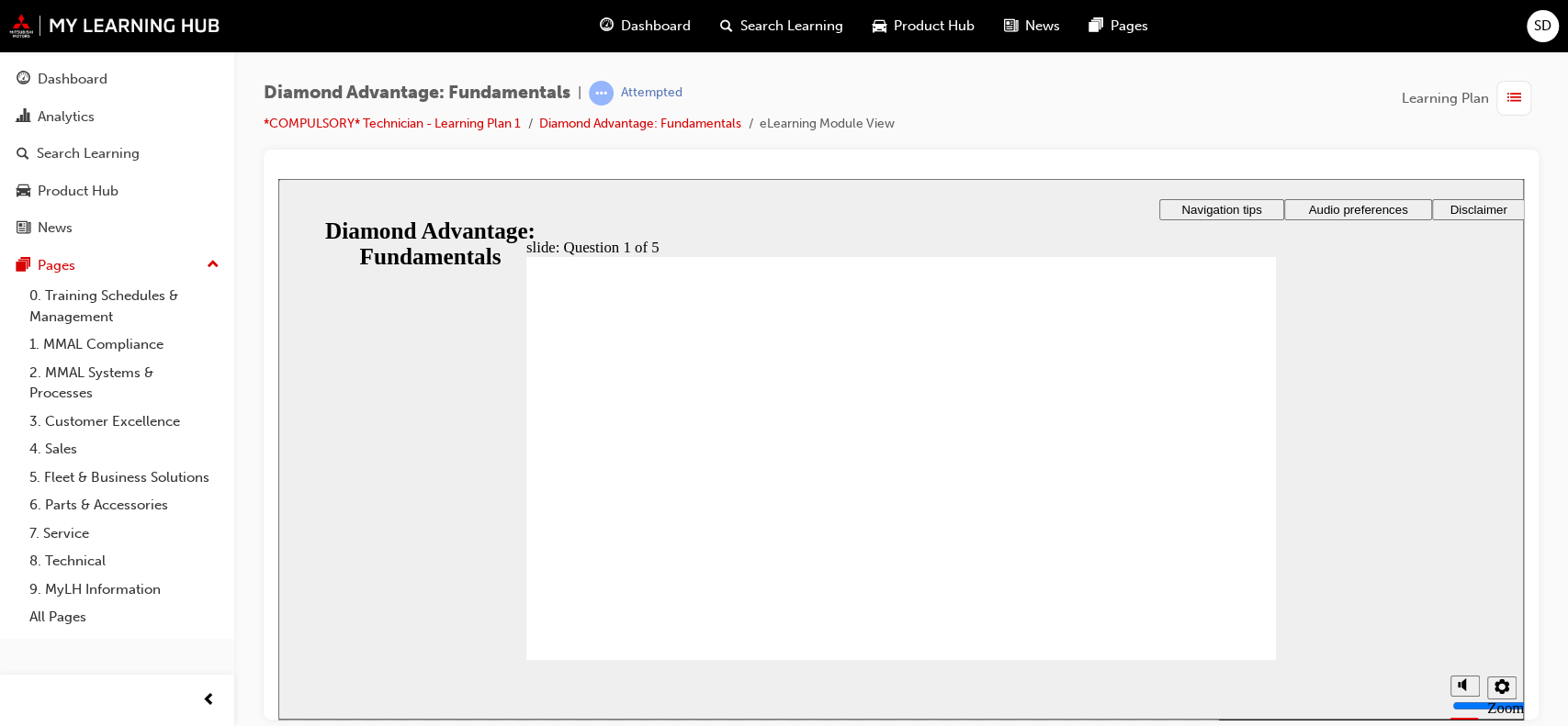
radio input "true"
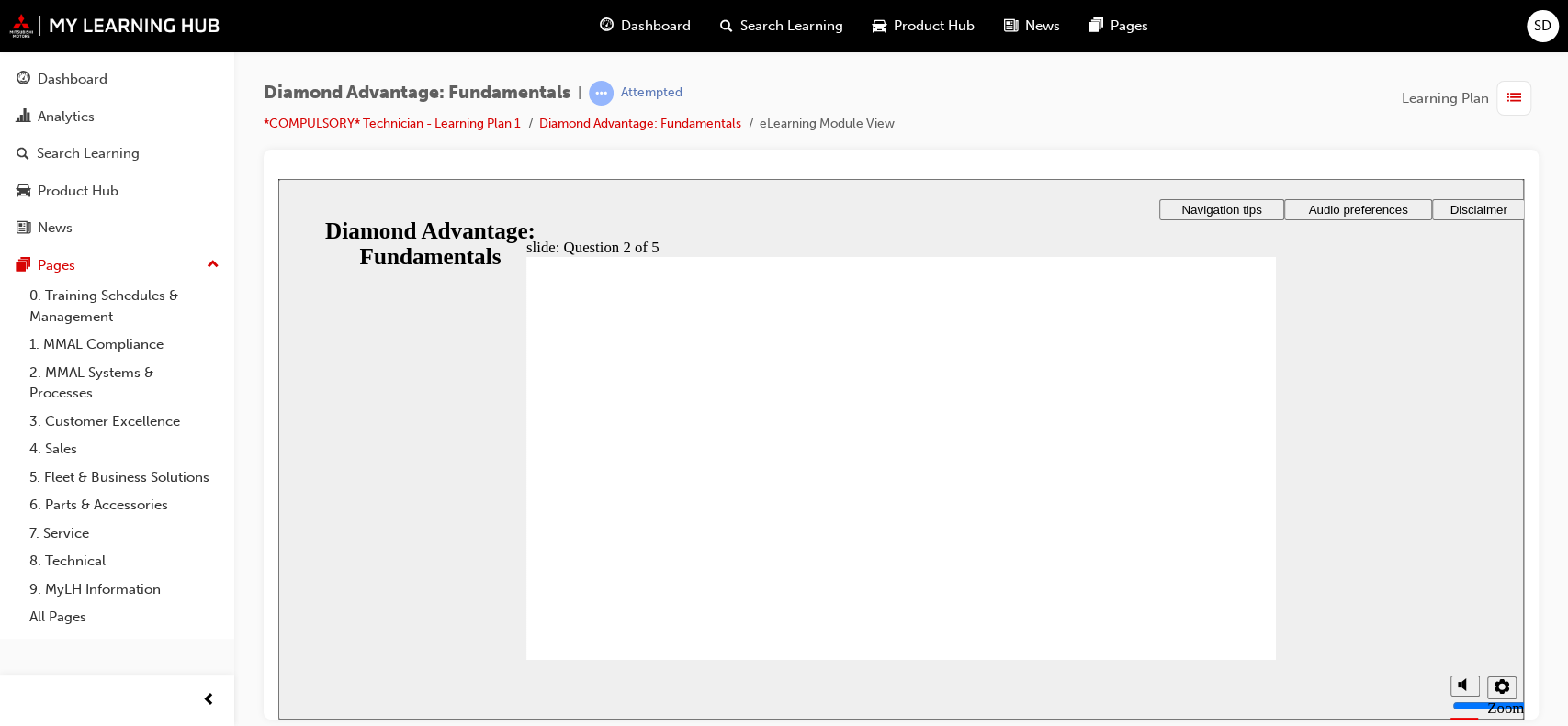
radio input "true"
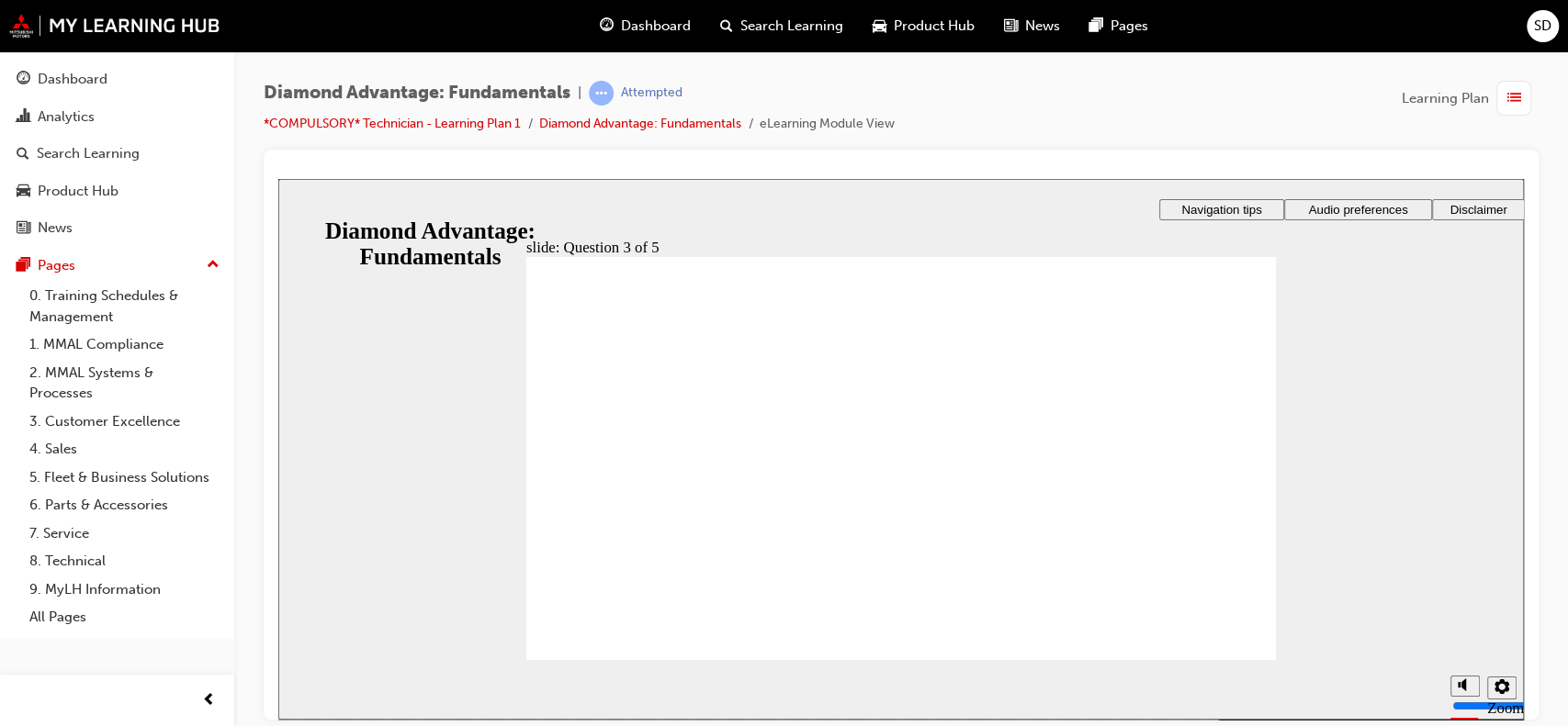
checkbox input "true"
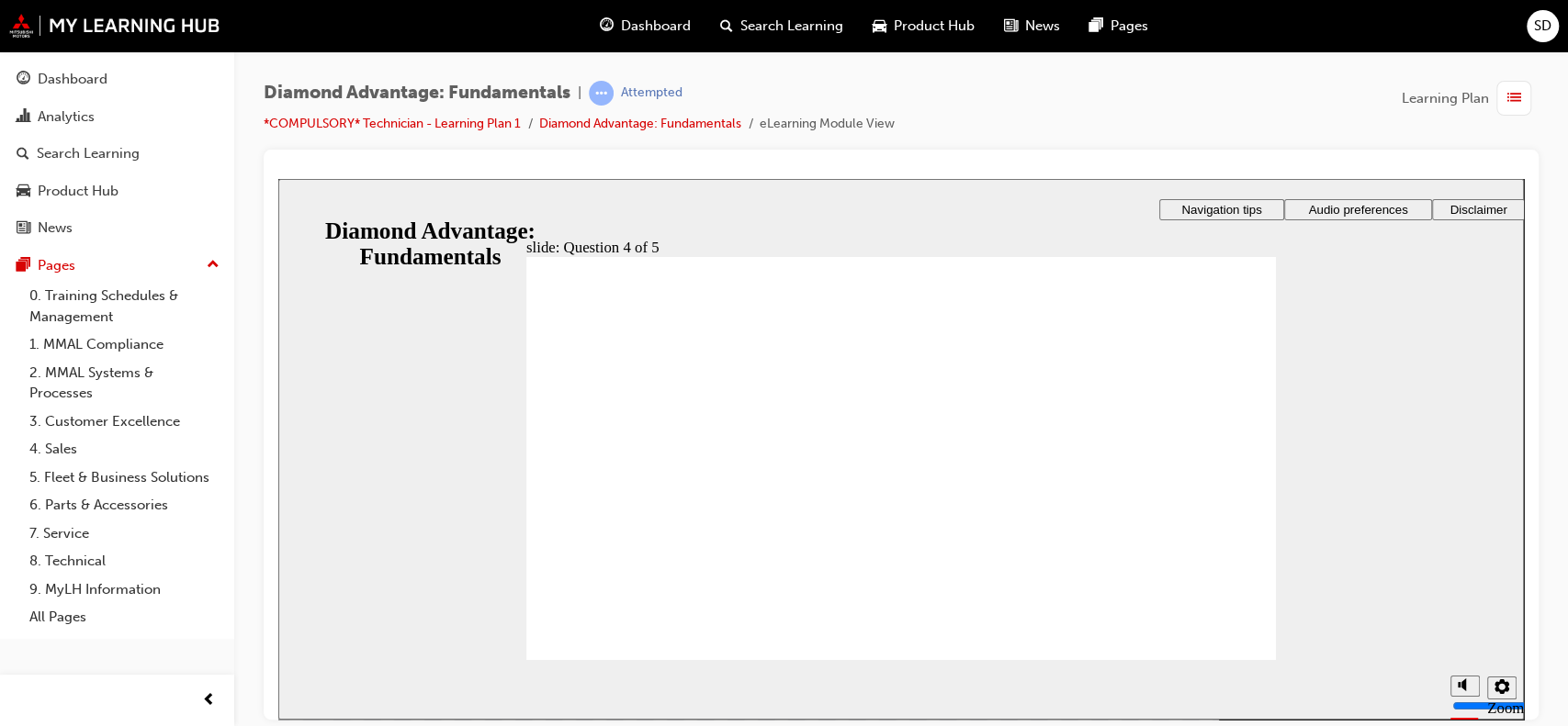
checkbox input "true"
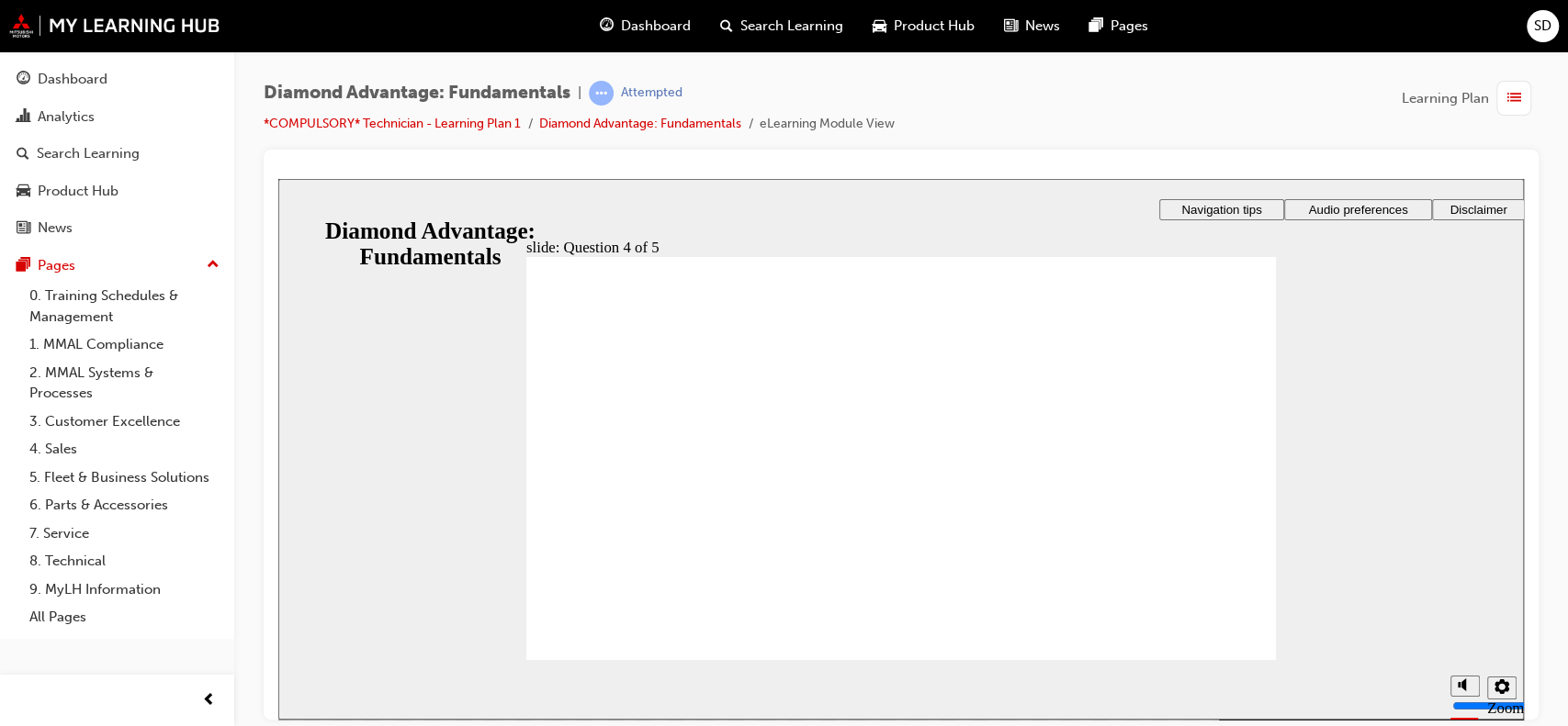
radio input "true"
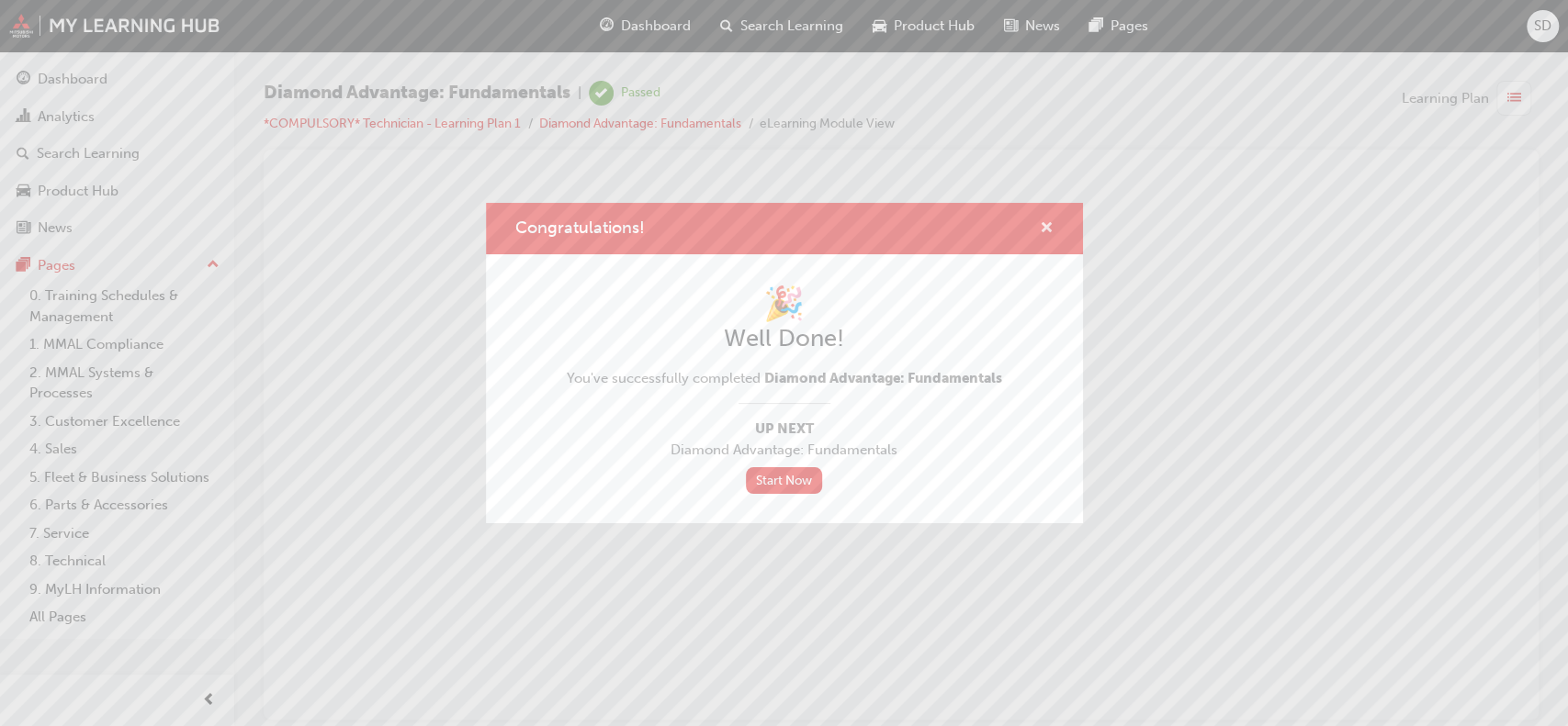
click at [1050, 229] on span "cross-icon" at bounding box center [1046, 230] width 14 height 17
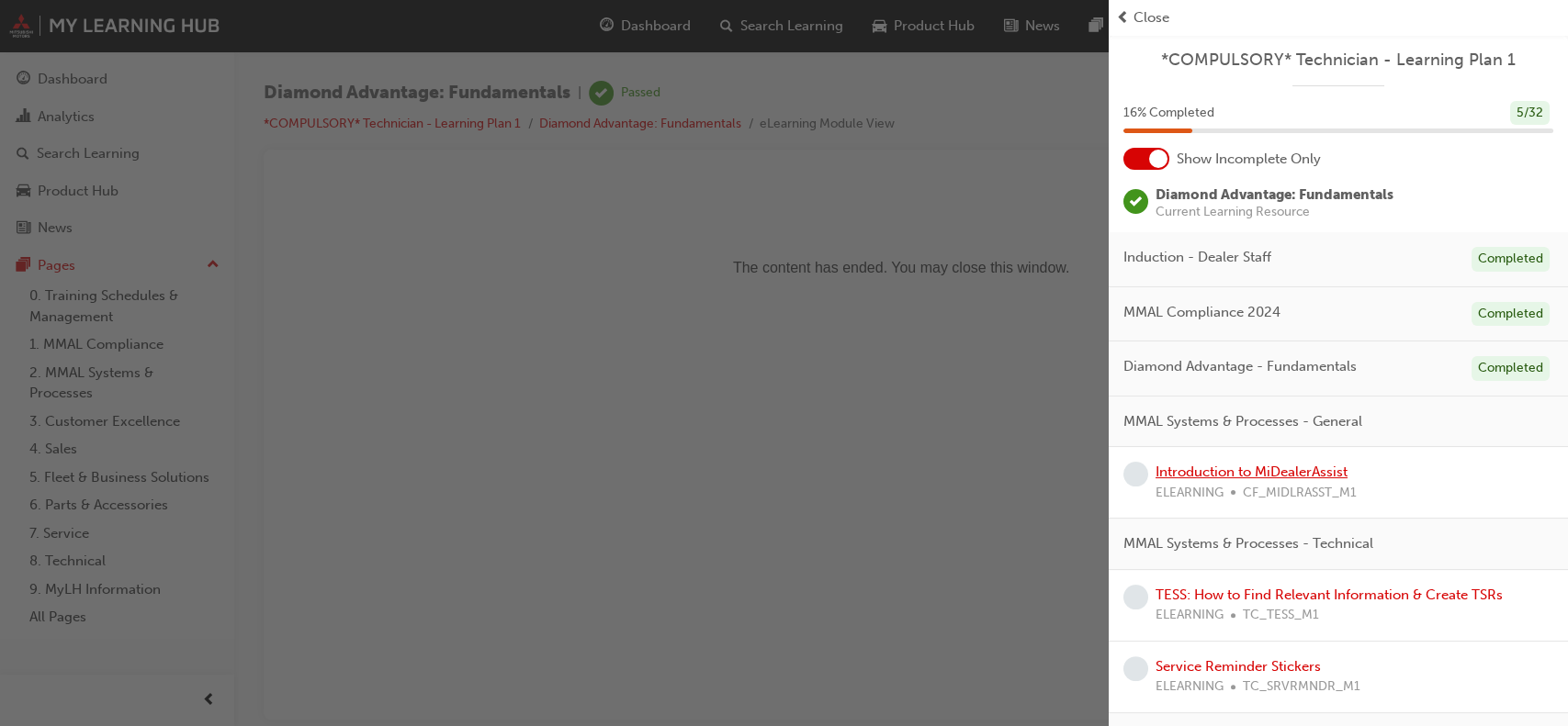
click at [1198, 464] on link "Introduction to MiDealerAssist" at bounding box center [1252, 473] width 192 height 17
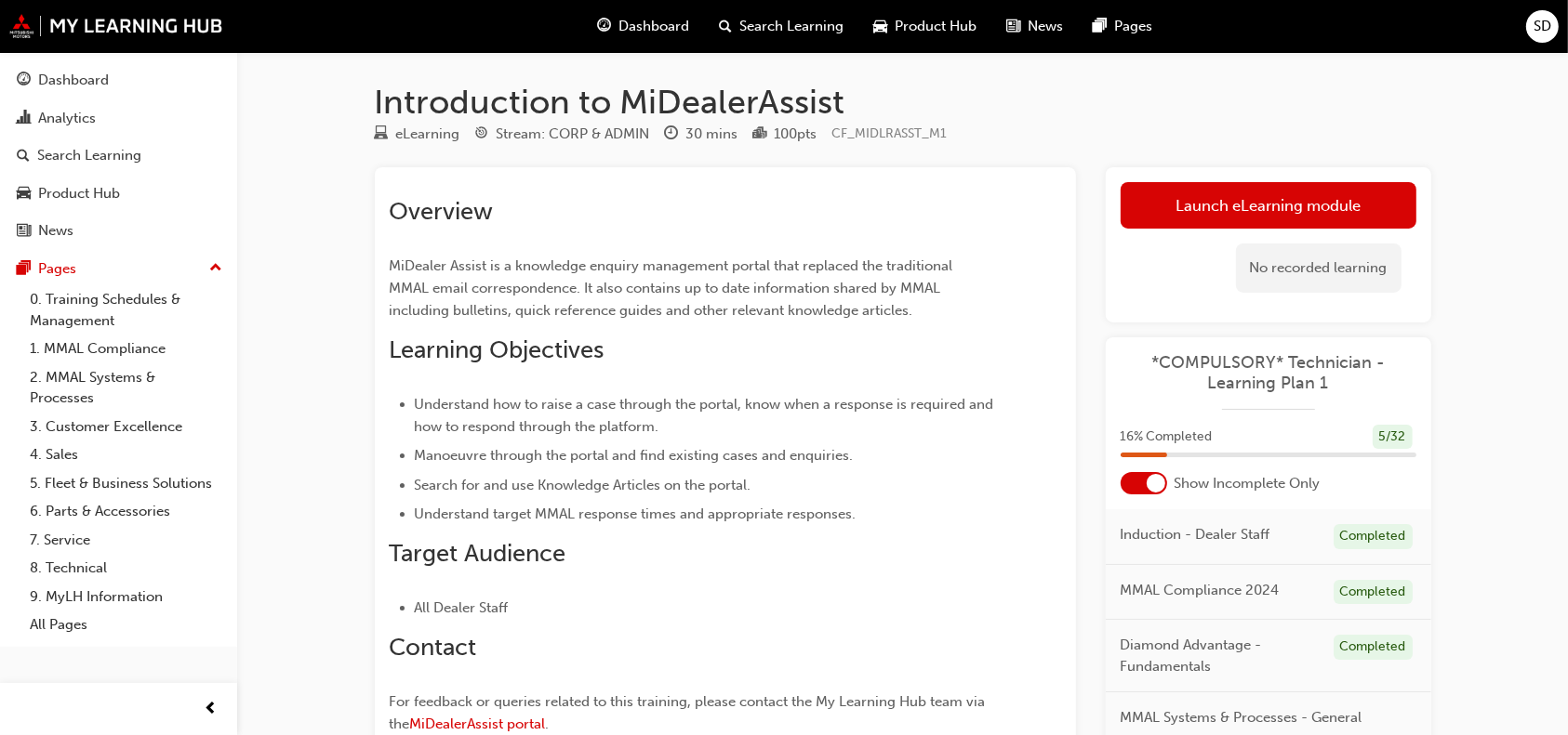
click at [1186, 220] on link "Launch eLearning module" at bounding box center [1269, 205] width 296 height 47
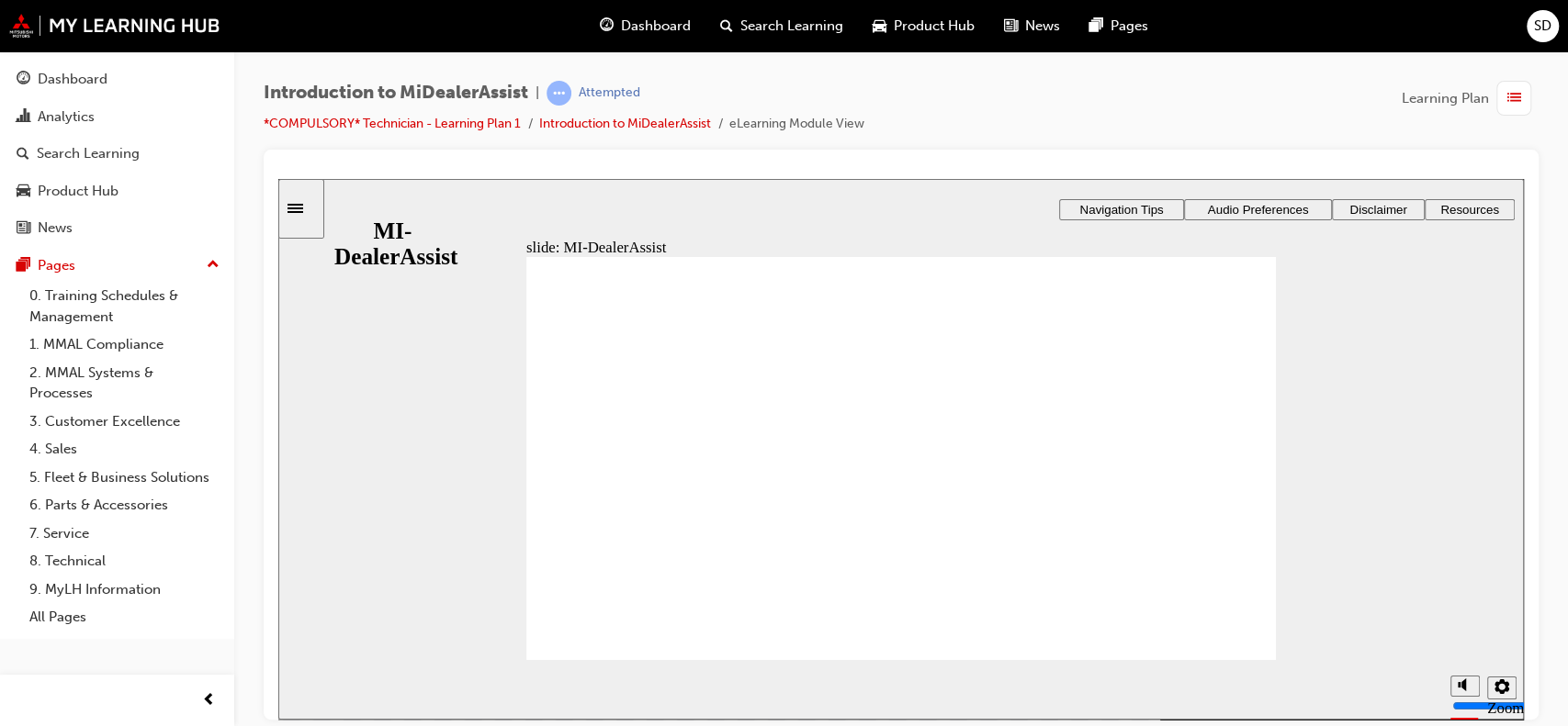
drag, startPoint x: 698, startPoint y: 522, endPoint x: 690, endPoint y: 514, distance: 11.3
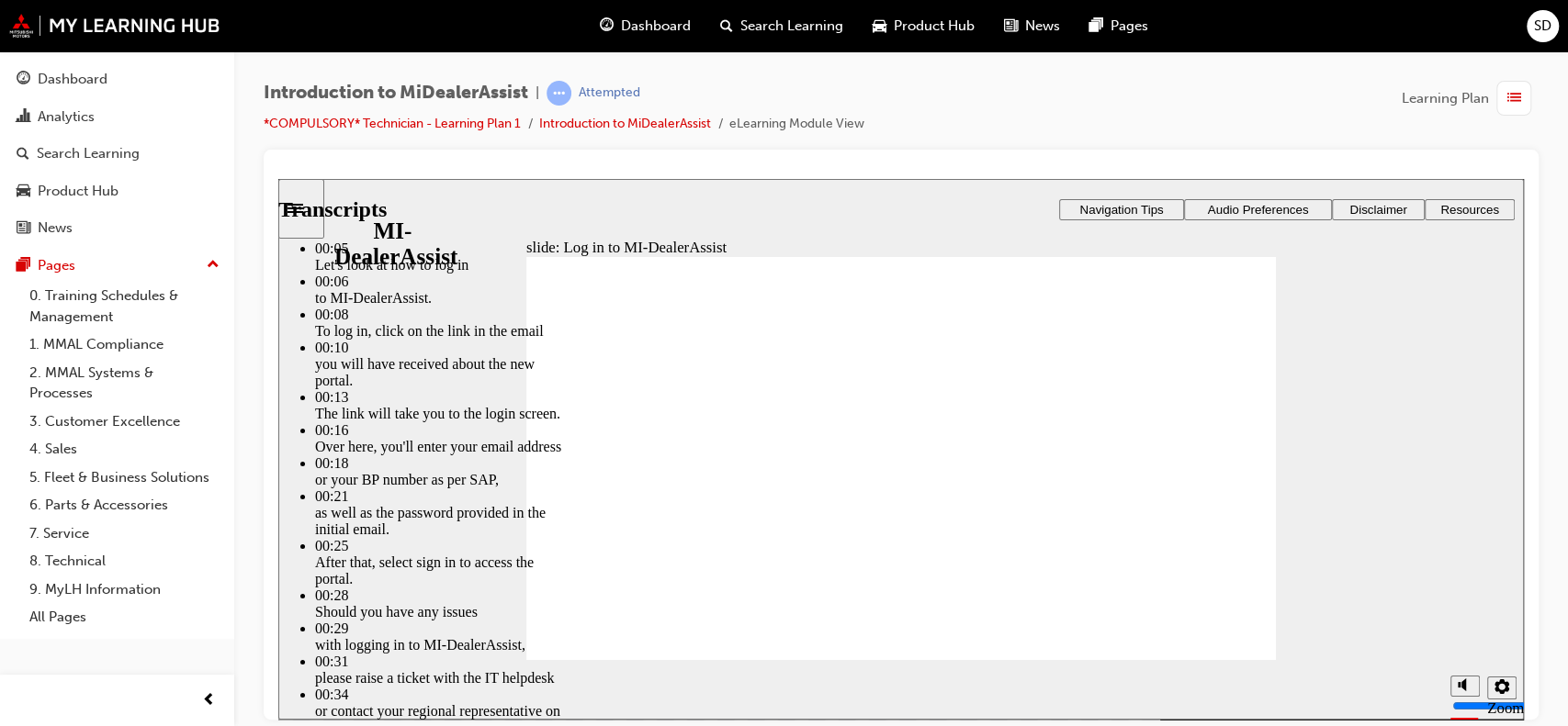
drag, startPoint x: 1157, startPoint y: 615, endPoint x: 1294, endPoint y: 565, distance: 145.8
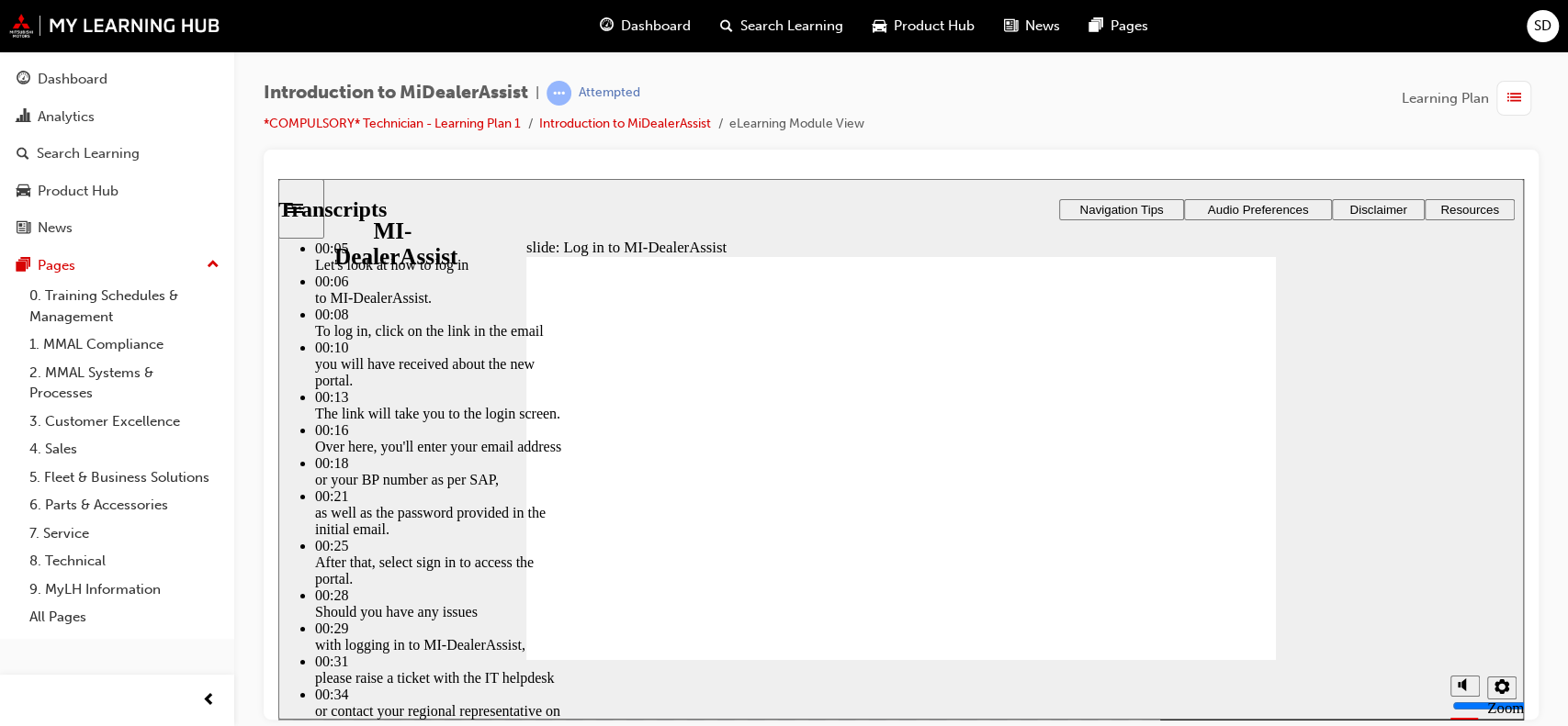
click at [1294, 565] on div "slide: Log in to MI-DealerAssist Player controls unavailable until video has pl…" at bounding box center [901, 448] width 1245 height 540
type input "42"
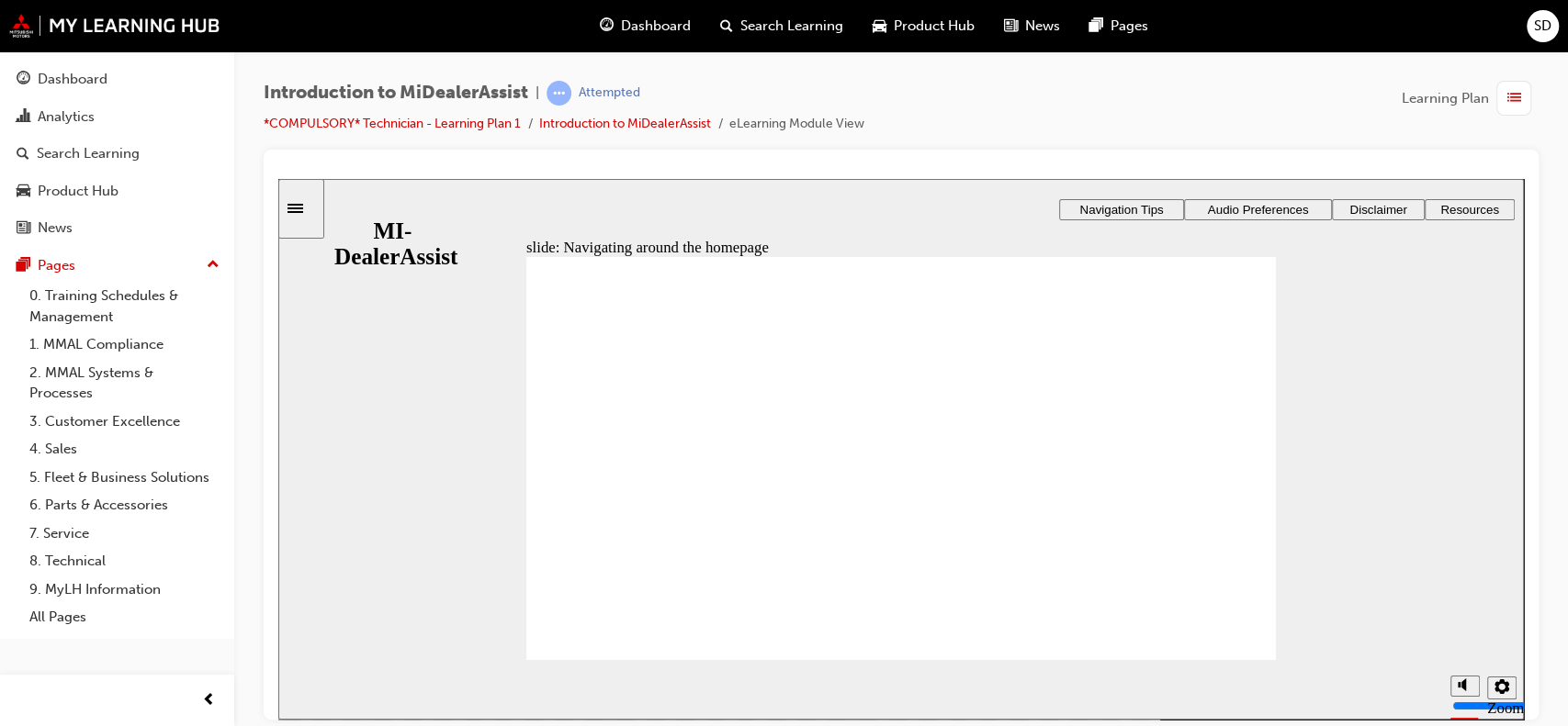
drag, startPoint x: 1029, startPoint y: 445, endPoint x: 1025, endPoint y: 460, distance: 15.5
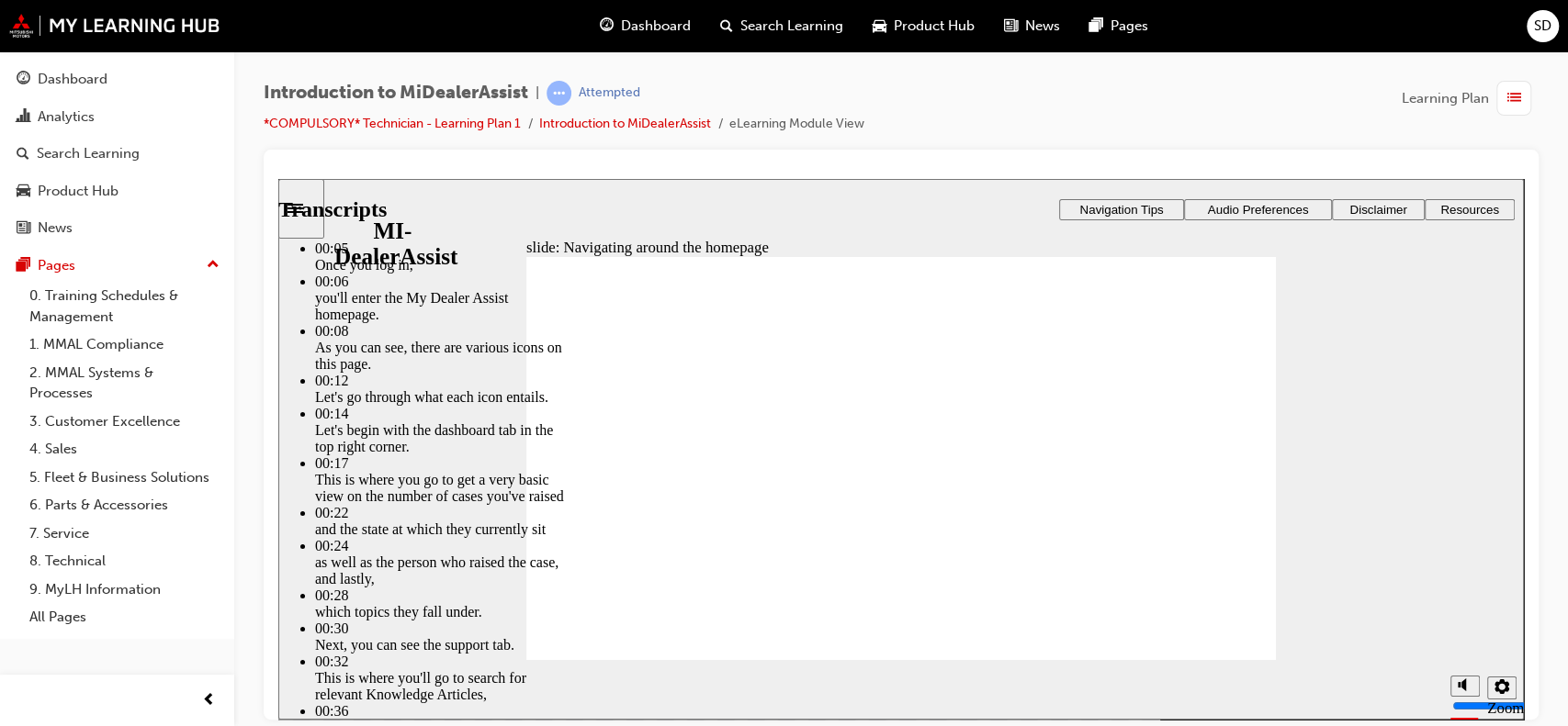
drag, startPoint x: 587, startPoint y: 607, endPoint x: 914, endPoint y: 622, distance: 327.3
type input "5"
drag, startPoint x: 279, startPoint y: 178, endPoint x: 1212, endPoint y: 610, distance: 1028.2
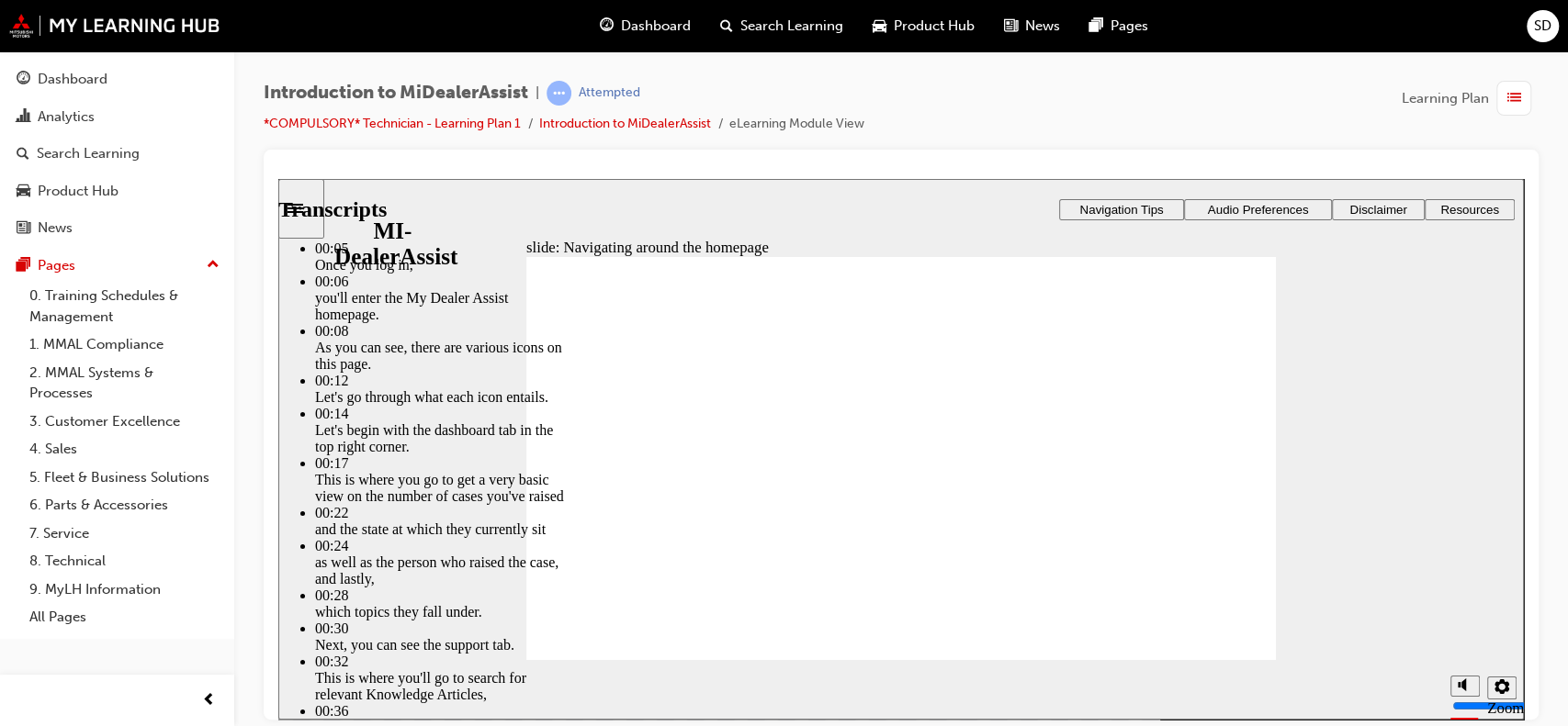
type input "144"
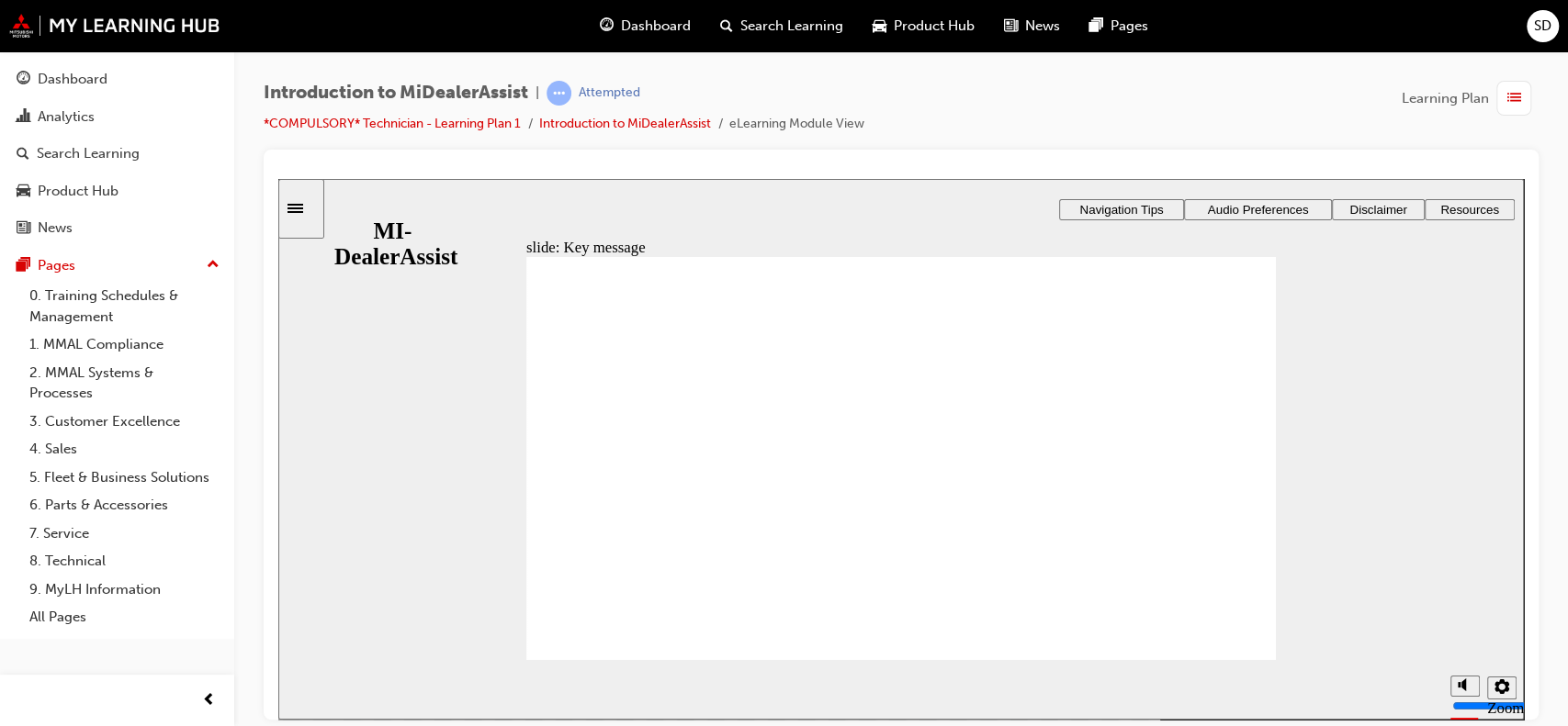
radio input "false"
radio input "true"
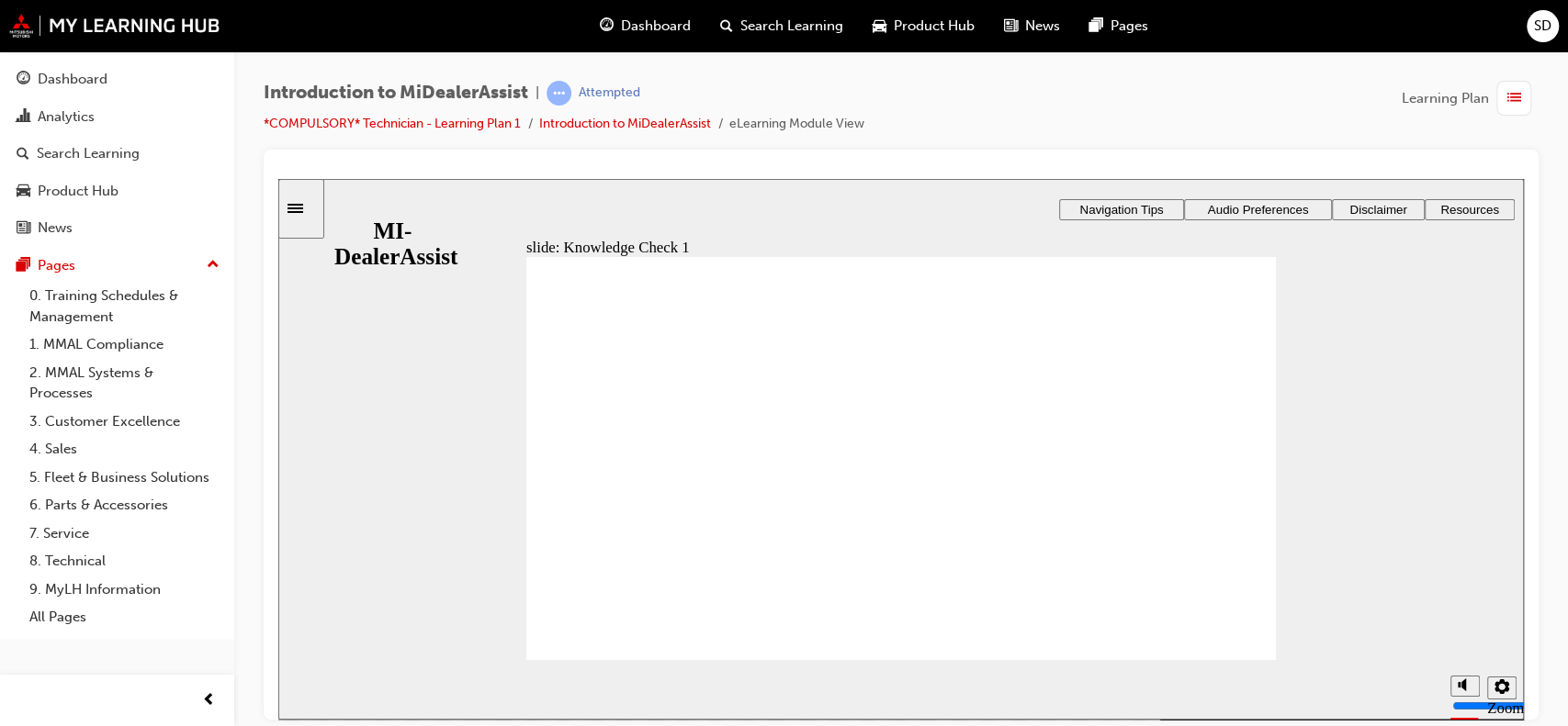
radio input "false"
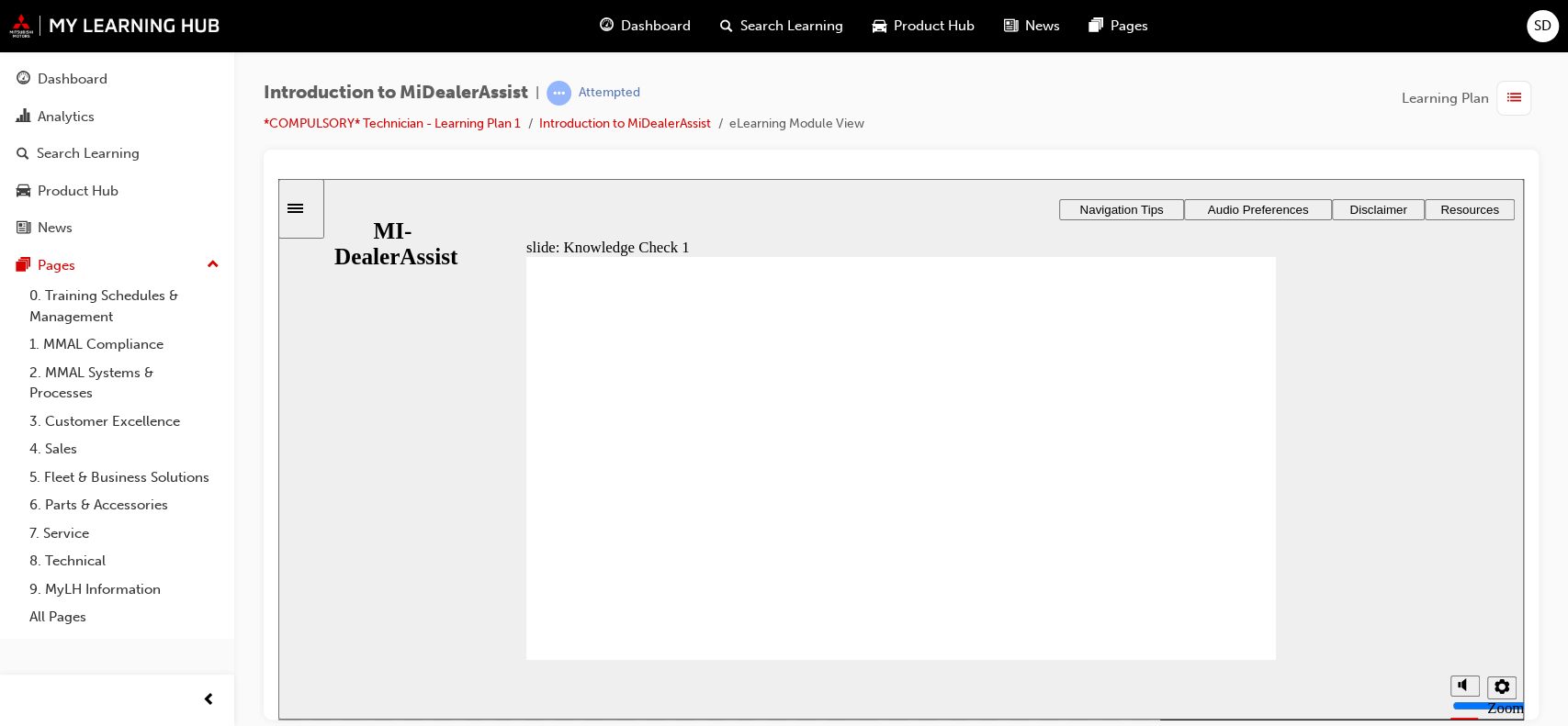
radio input "false"
drag, startPoint x: 642, startPoint y: 617, endPoint x: 719, endPoint y: 452, distance: 182.1
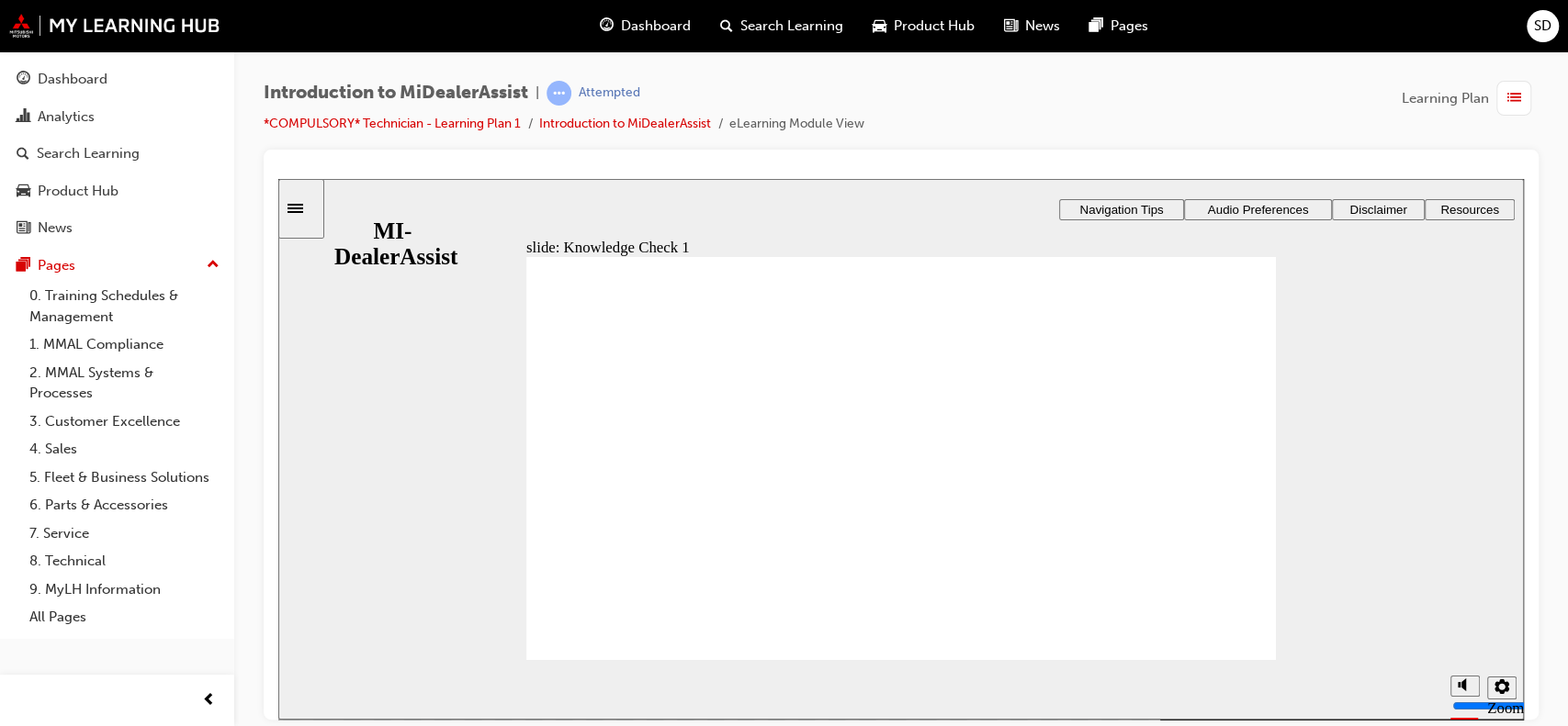
drag, startPoint x: 727, startPoint y: 632, endPoint x: 770, endPoint y: 538, distance: 103.4
radio input "false"
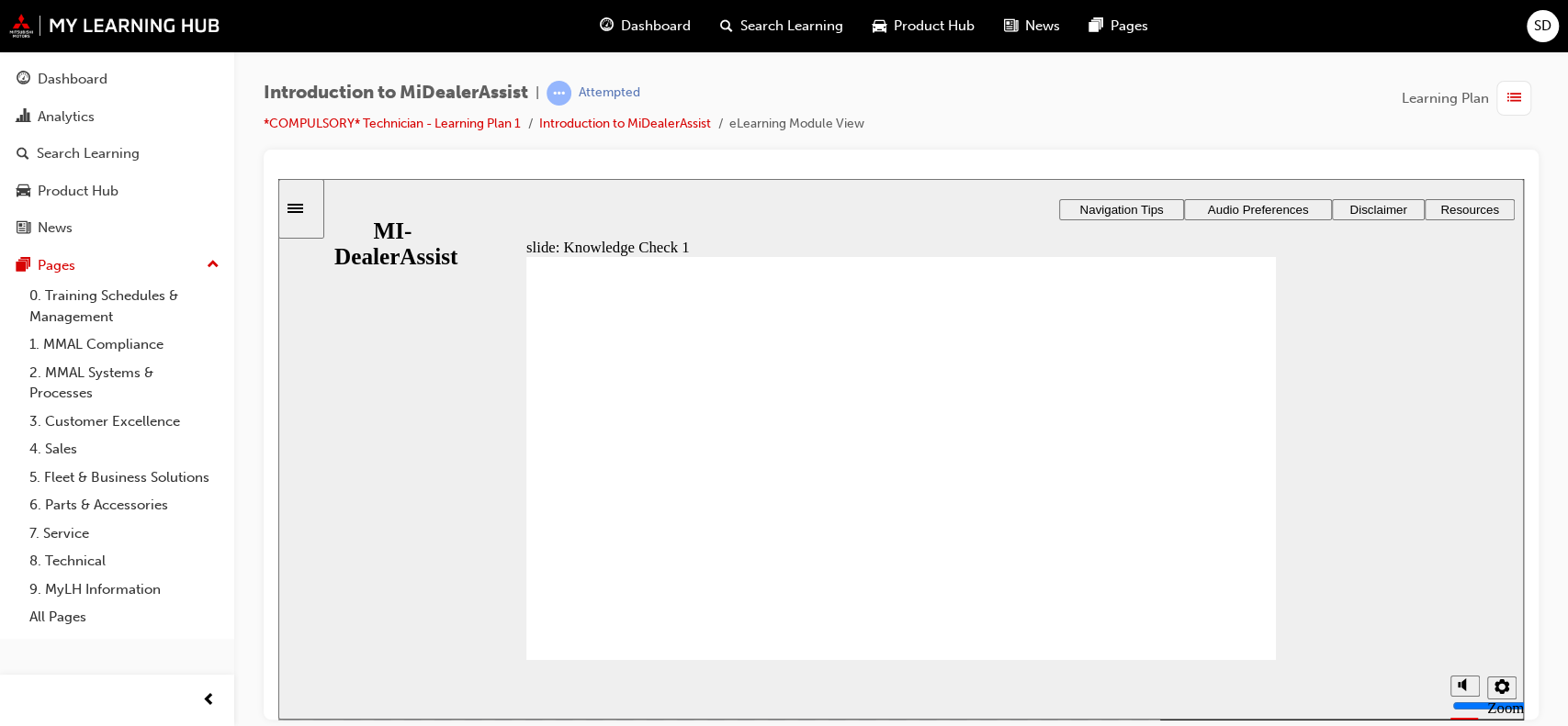
radio input "true"
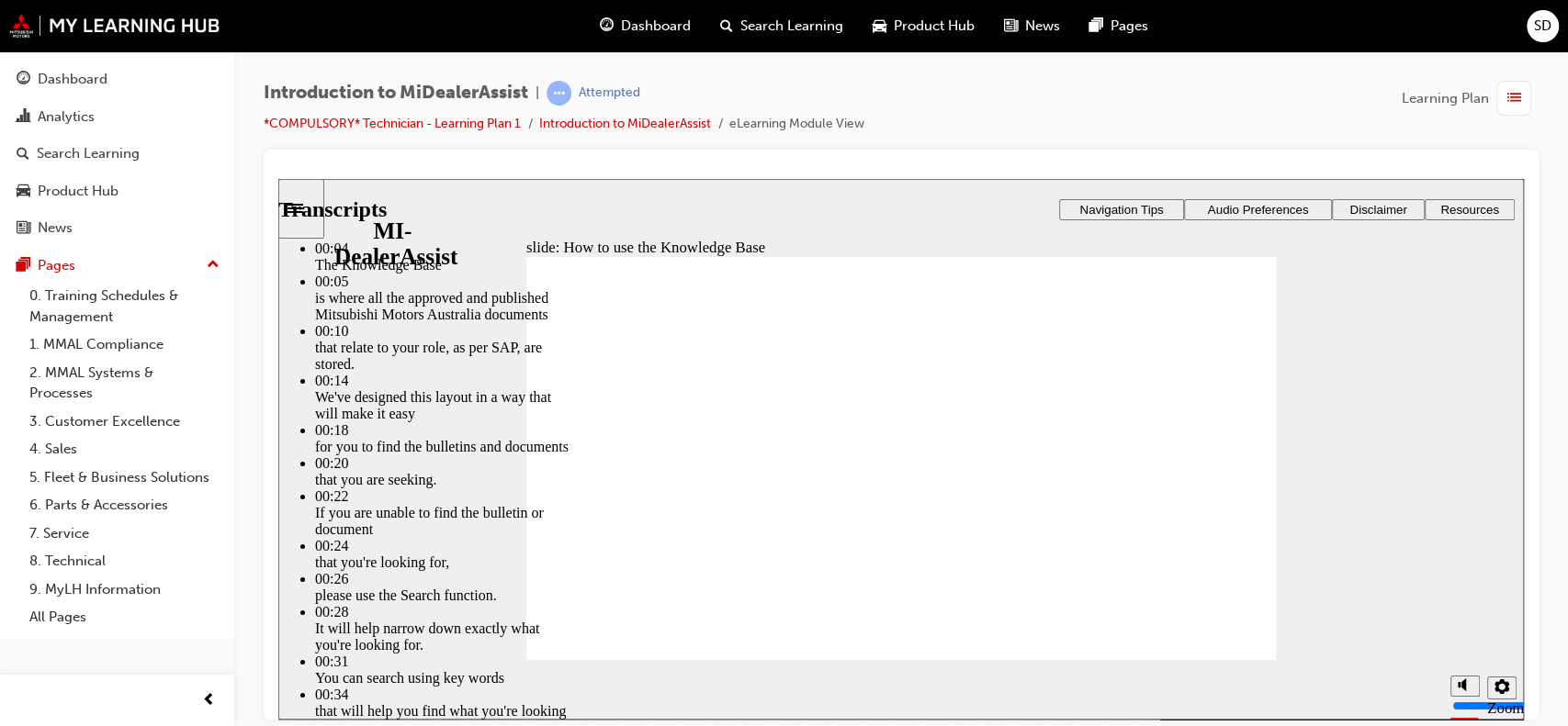
drag, startPoint x: 611, startPoint y: 605, endPoint x: 631, endPoint y: 589, distance: 25.6
drag, startPoint x: 639, startPoint y: 577, endPoint x: 1222, endPoint y: 545, distance: 583.9
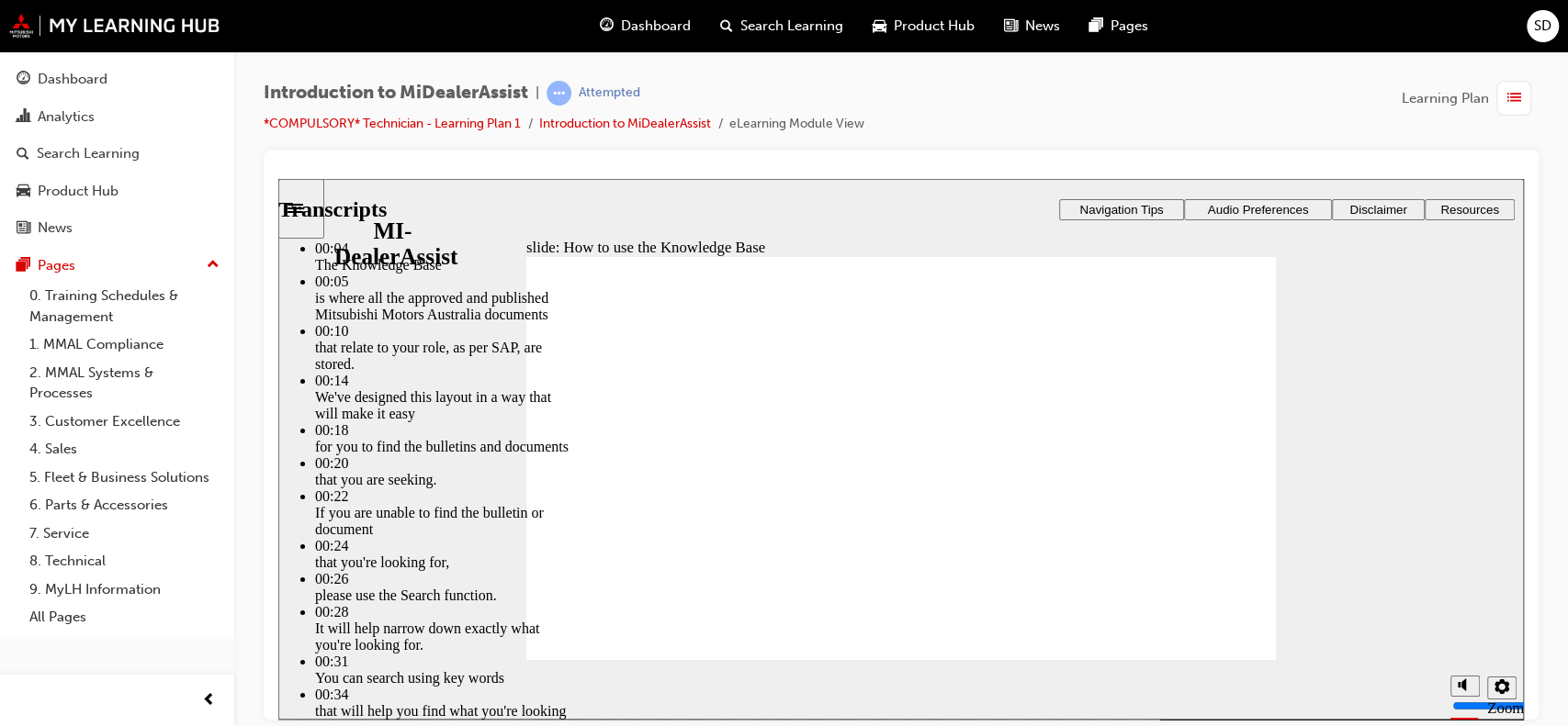
type input "51"
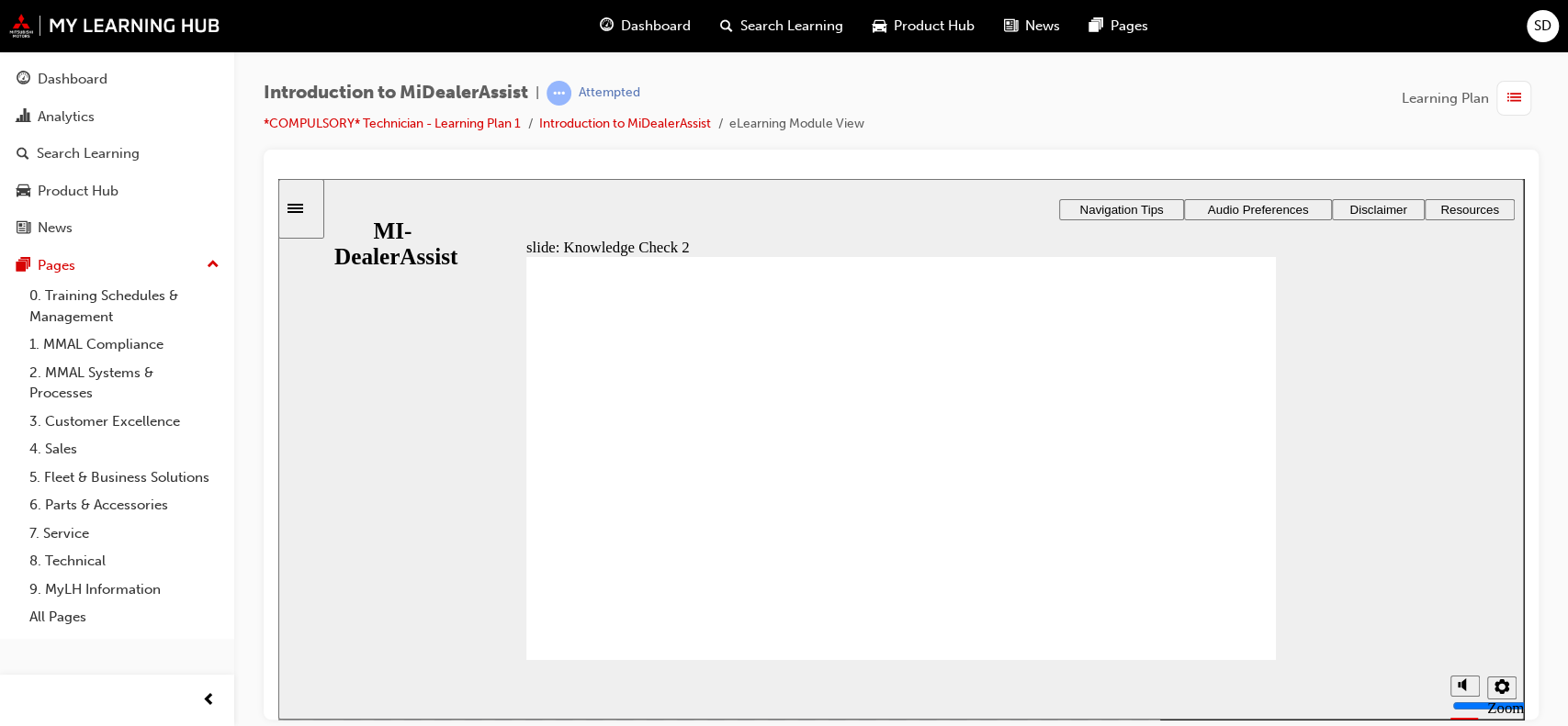
radio input "true"
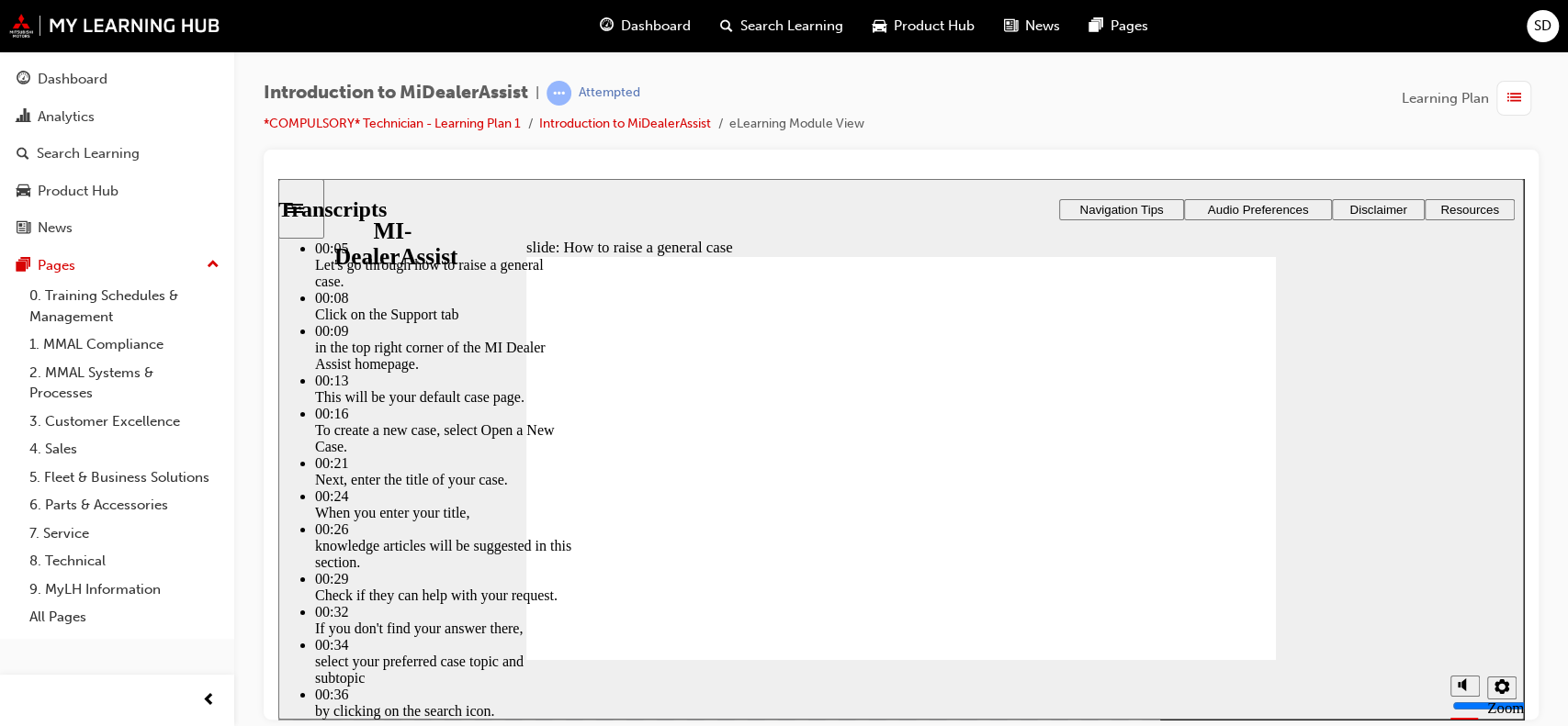
drag, startPoint x: 813, startPoint y: 605, endPoint x: 1021, endPoint y: 602, distance: 208.0
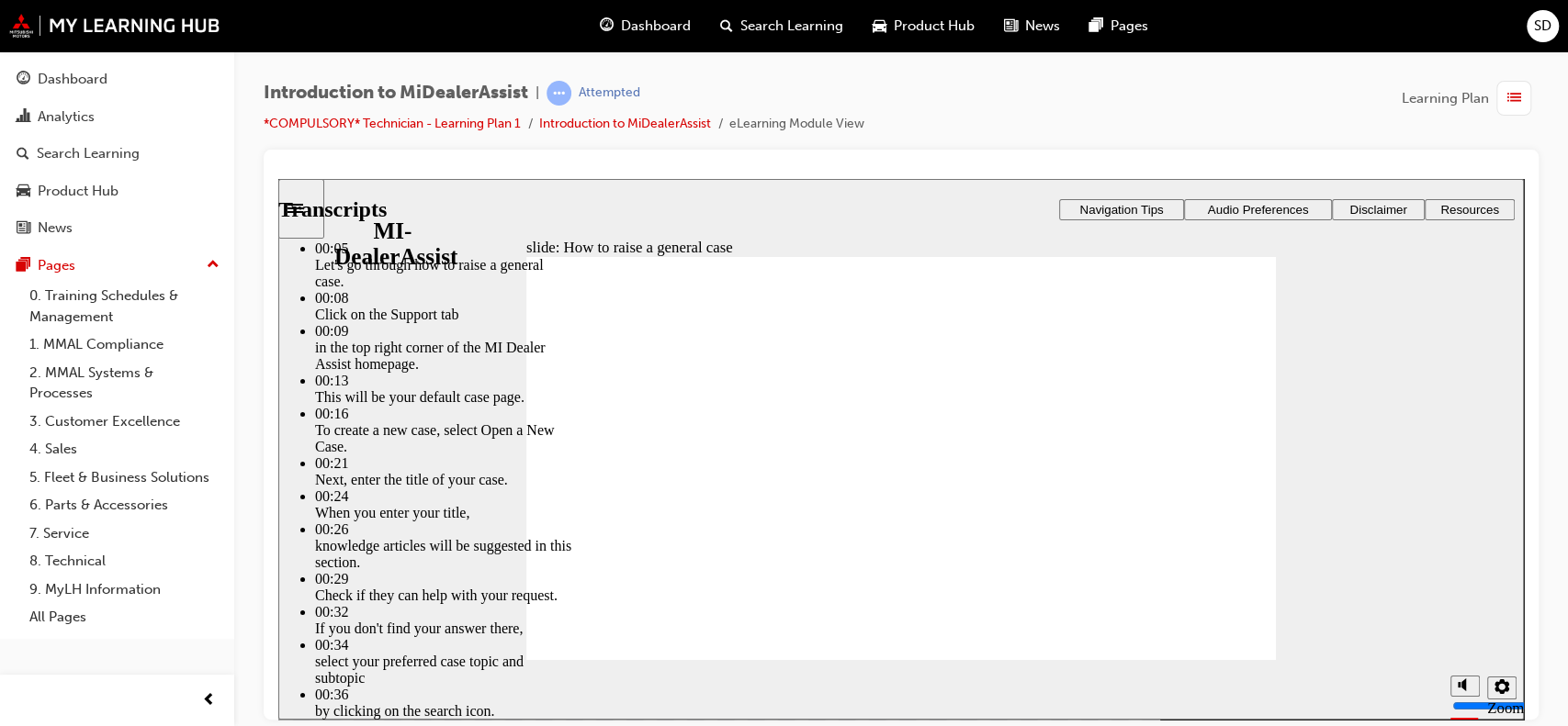
type input "85"
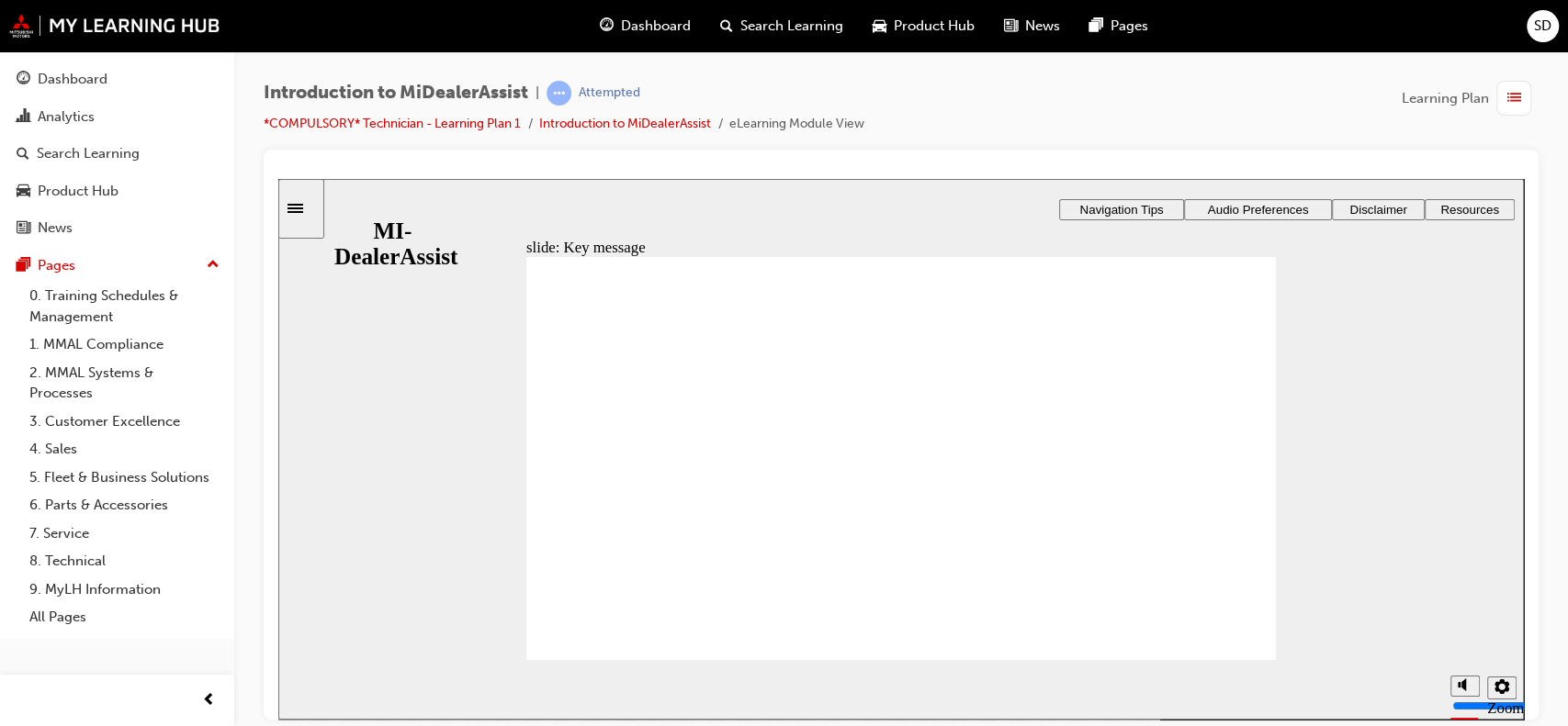
drag, startPoint x: 566, startPoint y: 407, endPoint x: 574, endPoint y: 412, distance: 9.4
checkbox input "true"
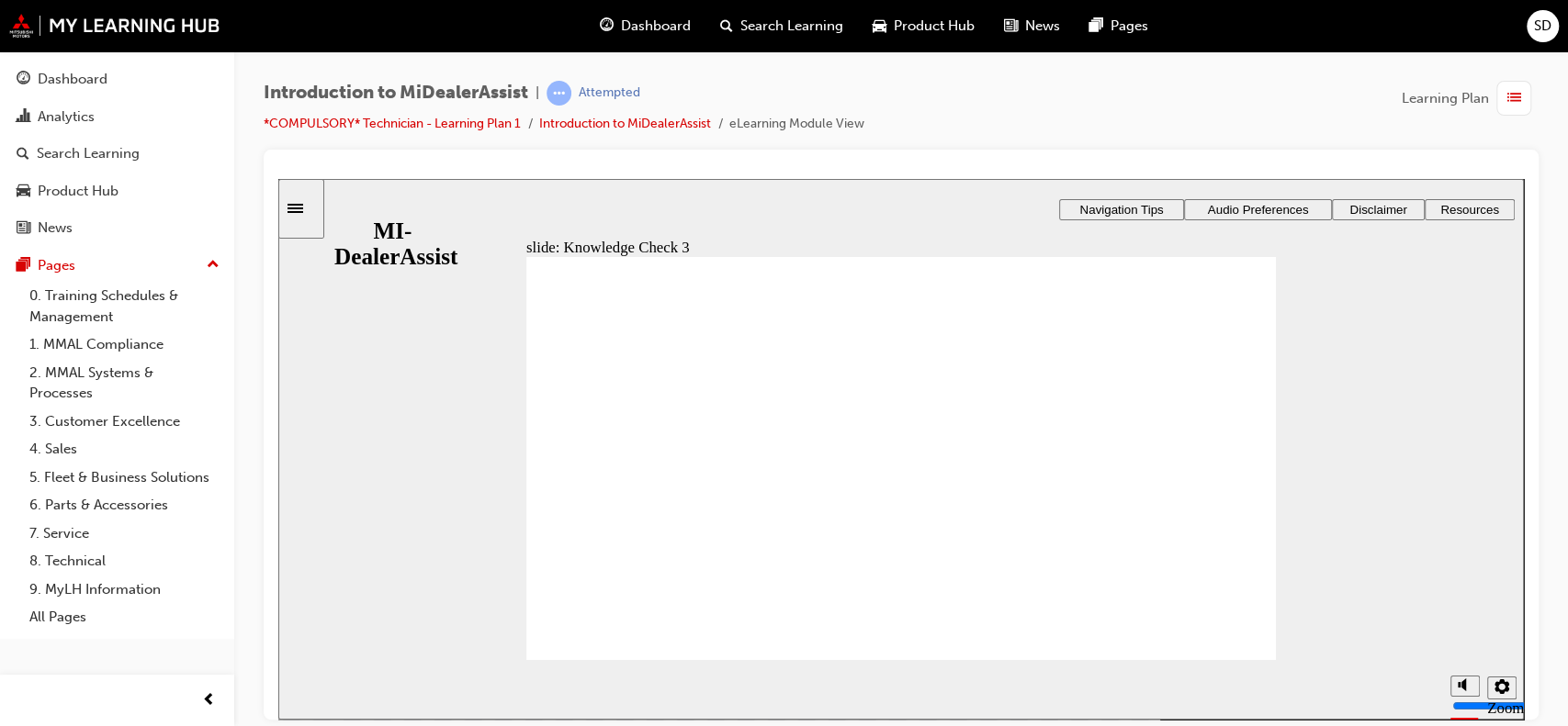
checkbox input "true"
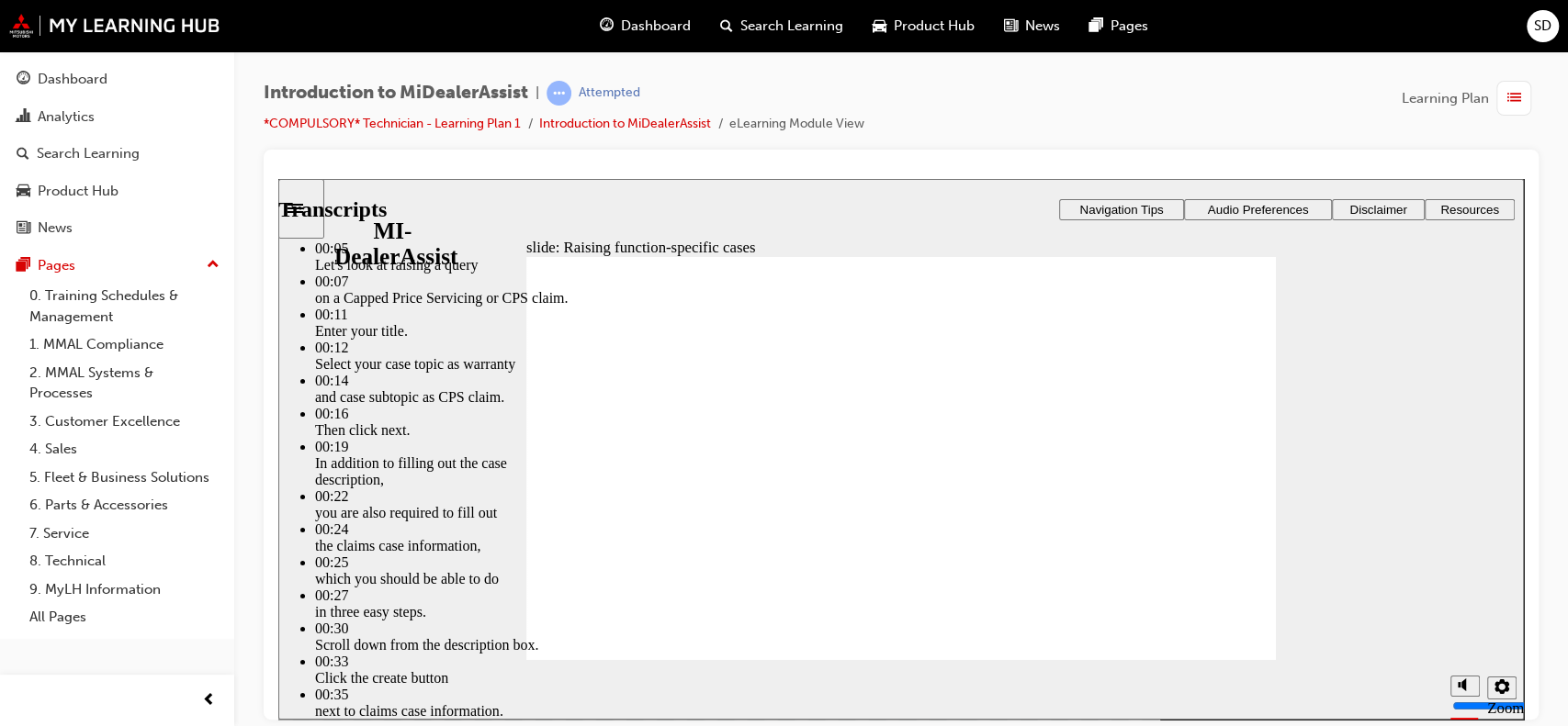
type input "80"
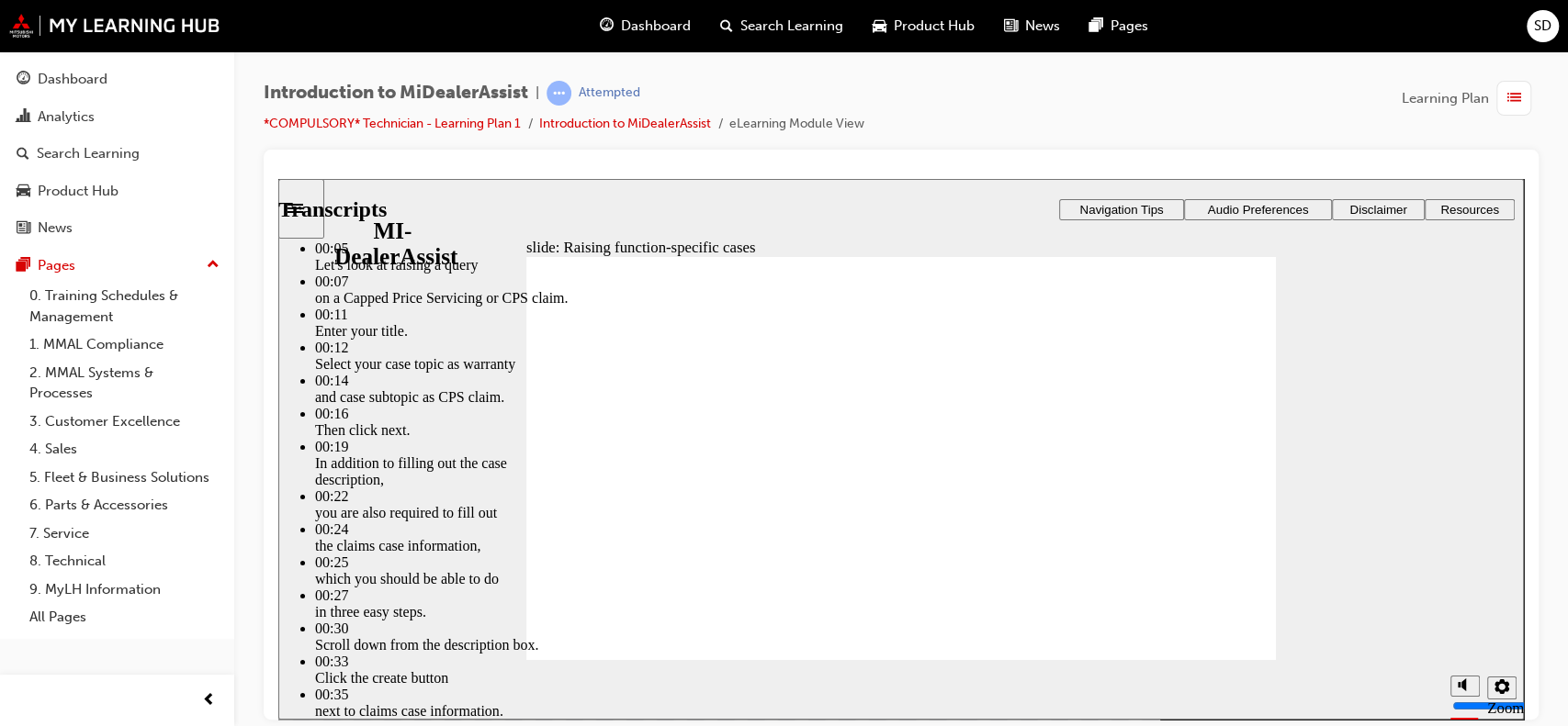
type input "52"
type input "80"
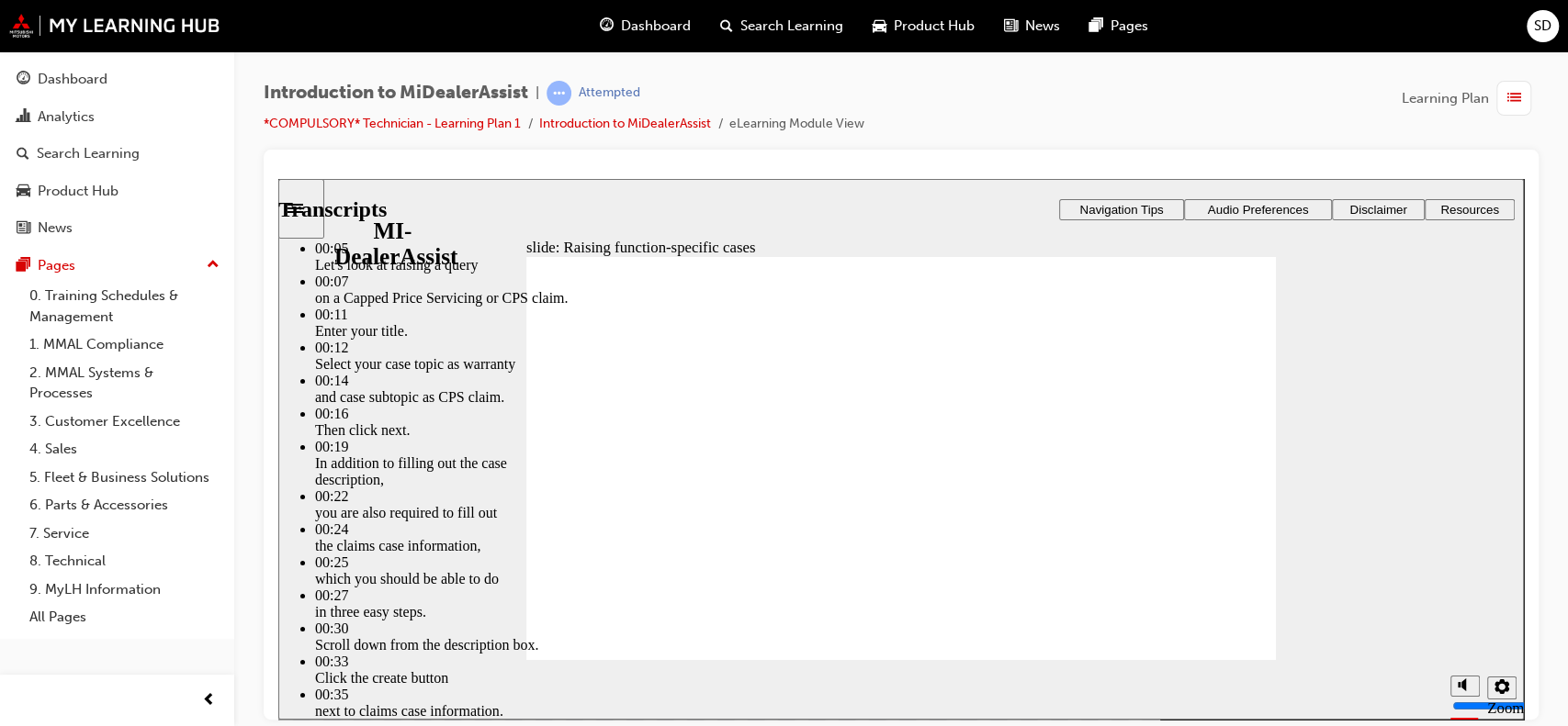
type input "46"
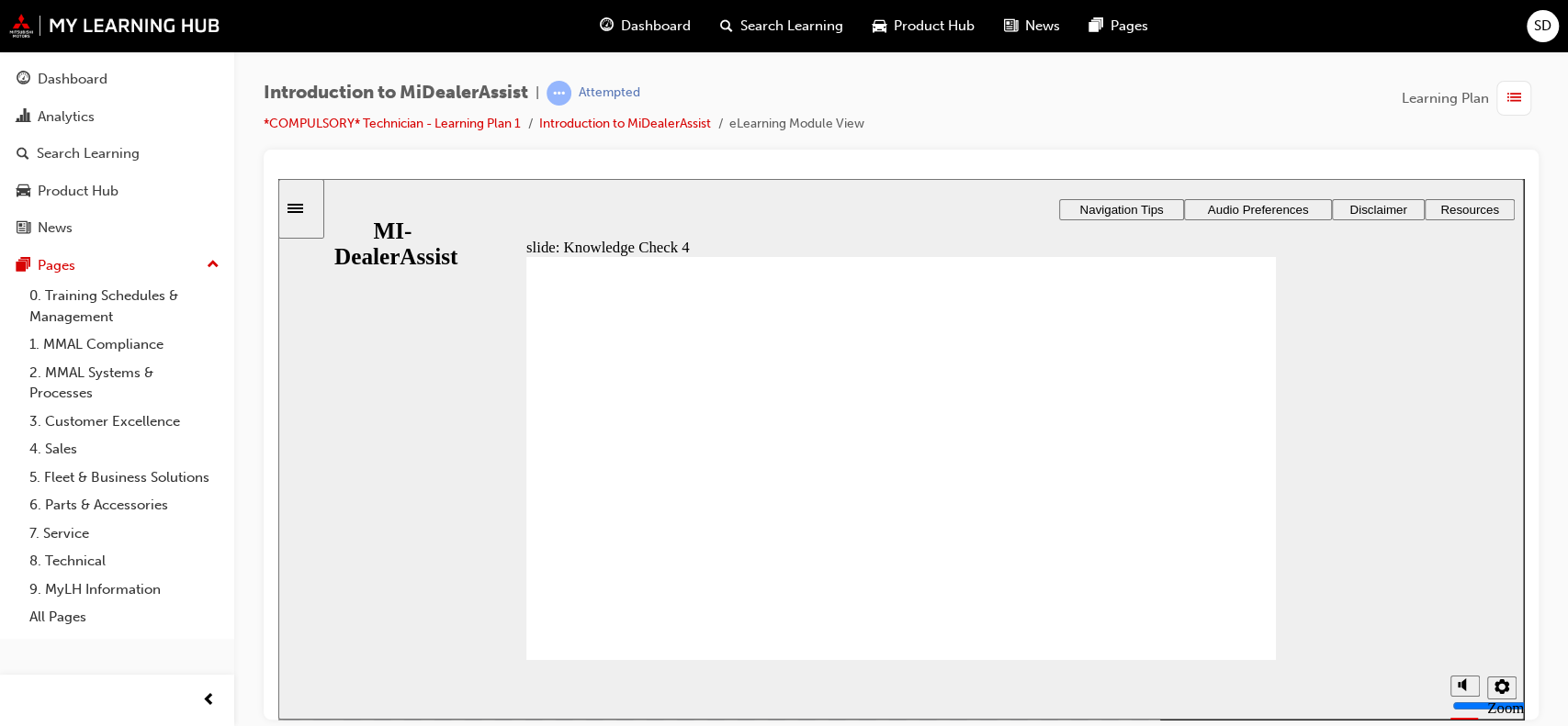
radio input "false"
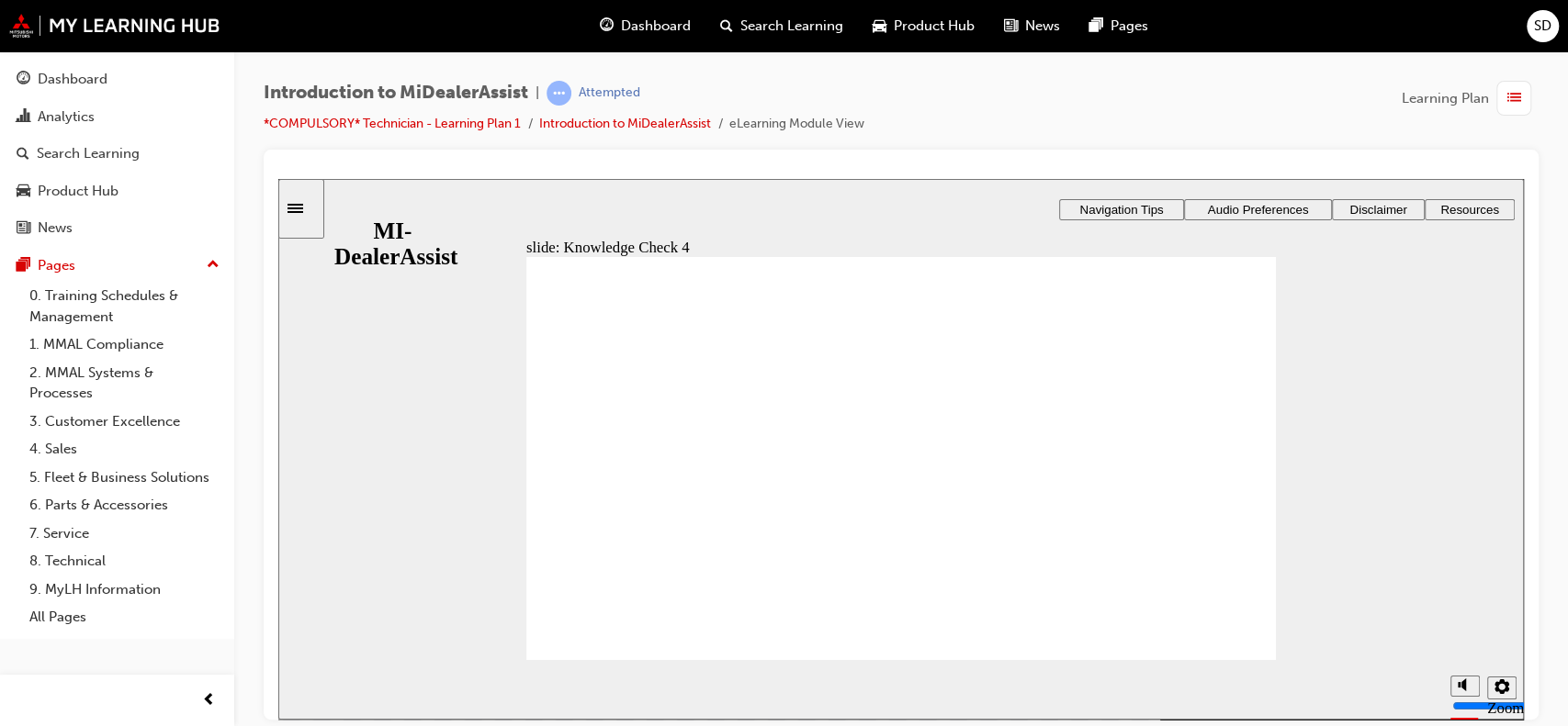
radio input "true"
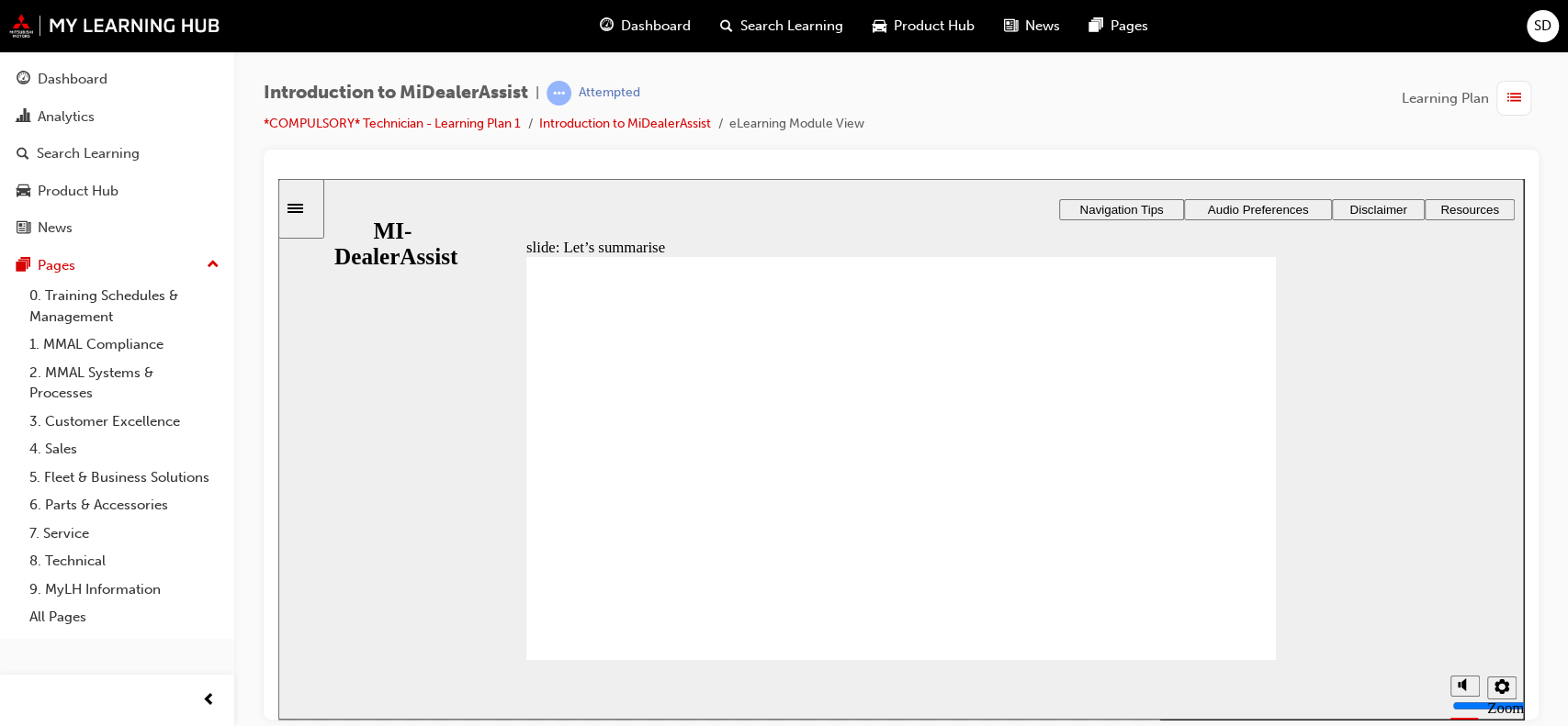
radio input "true"
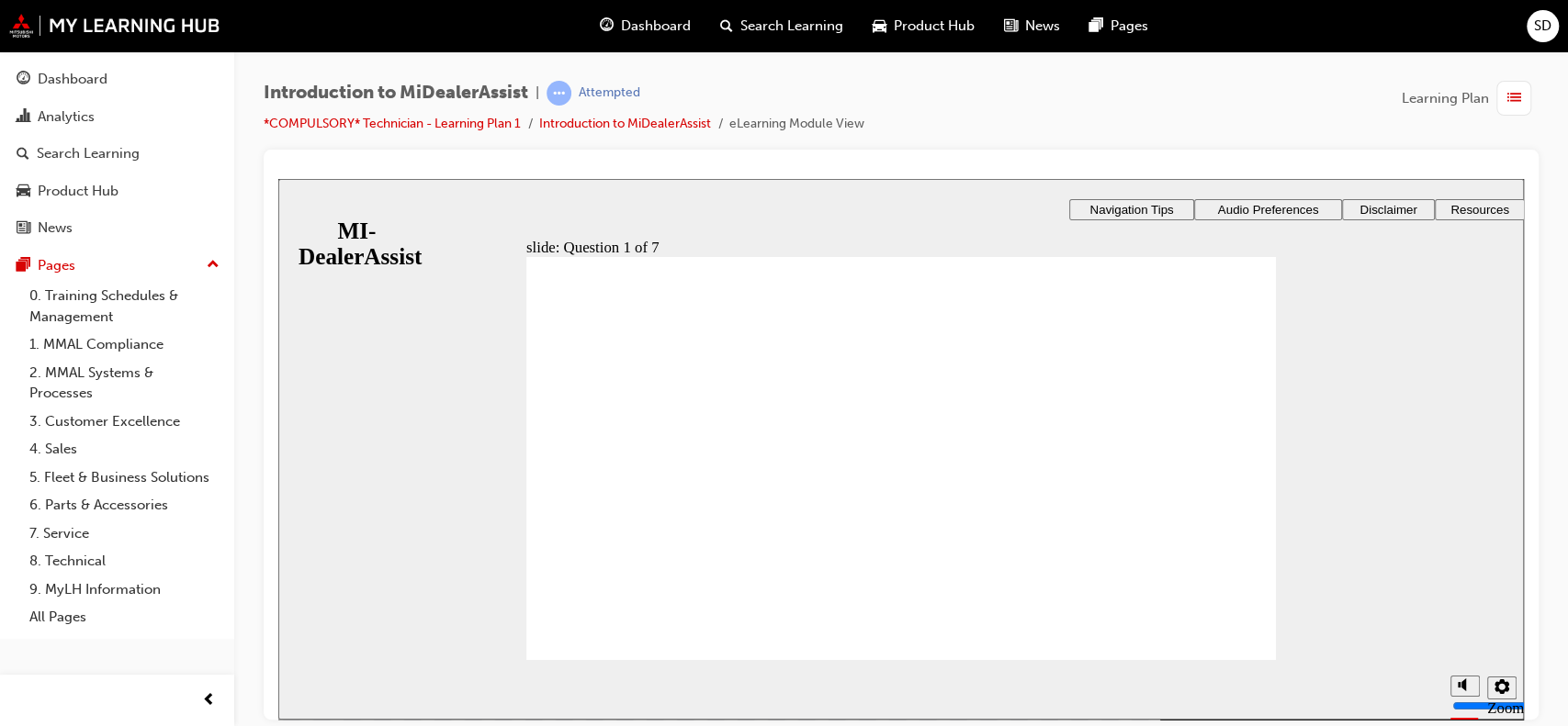
radio input "true"
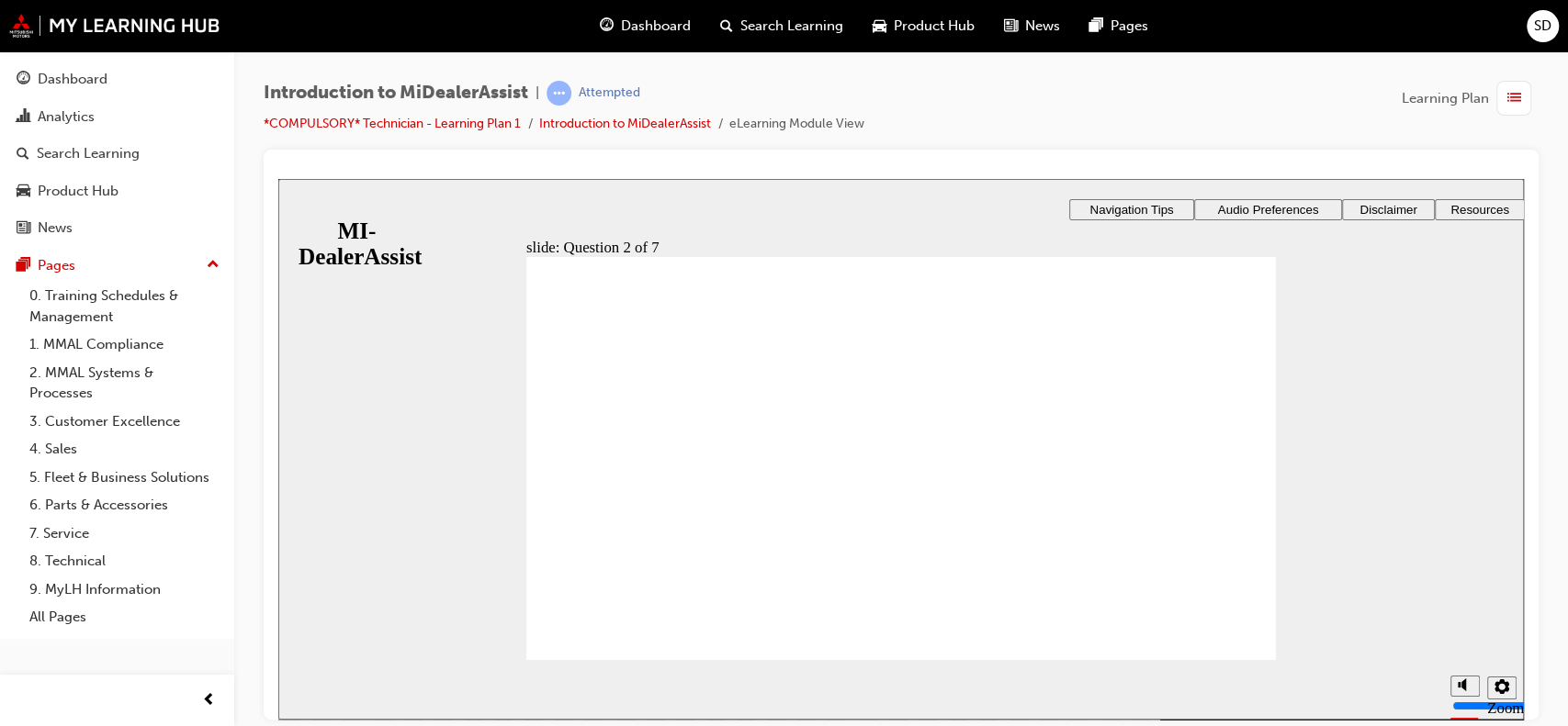
radio input "true"
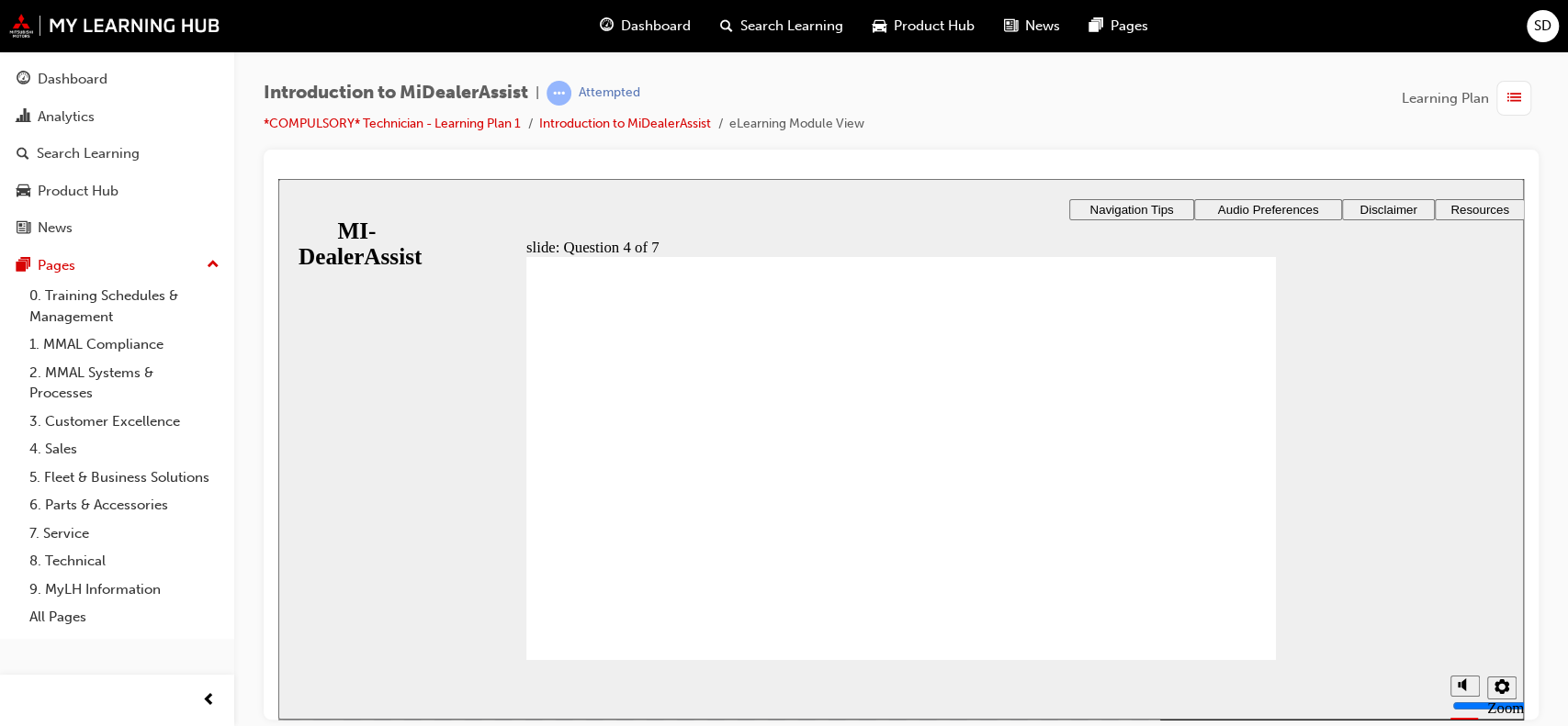
click at [1228, 394] on div "slide: Question 4 of 7 Support tab Knowledge Base Notifications Cases Awaiting …" at bounding box center [901, 648] width 1245 height 941
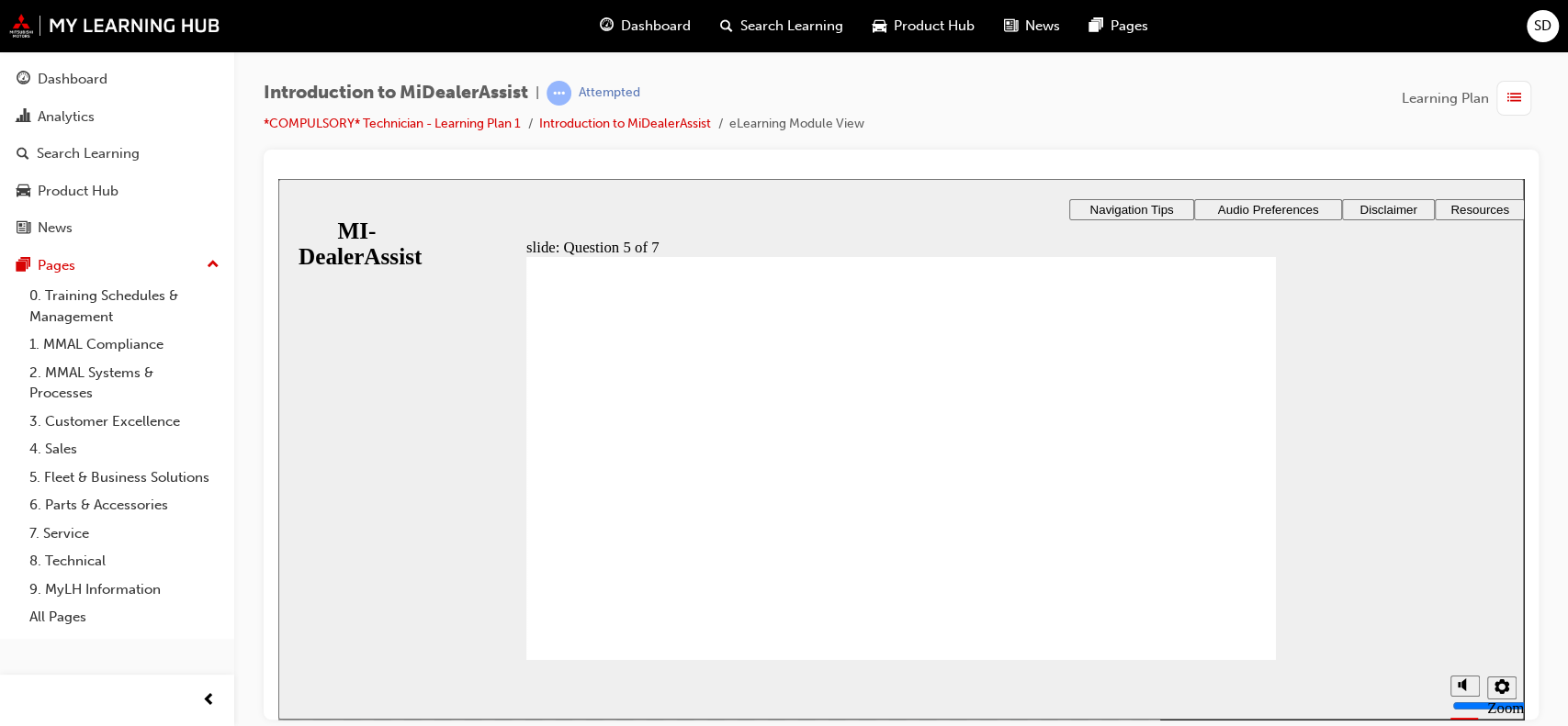
radio input "true"
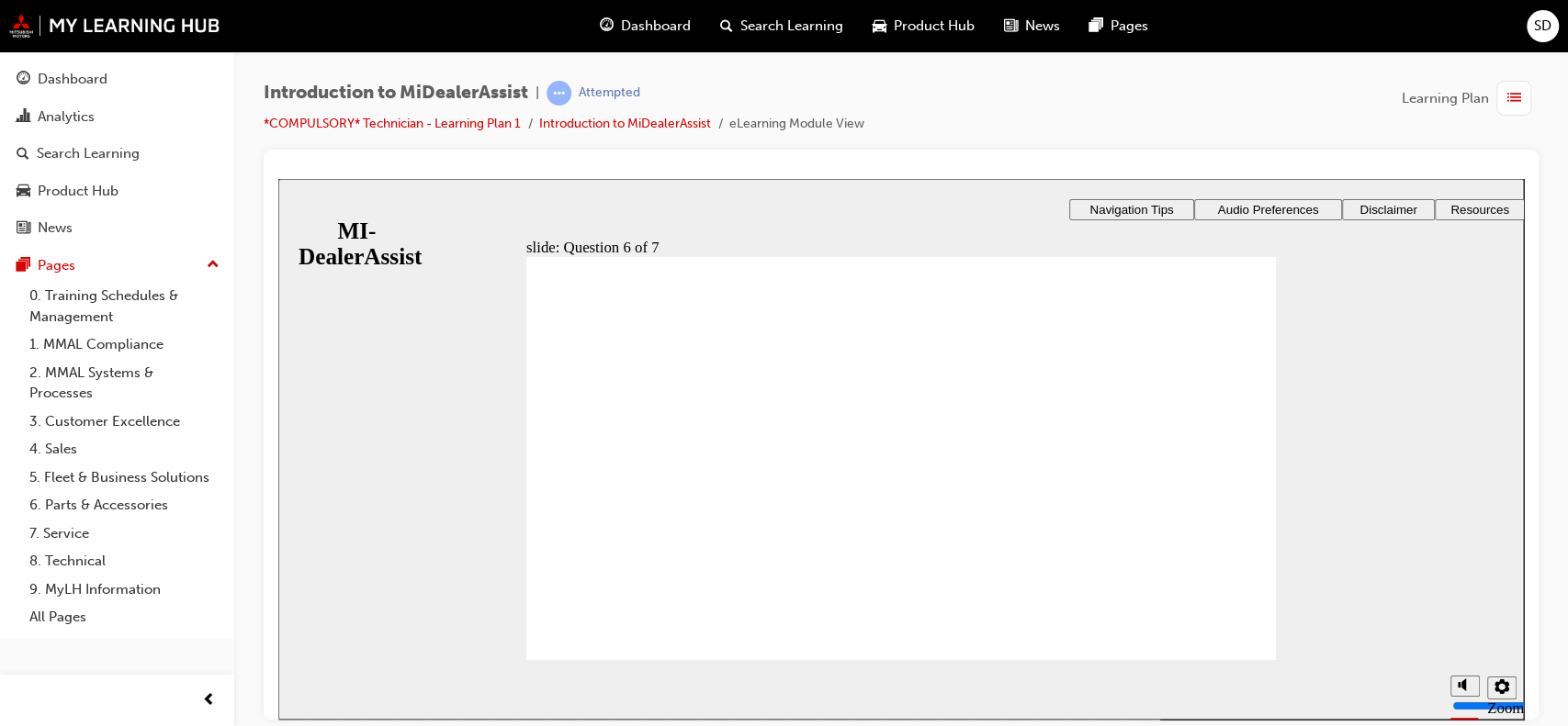
checkbox input "true"
checkbox input "false"
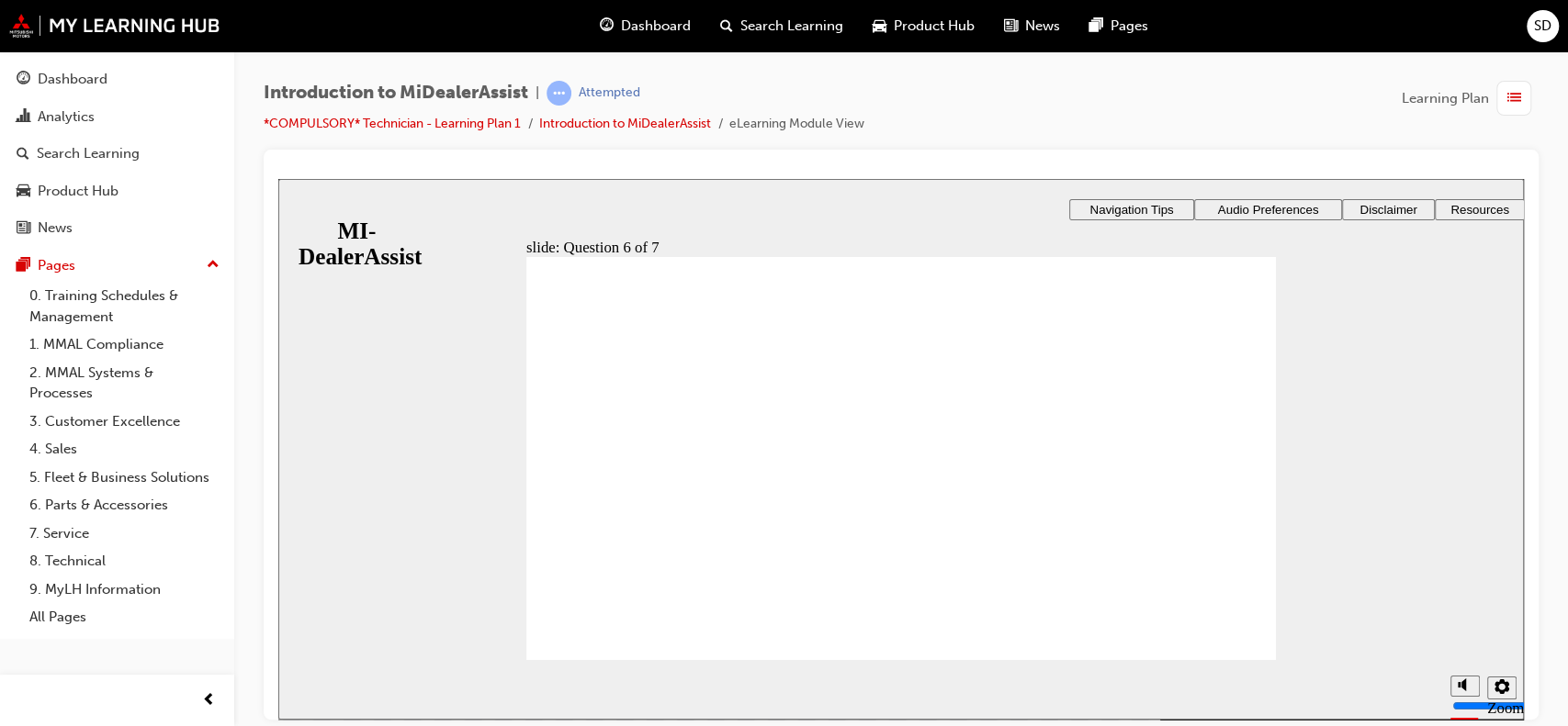
checkbox input "true"
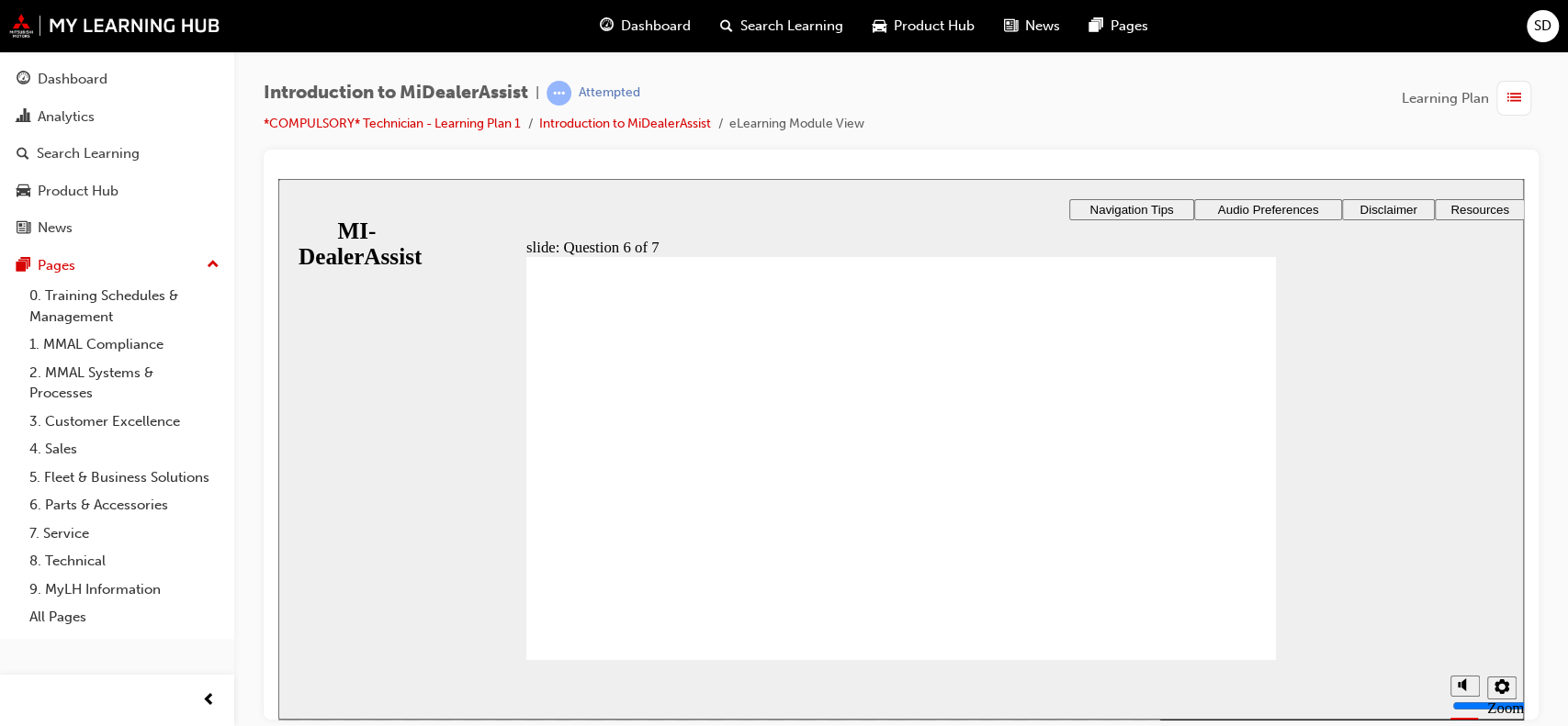
radio input "true"
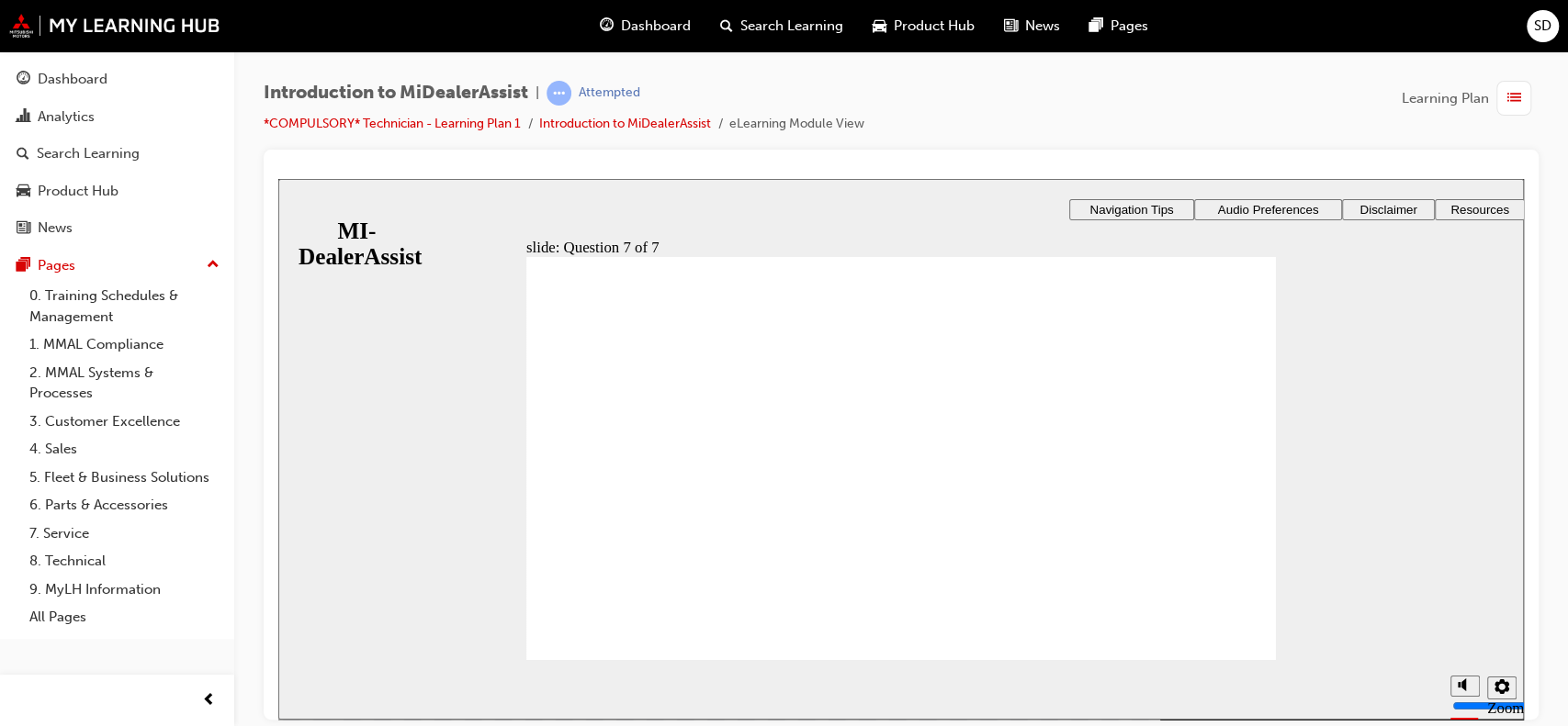
drag, startPoint x: 576, startPoint y: 462, endPoint x: 589, endPoint y: 485, distance: 26.4
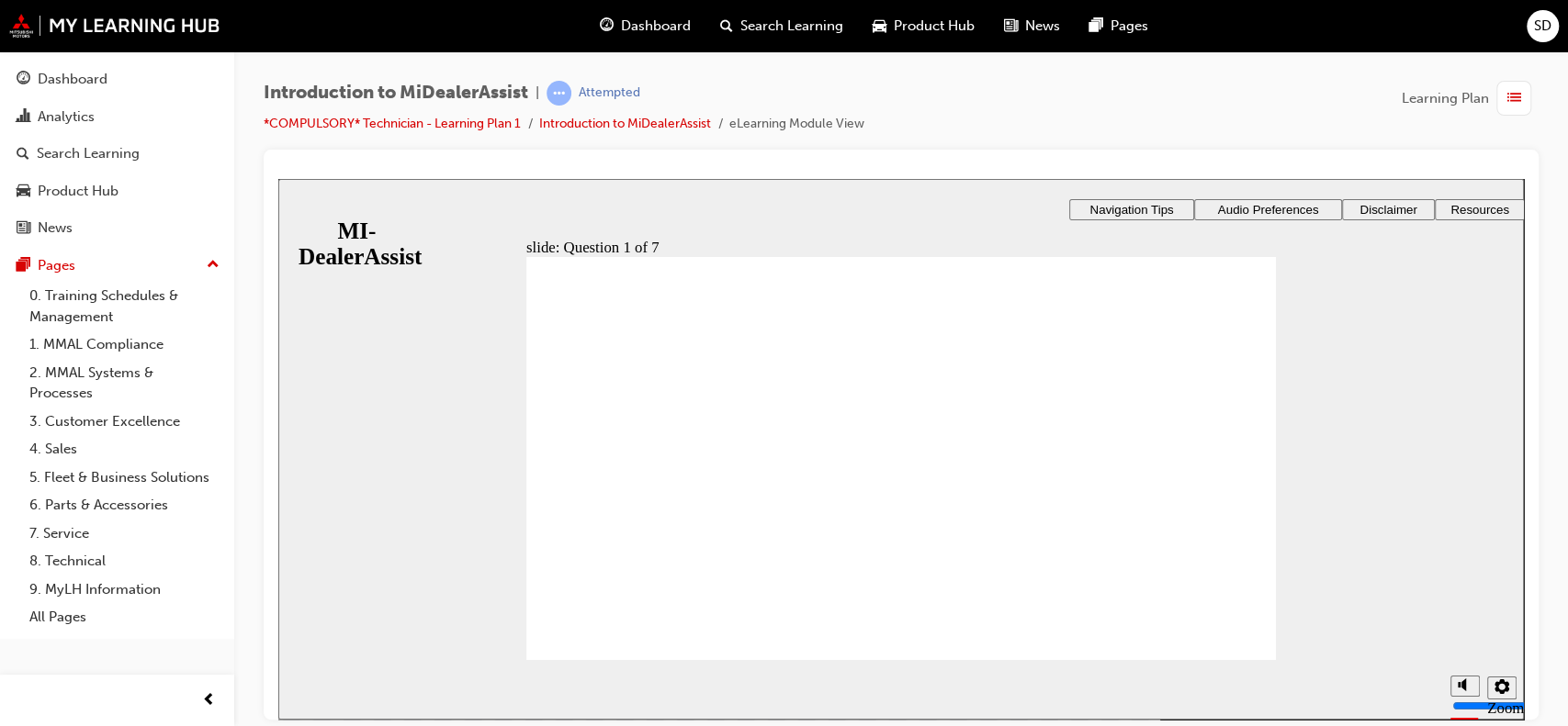
radio input "true"
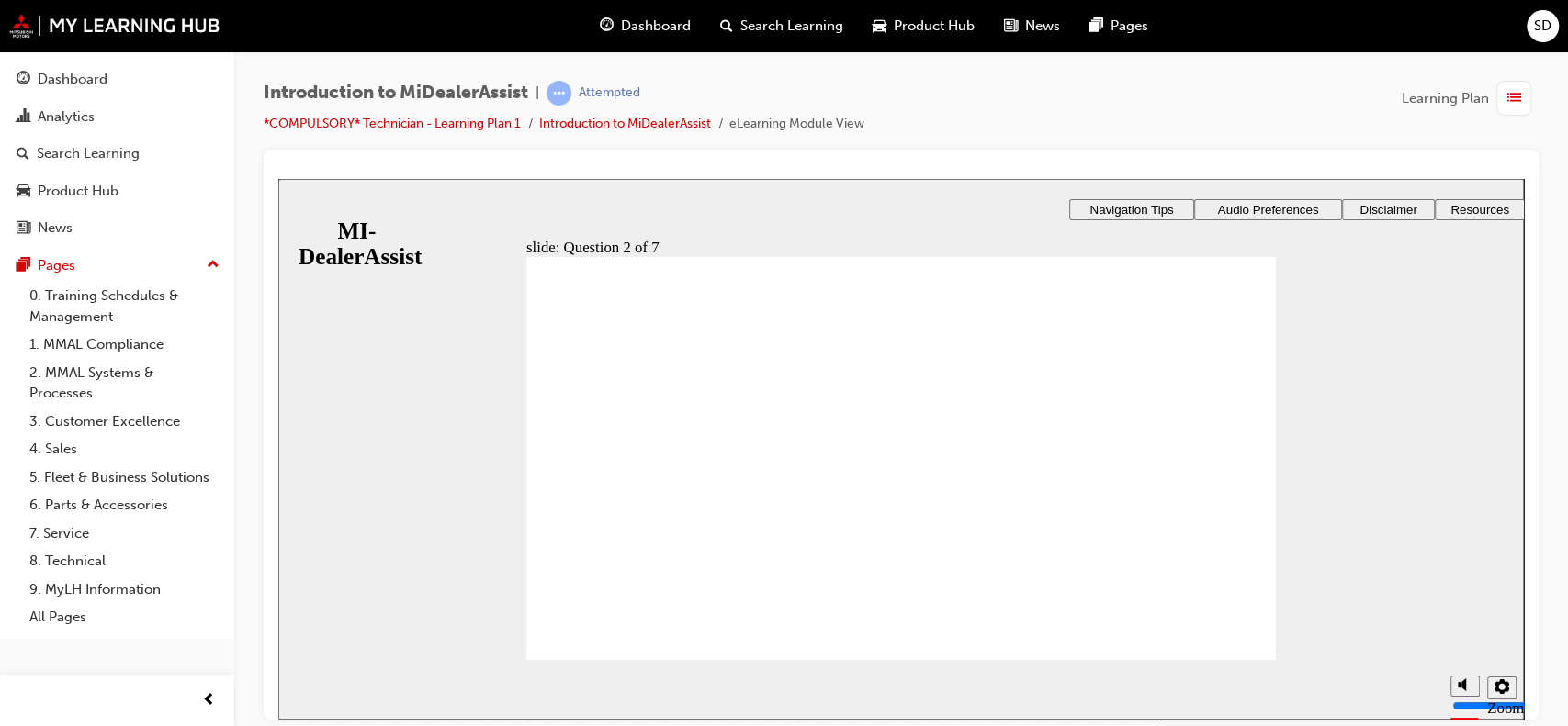
radio input "true"
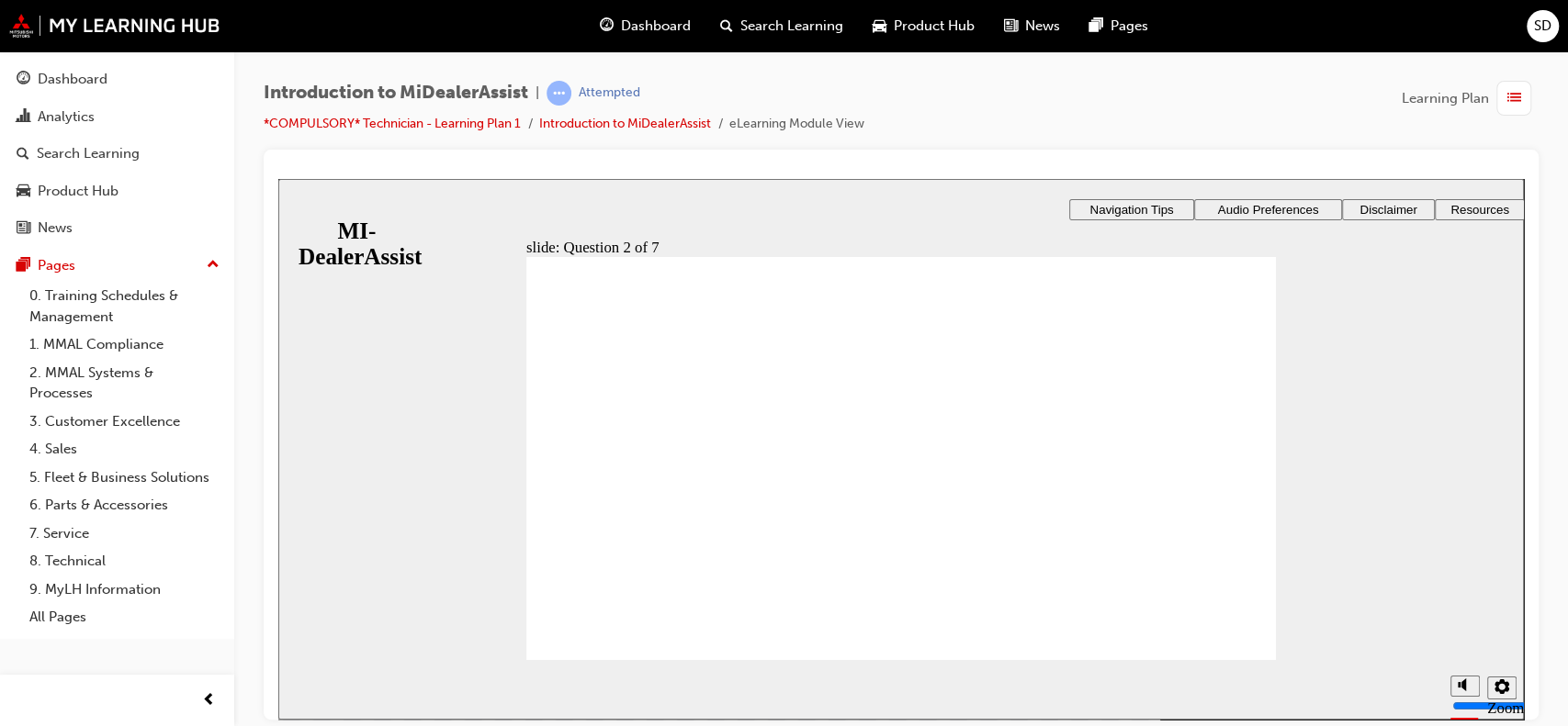
radio input "true"
